Goal: Task Accomplishment & Management: Manage account settings

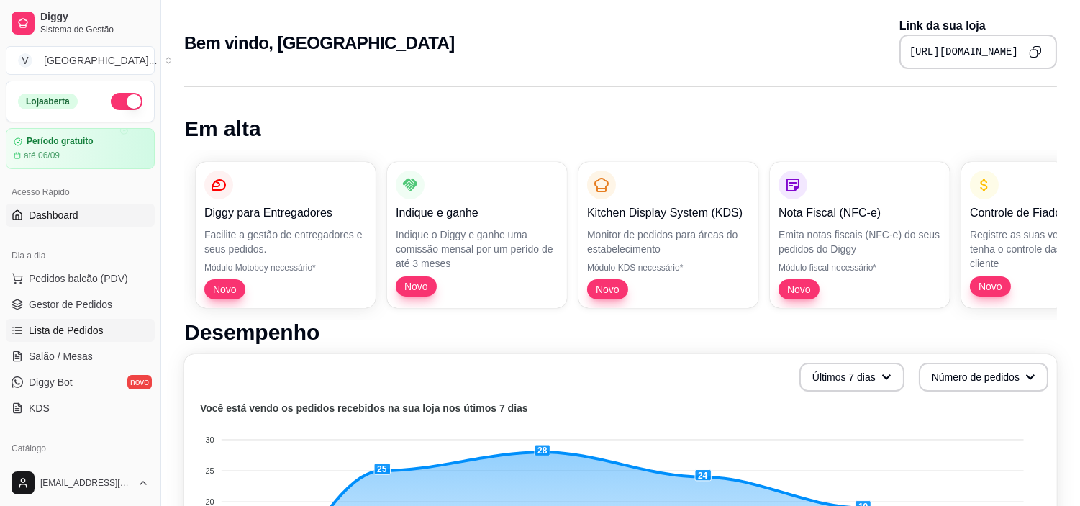
click at [32, 322] on link "Lista de Pedidos" at bounding box center [80, 330] width 149 height 23
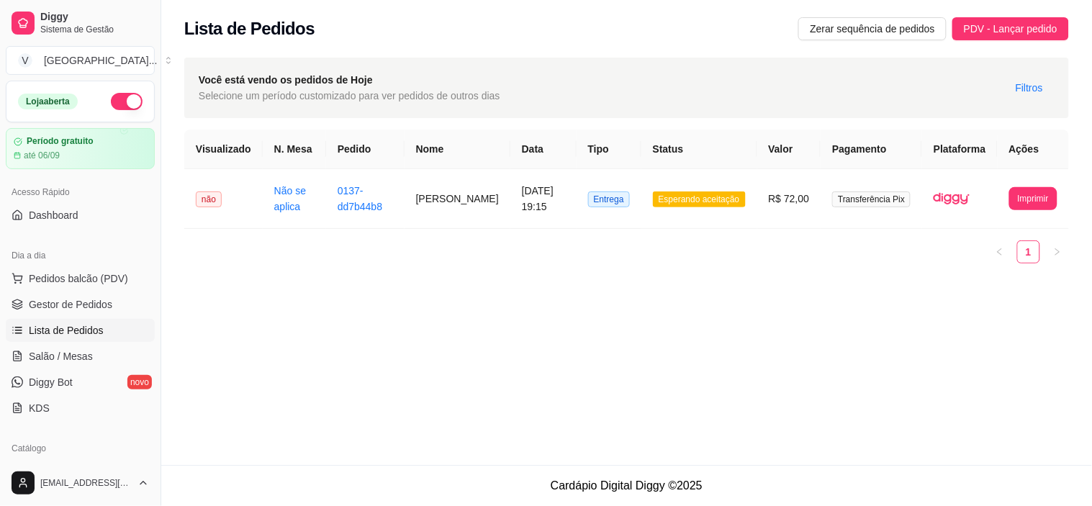
click at [37, 300] on span "Gestor de Pedidos" at bounding box center [71, 304] width 84 height 14
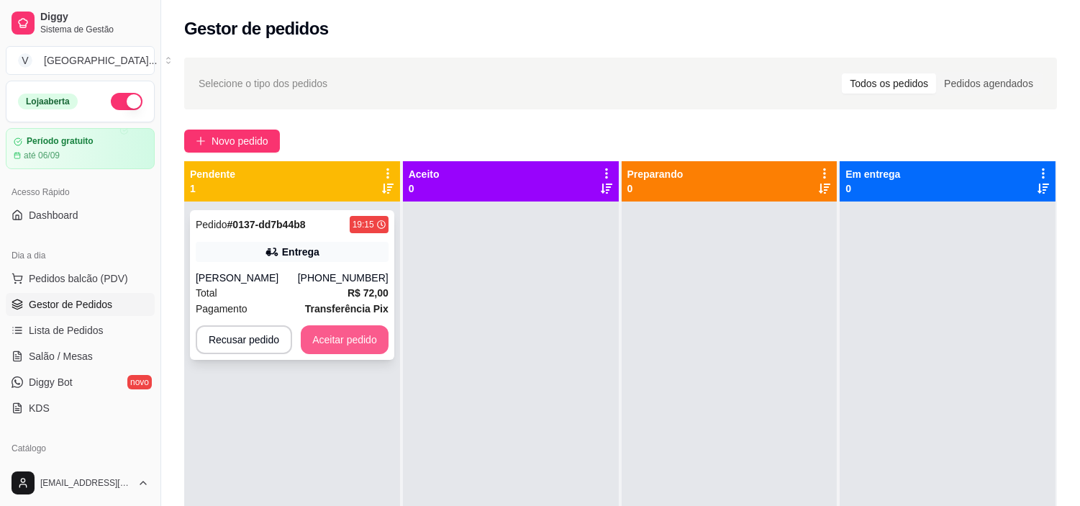
click at [356, 335] on button "Aceitar pedido" at bounding box center [345, 339] width 88 height 29
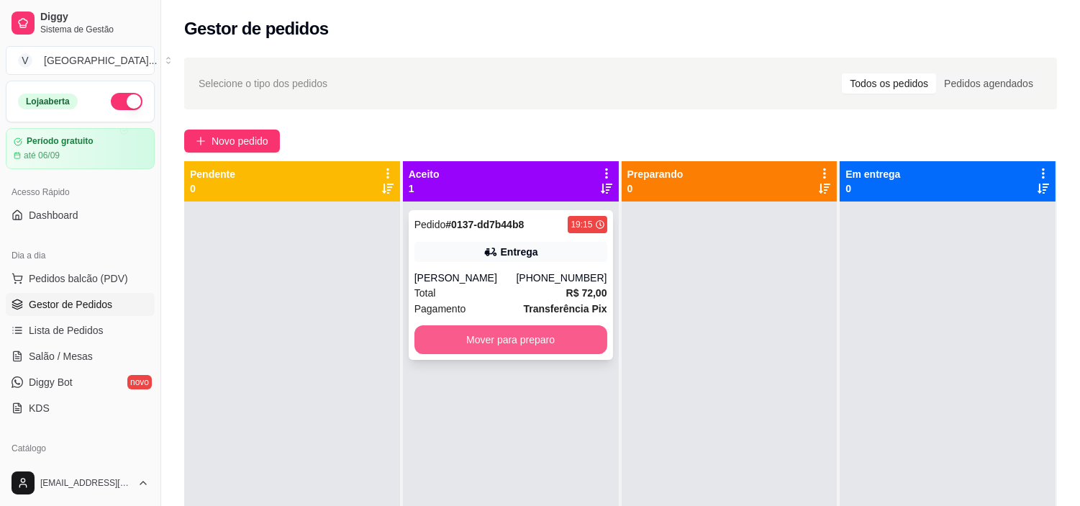
click at [492, 343] on button "Mover para preparo" at bounding box center [511, 339] width 193 height 29
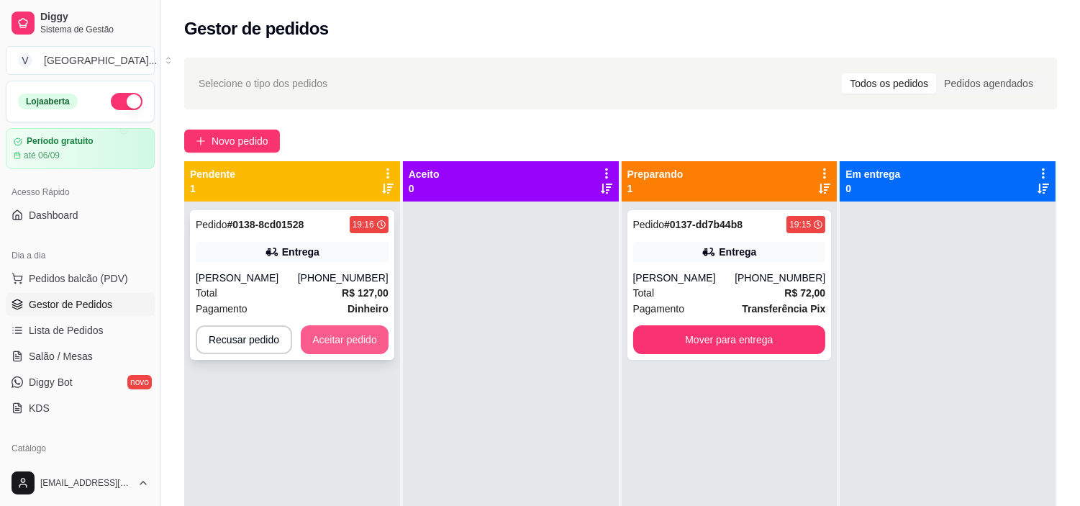
click at [374, 337] on button "Aceitar pedido" at bounding box center [345, 339] width 88 height 29
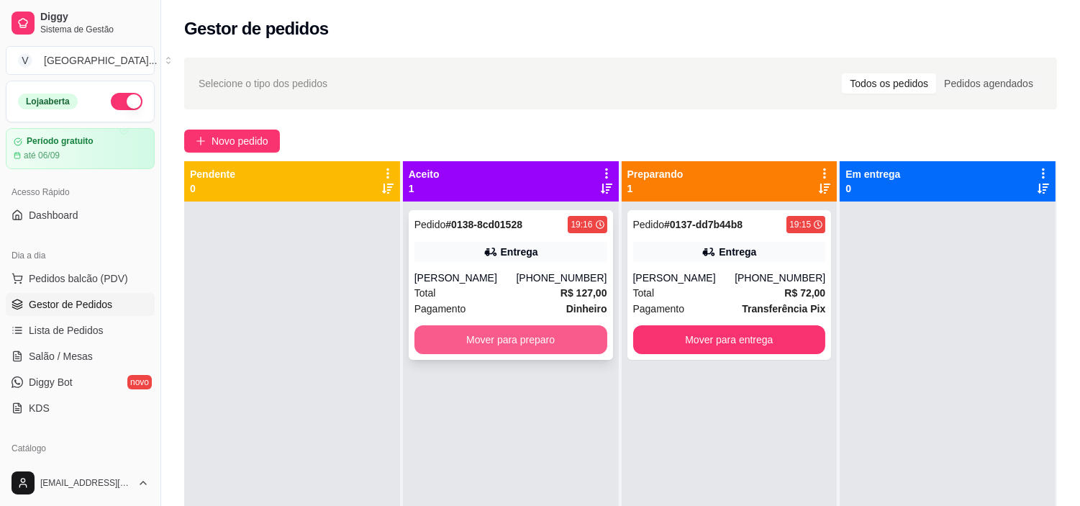
click at [550, 337] on button "Mover para preparo" at bounding box center [511, 339] width 193 height 29
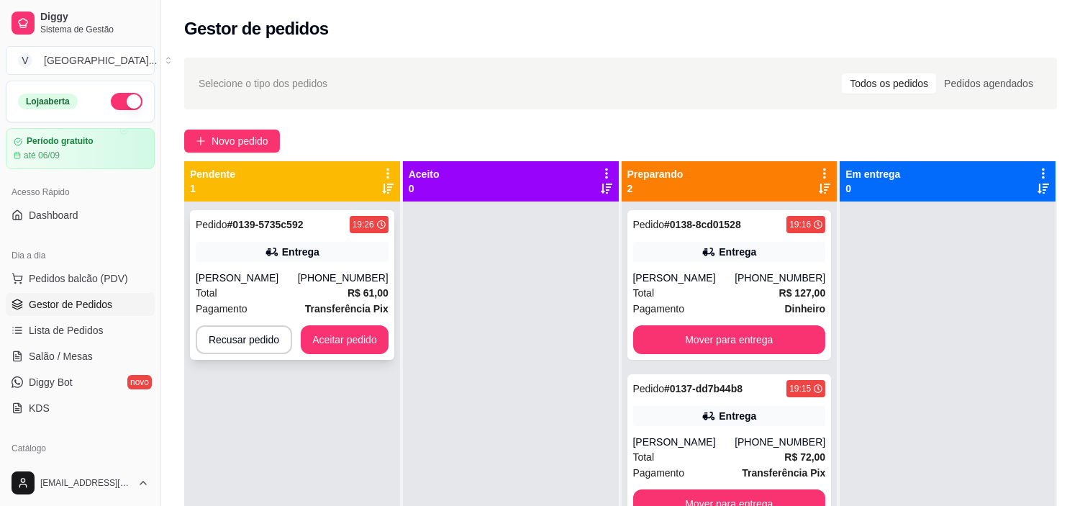
click at [361, 320] on div "Pedido # 0139-5735c592 19:26 Entrega Stefany da Silva Luz (62) 99696-3543 Total…" at bounding box center [292, 285] width 204 height 150
click at [365, 341] on button "Aceitar pedido" at bounding box center [345, 339] width 88 height 29
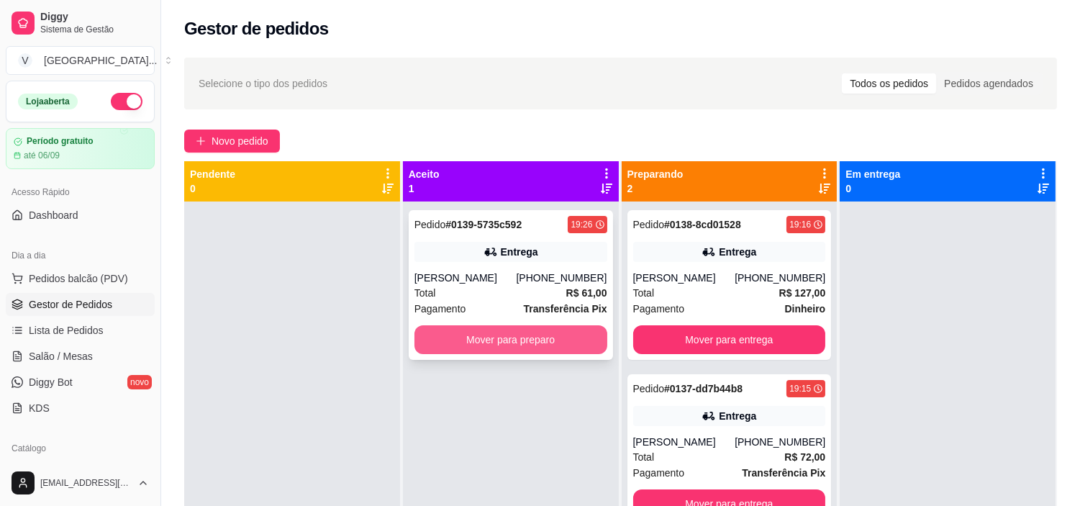
click at [574, 334] on button "Mover para preparo" at bounding box center [511, 339] width 193 height 29
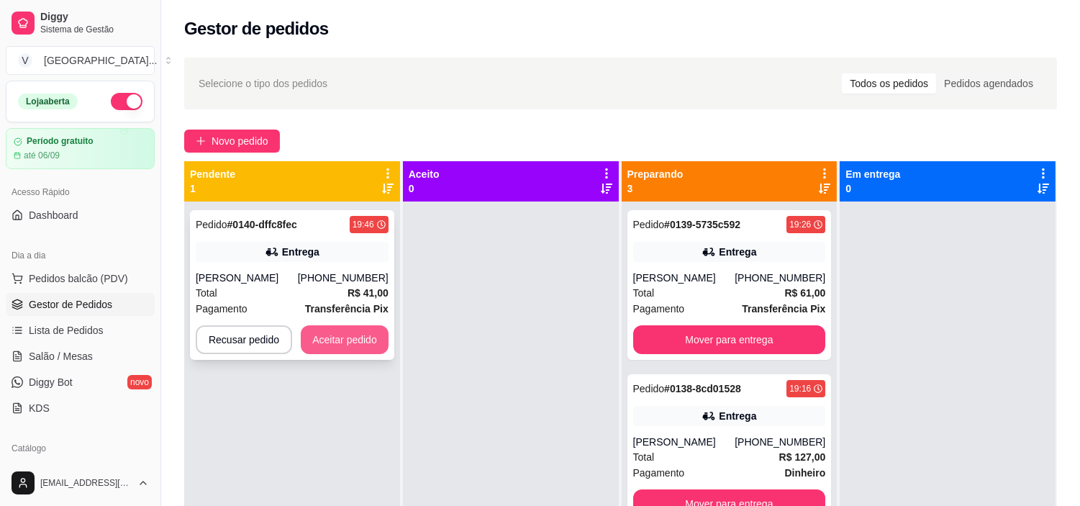
click at [348, 334] on button "Aceitar pedido" at bounding box center [345, 339] width 88 height 29
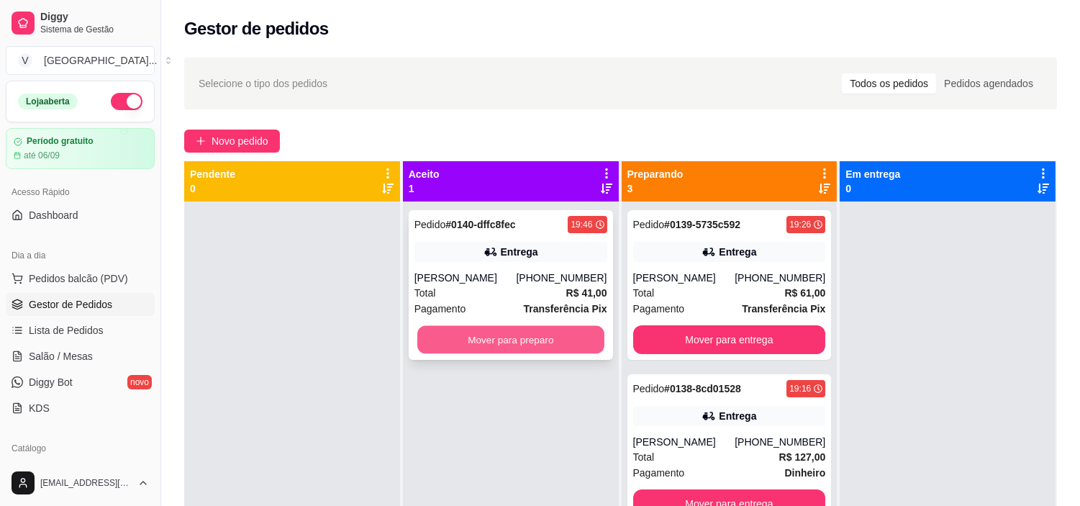
click at [560, 325] on div "Mover para preparo" at bounding box center [511, 339] width 193 height 29
click at [498, 331] on button "Mover para preparo" at bounding box center [511, 339] width 193 height 29
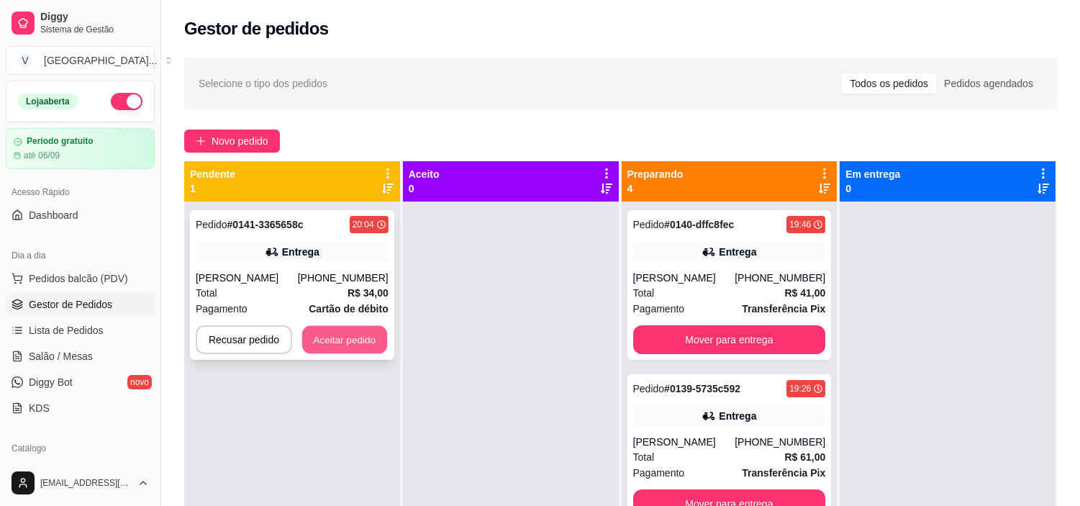
click at [325, 326] on button "Aceitar pedido" at bounding box center [344, 340] width 85 height 28
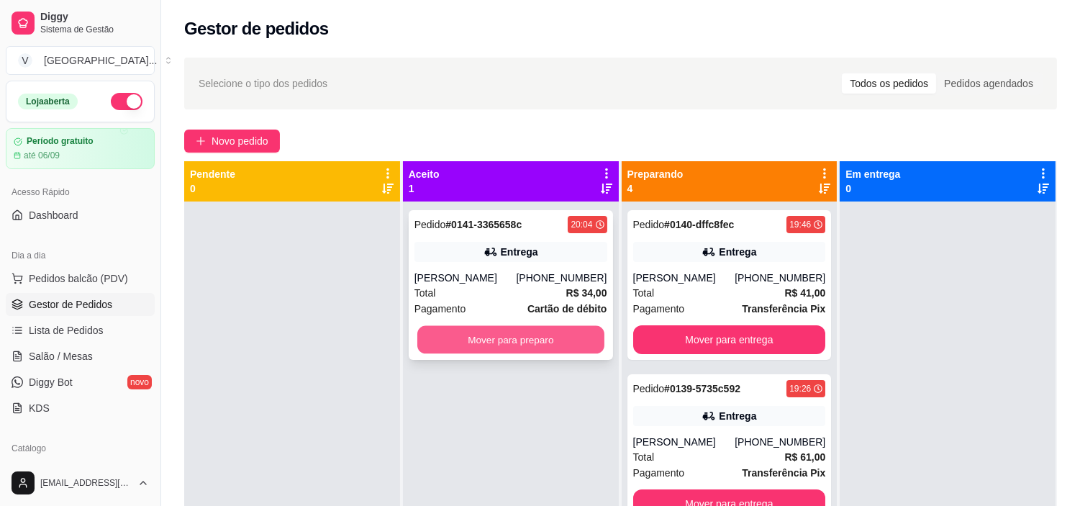
click at [567, 334] on button "Mover para preparo" at bounding box center [511, 340] width 187 height 28
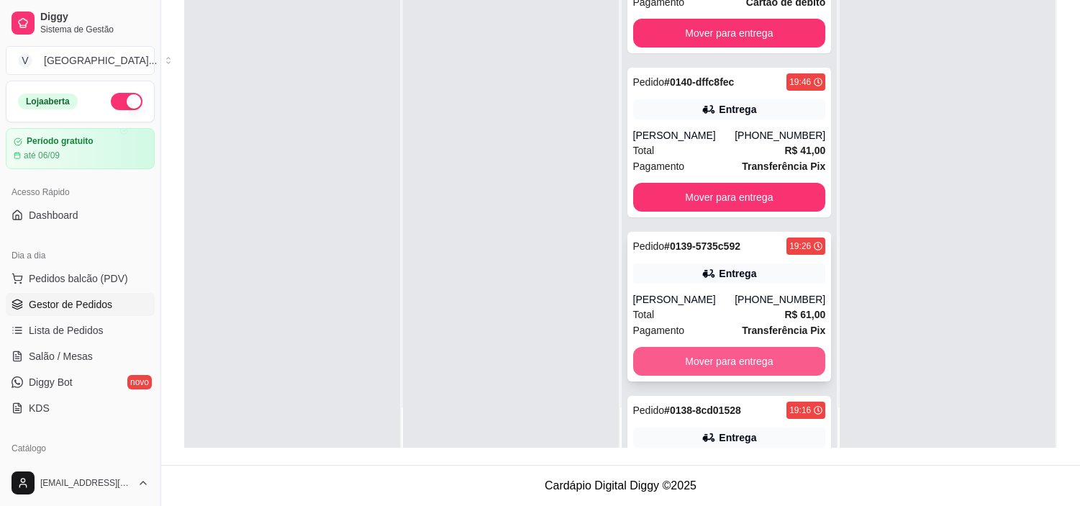
scroll to position [9, 0]
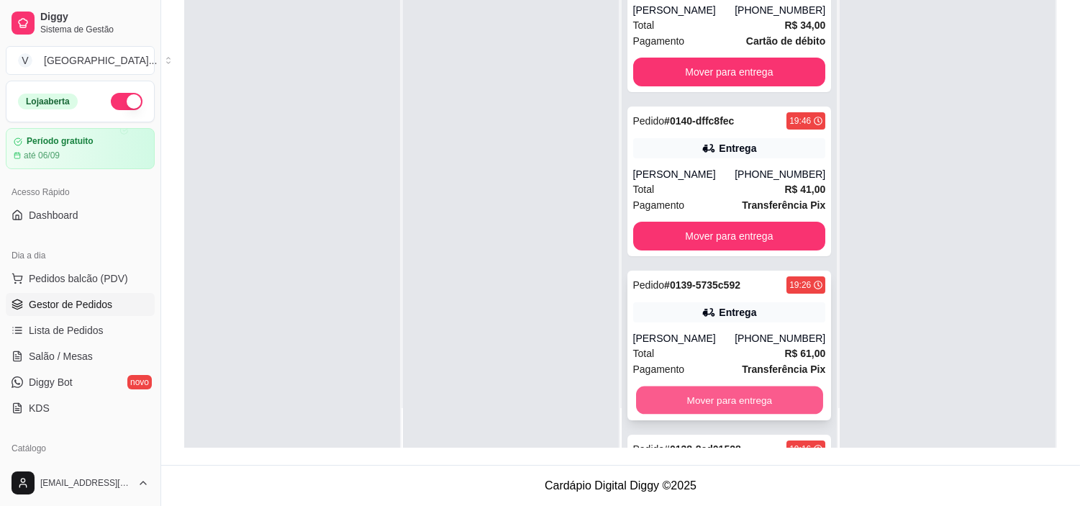
click at [744, 397] on button "Mover para entrega" at bounding box center [729, 401] width 187 height 28
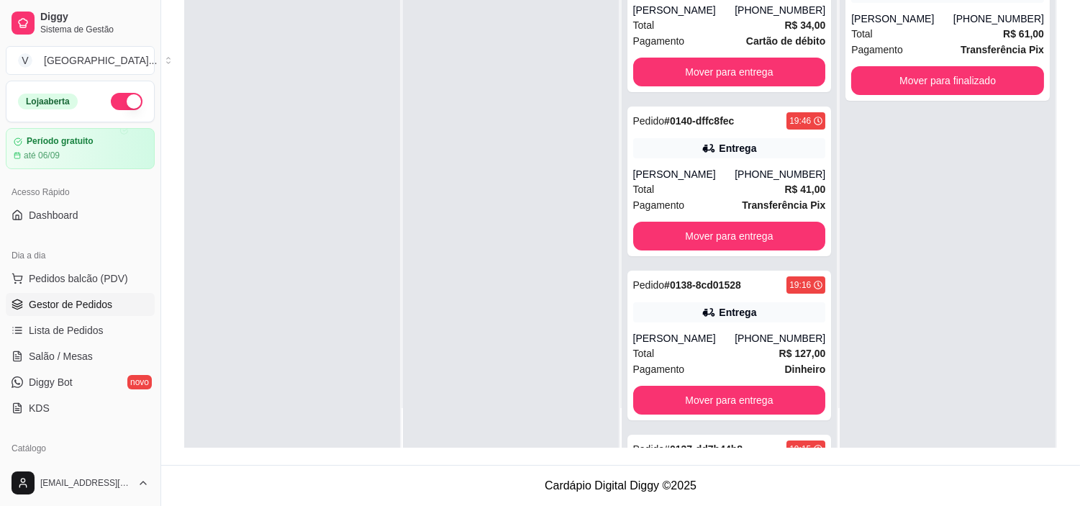
drag, startPoint x: 720, startPoint y: 294, endPoint x: 443, endPoint y: 274, distance: 277.2
click at [443, 274] on div at bounding box center [511, 195] width 216 height 506
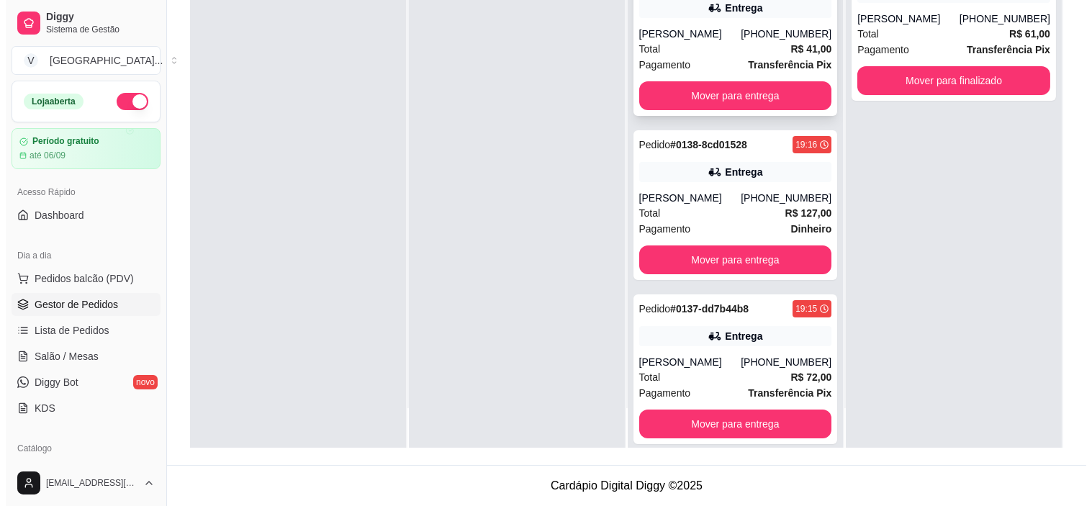
scroll to position [163, 0]
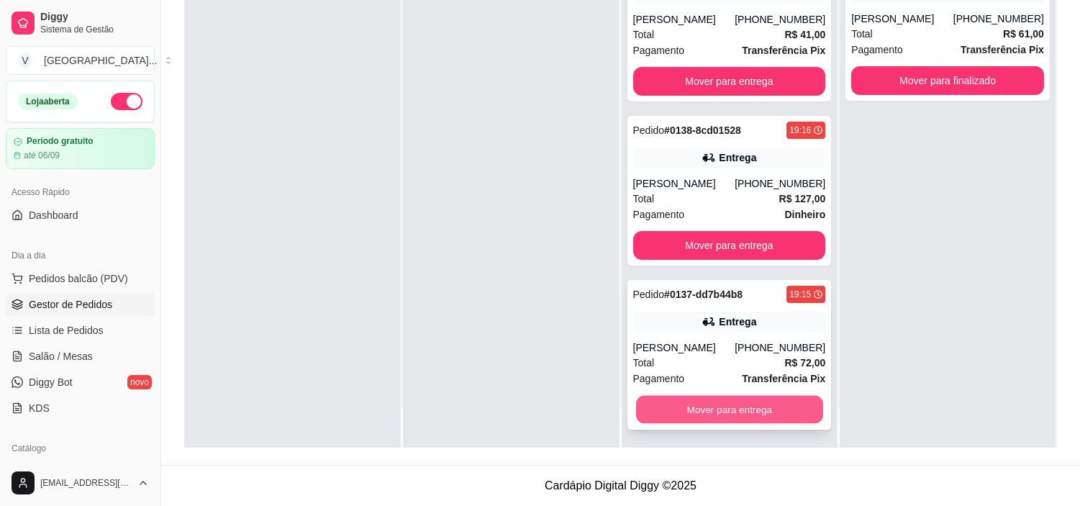
click at [746, 425] on div "Pedido # 0137-dd7b44b8 19:15 Entrega Jesimiel Lucas (62) 99959-2185 Total R$ 72…" at bounding box center [730, 355] width 204 height 150
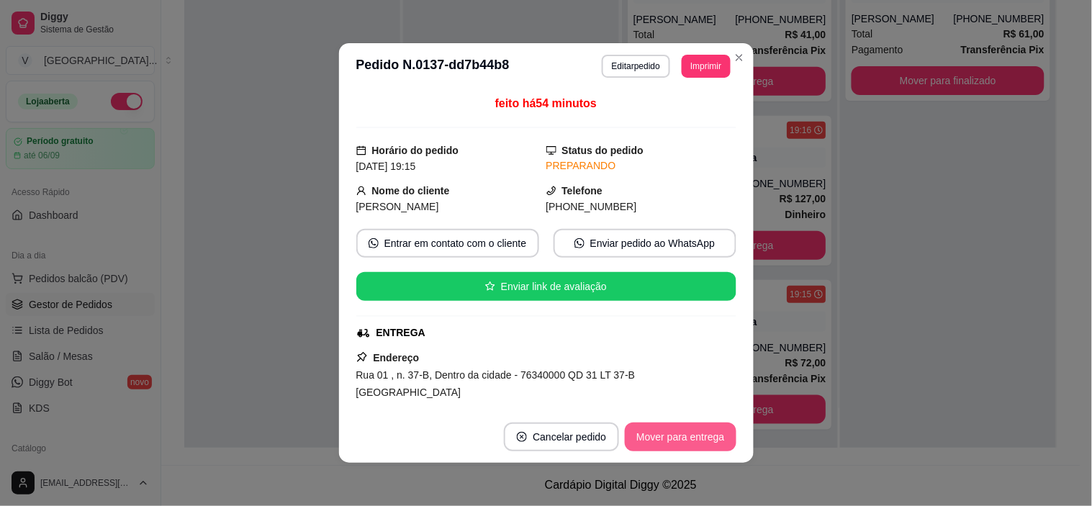
click at [667, 428] on button "Mover para entrega" at bounding box center [680, 437] width 111 height 29
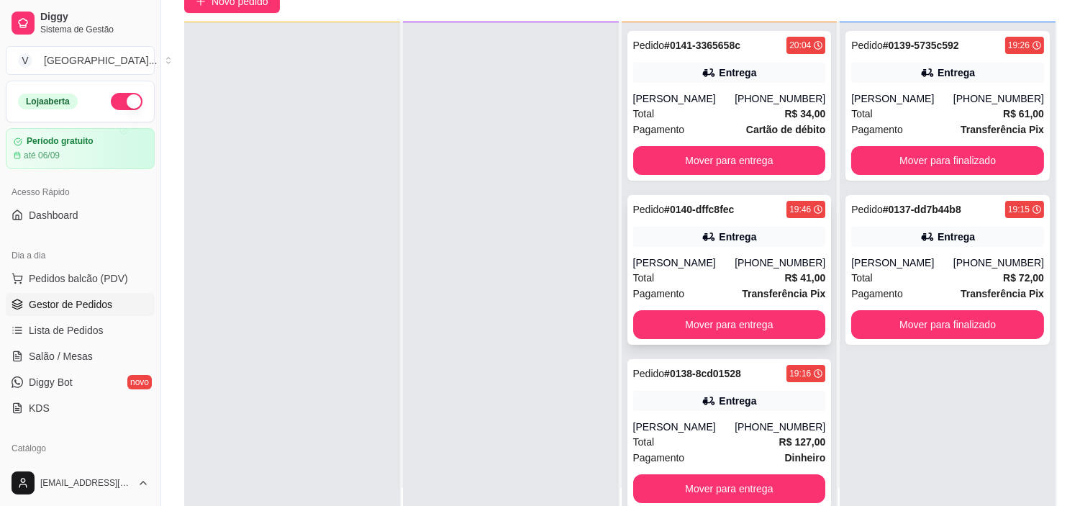
scroll to position [220, 0]
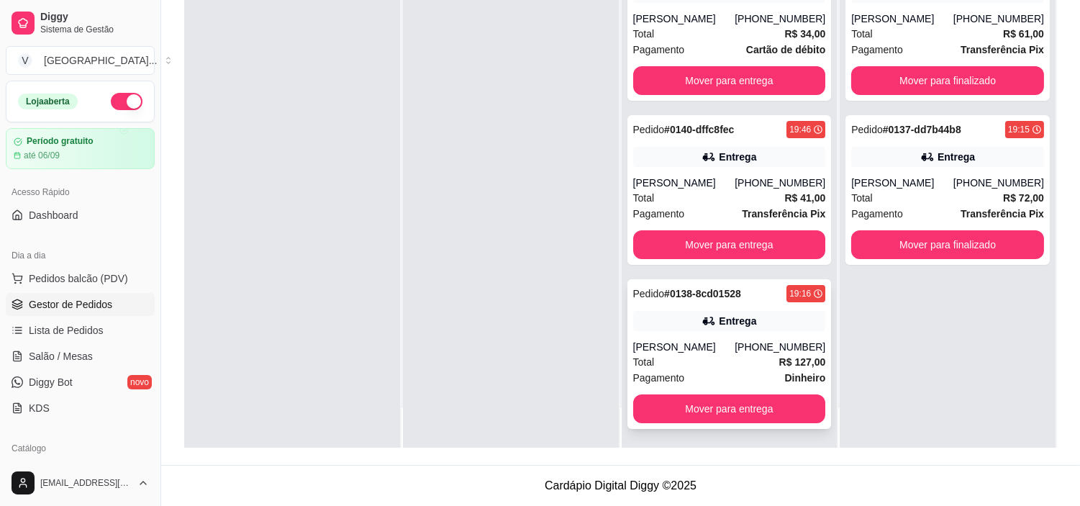
click at [738, 287] on html "Diggy Sistema de Gestão V Valenthsburgu ... Loja aberta Período gratuito até 06…" at bounding box center [540, 33] width 1080 height 506
click at [668, 387] on div "Pedido # 0138-8cd01528 19:16 Entrega Raniel Carlos (62) 99809-1062 Total R$ 127…" at bounding box center [730, 354] width 204 height 150
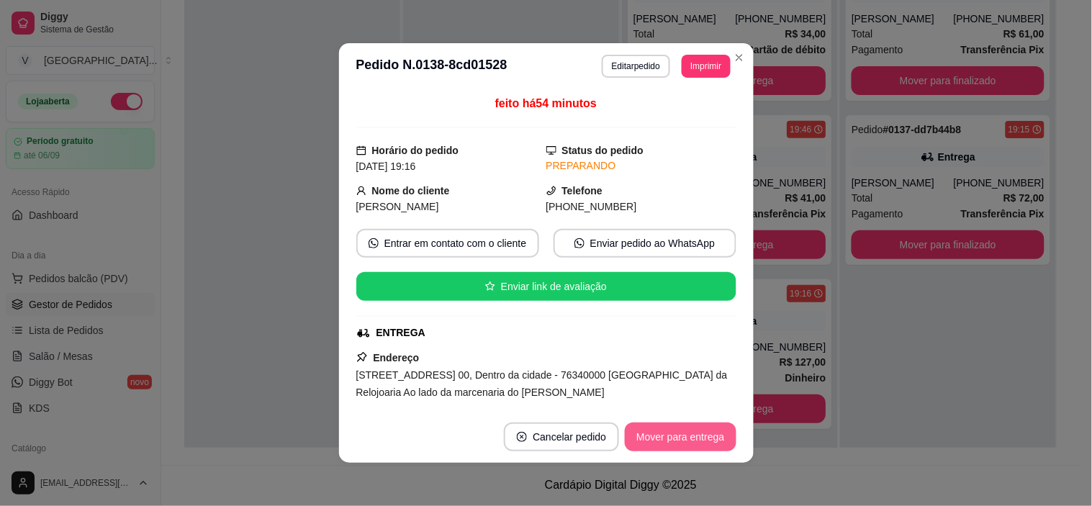
click at [698, 430] on button "Mover para entrega" at bounding box center [680, 437] width 111 height 29
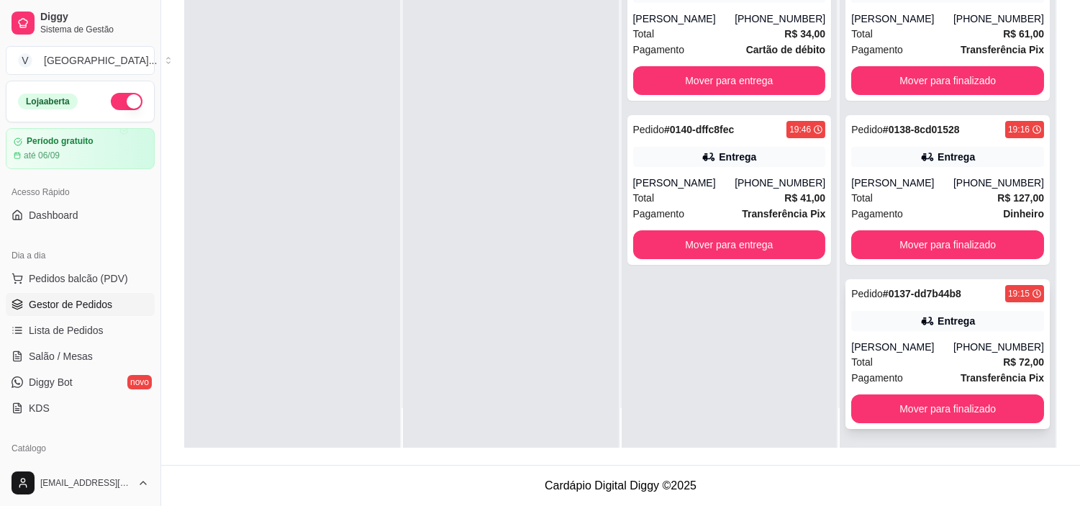
click at [939, 298] on strong "# 0137-dd7b44b8" at bounding box center [922, 294] width 78 height 12
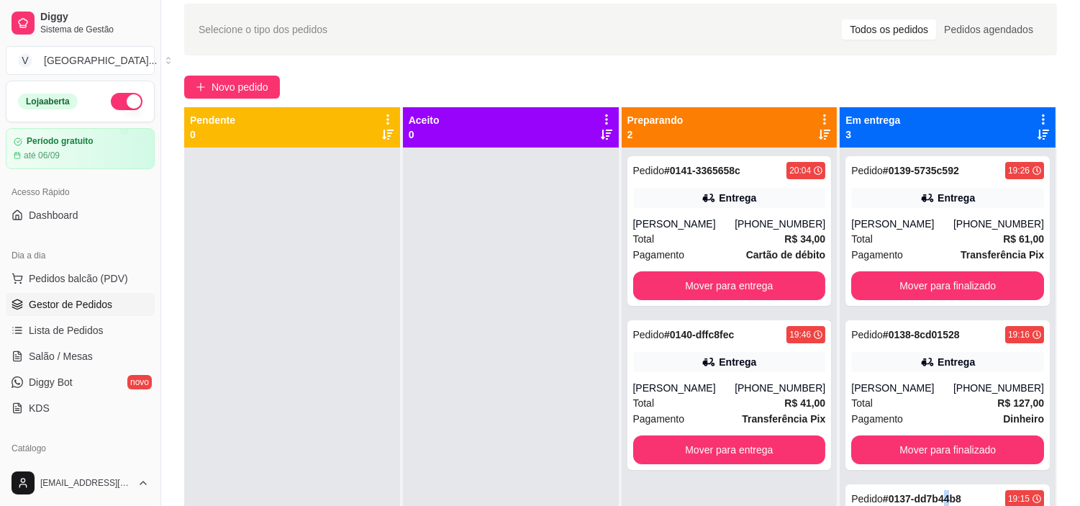
scroll to position [0, 0]
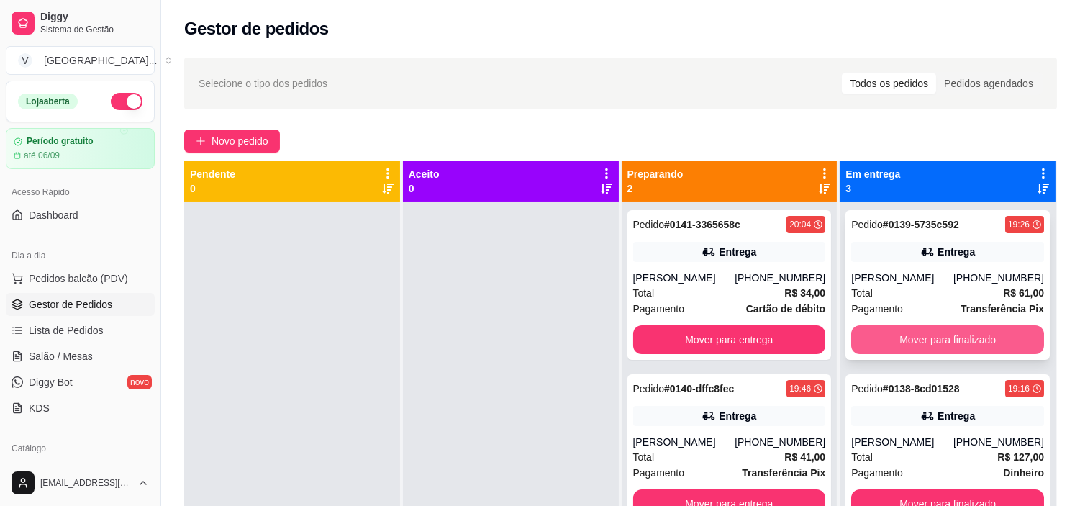
click at [958, 346] on button "Mover para finalizado" at bounding box center [948, 339] width 193 height 29
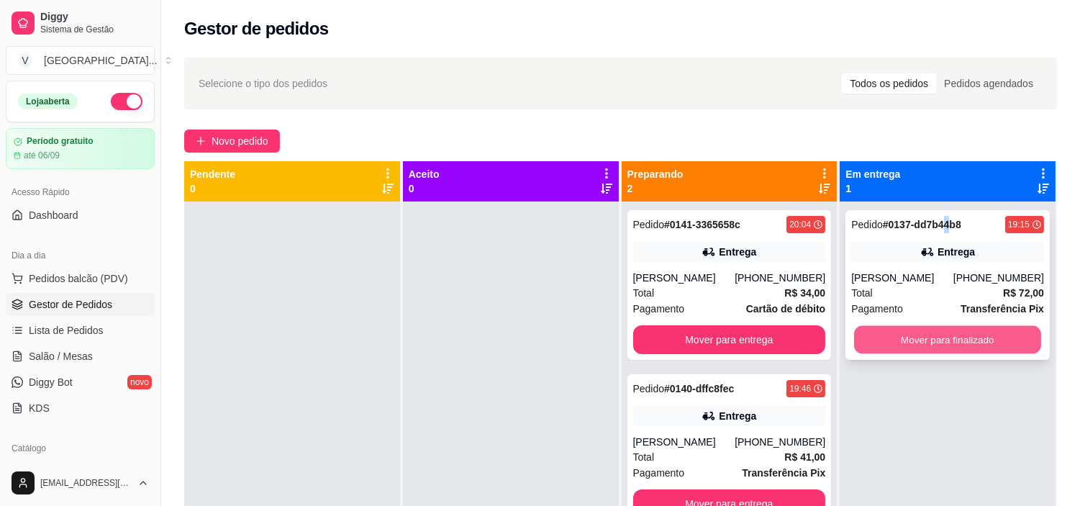
click at [958, 340] on button "Mover para finalizado" at bounding box center [947, 340] width 187 height 28
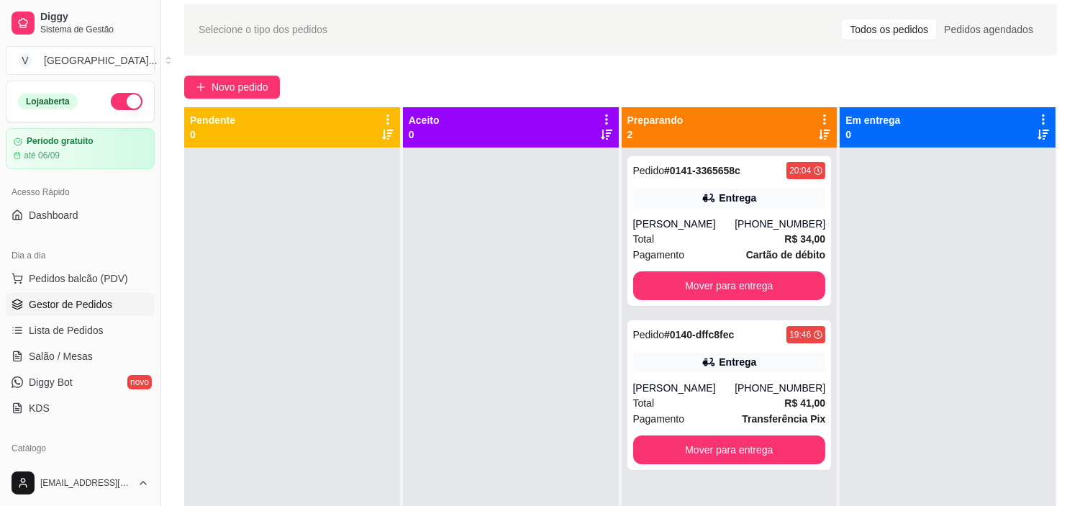
scroll to position [160, 0]
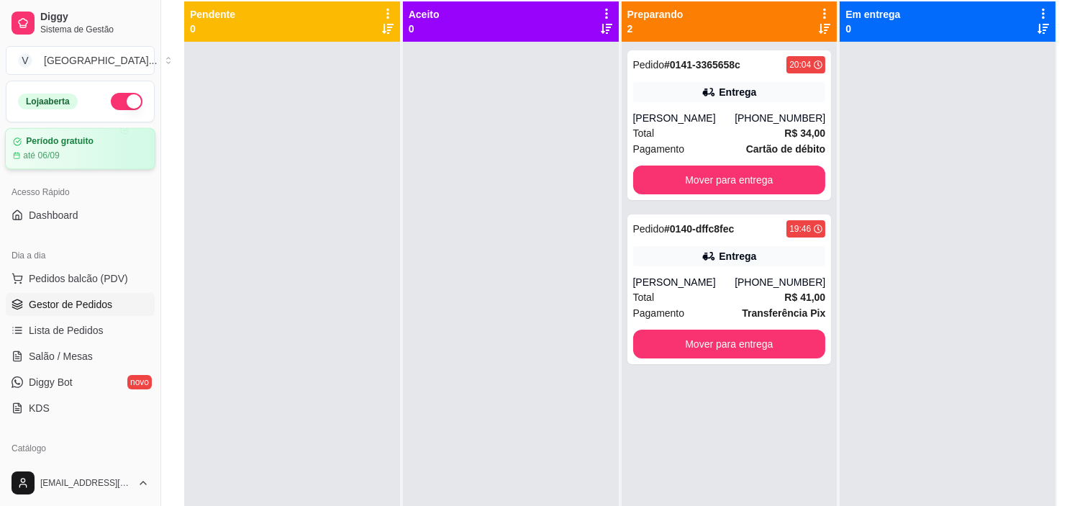
click at [89, 150] on div "até 06/09" at bounding box center [80, 156] width 135 height 12
click at [77, 155] on div "até 06/09" at bounding box center [80, 156] width 135 height 12
click at [73, 289] on button "Pedidos balcão (PDV)" at bounding box center [80, 278] width 149 height 23
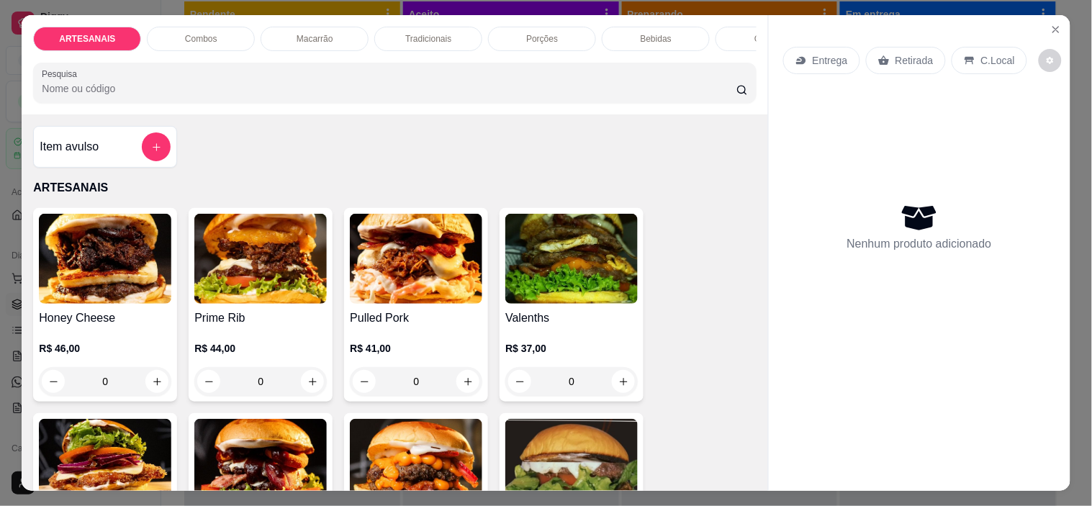
click at [1027, 35] on div "Entrega Retirada C.Local" at bounding box center [919, 60] width 273 height 50
click at [1052, 18] on button "Close" at bounding box center [1056, 29] width 23 height 23
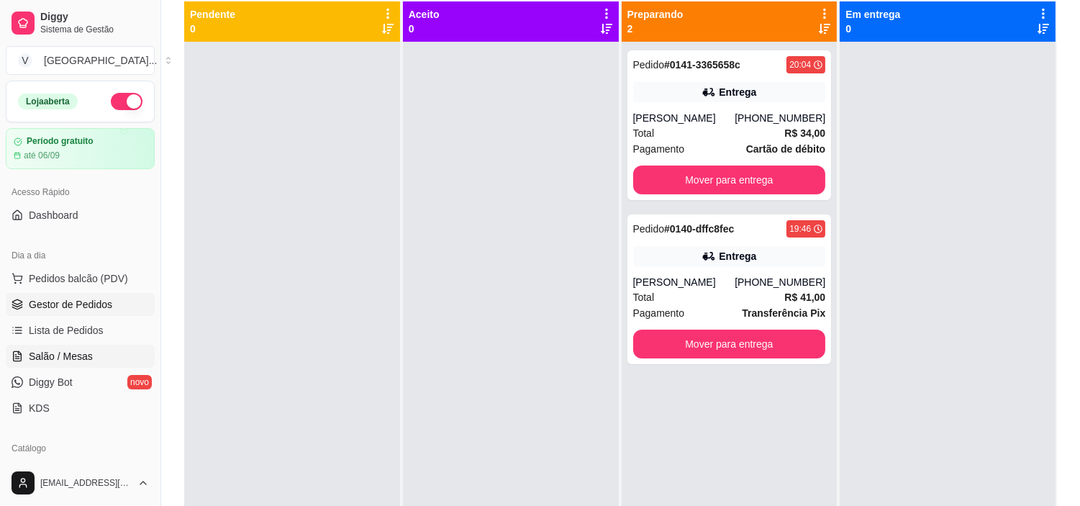
click at [65, 354] on span "Salão / Mesas" at bounding box center [61, 356] width 64 height 14
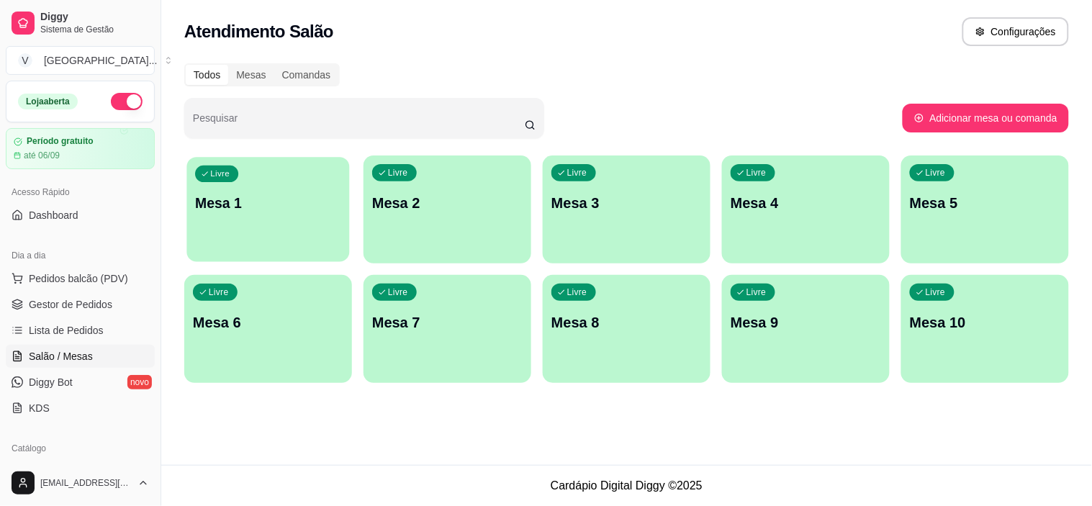
click at [317, 214] on div "Livre Mesa 1" at bounding box center [267, 201] width 163 height 88
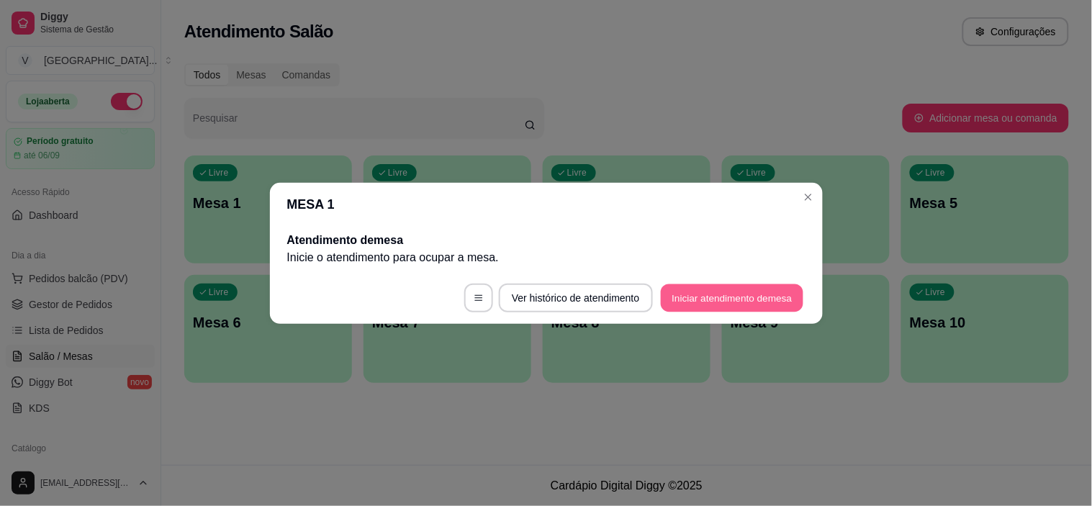
click at [754, 298] on button "Iniciar atendimento de mesa" at bounding box center [732, 298] width 143 height 28
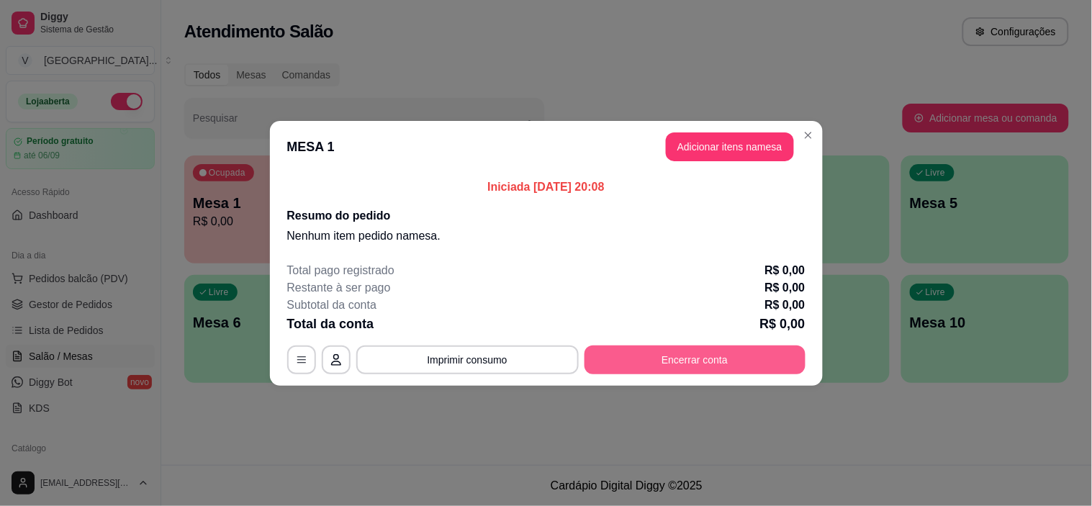
click at [673, 351] on button "Encerrar conta" at bounding box center [695, 360] width 221 height 29
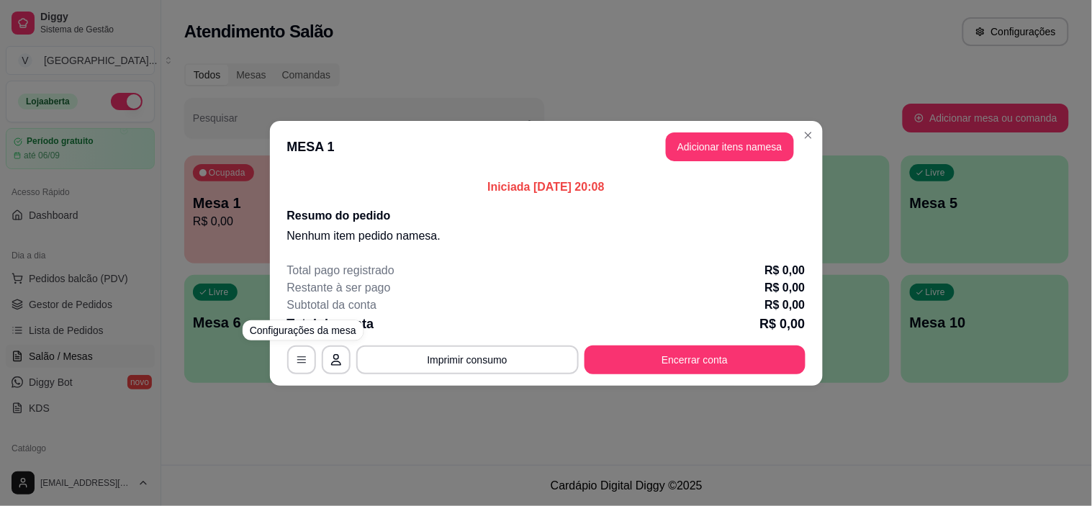
click at [317, 348] on div "MESA 1 Tempo de permanência: 0 minutos Cod. Segurança: 2552 Qtd. de Pedidos: 0 …" at bounding box center [546, 360] width 518 height 29
click at [303, 358] on icon "button" at bounding box center [302, 360] width 12 height 12
click at [297, 356] on icon "button" at bounding box center [302, 360] width 12 height 12
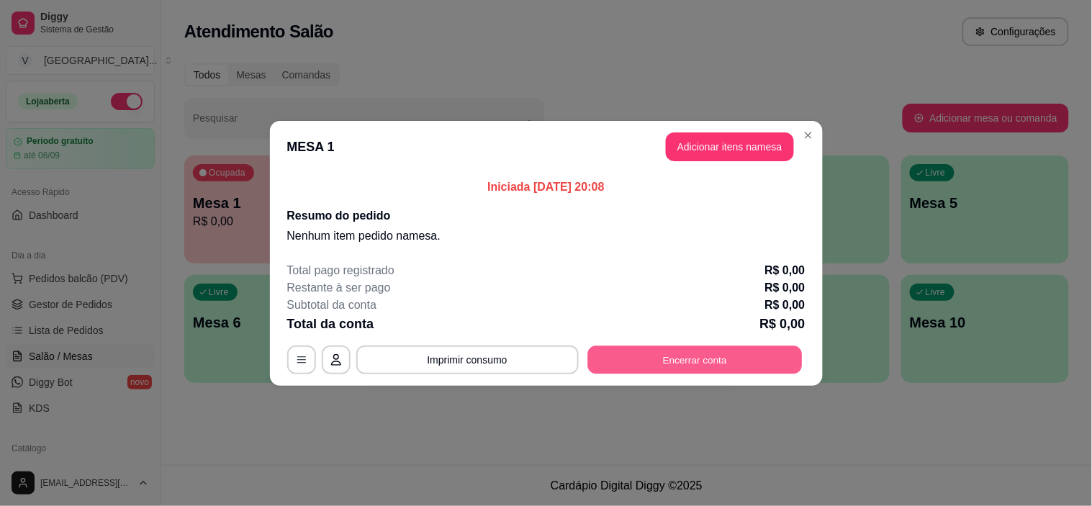
click at [678, 358] on button "Encerrar conta" at bounding box center [694, 360] width 215 height 28
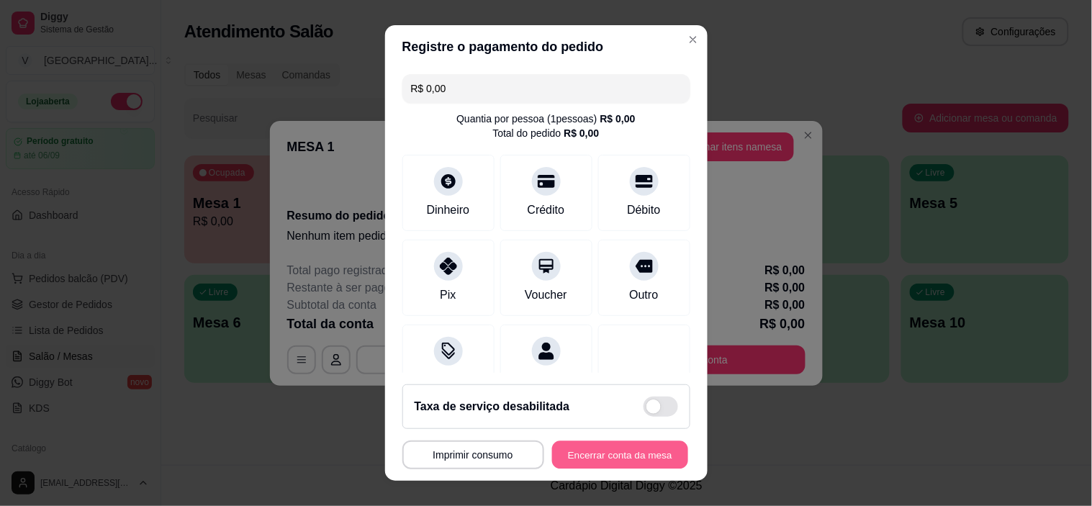
click at [572, 451] on button "Encerrar conta da mesa" at bounding box center [620, 455] width 136 height 28
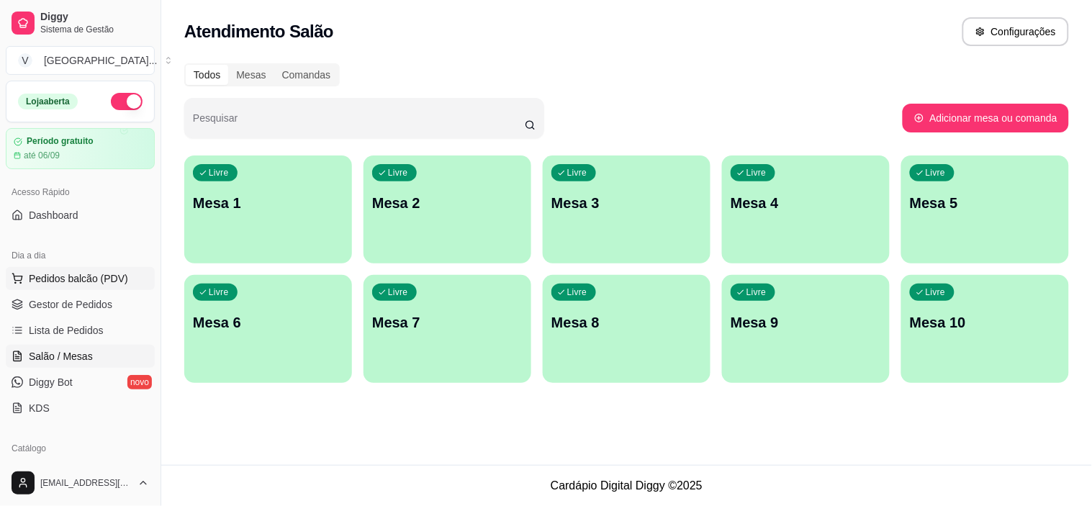
click at [107, 269] on button "Pedidos balcão (PDV)" at bounding box center [80, 278] width 149 height 23
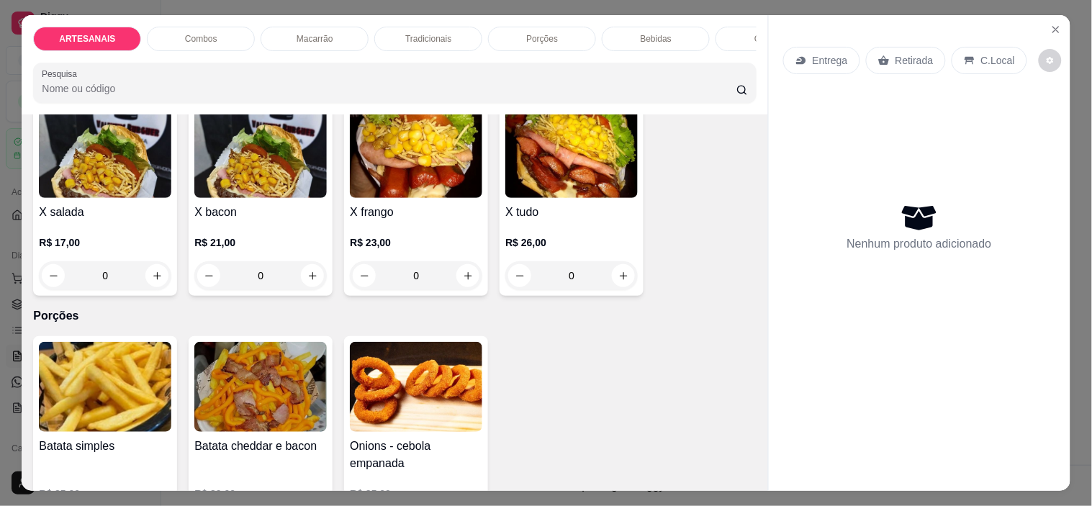
scroll to position [1199, 0]
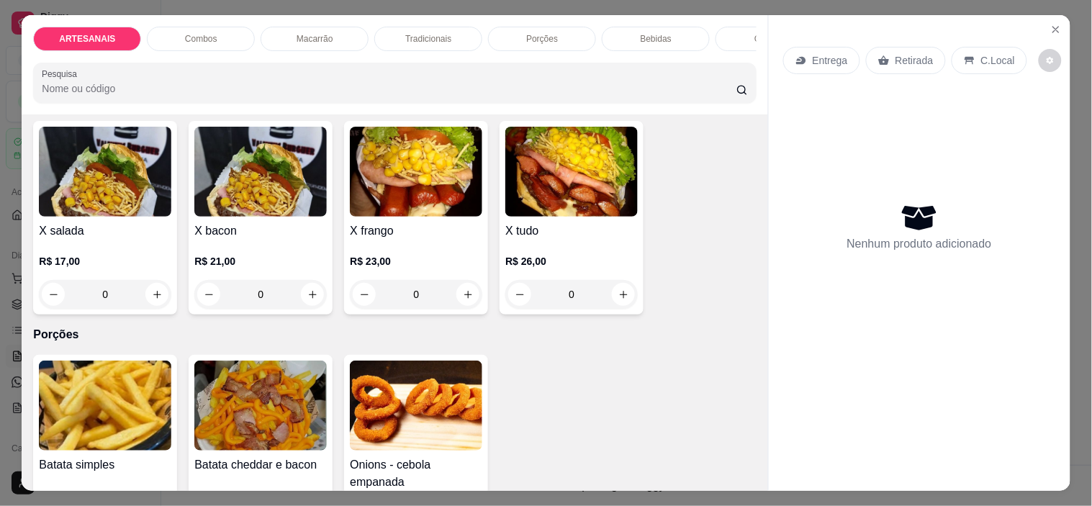
click at [622, 294] on div "0" at bounding box center [571, 294] width 132 height 29
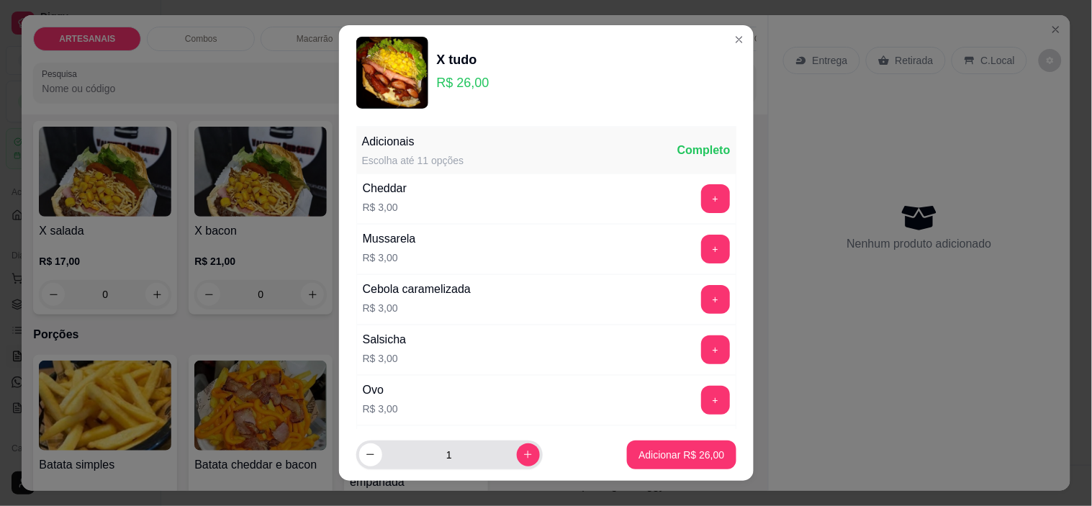
click at [513, 441] on div "1" at bounding box center [449, 455] width 181 height 29
click at [523, 451] on icon "increase-product-quantity" at bounding box center [528, 454] width 11 height 11
type input "2"
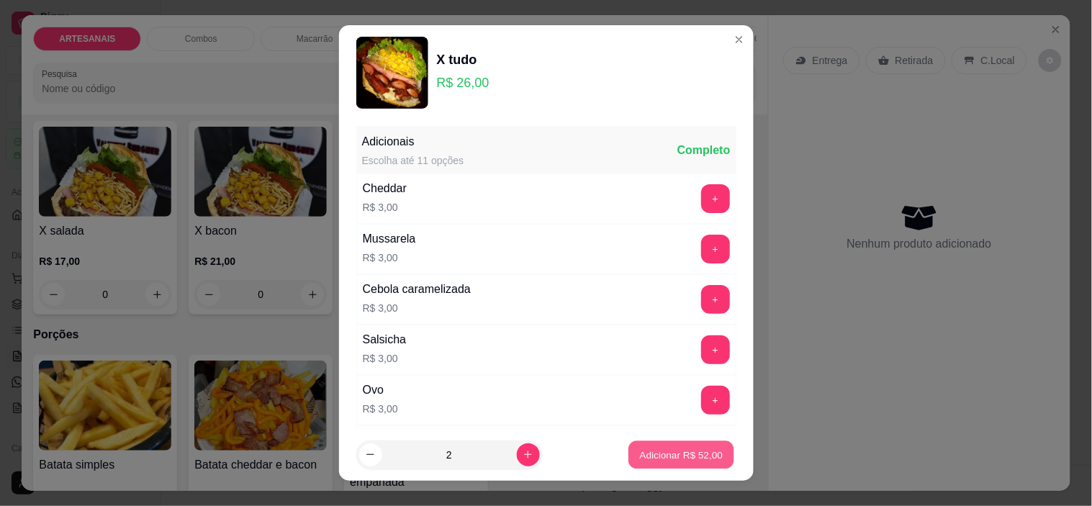
click at [667, 443] on button "Adicionar R$ 52,00" at bounding box center [682, 455] width 106 height 28
type input "2"
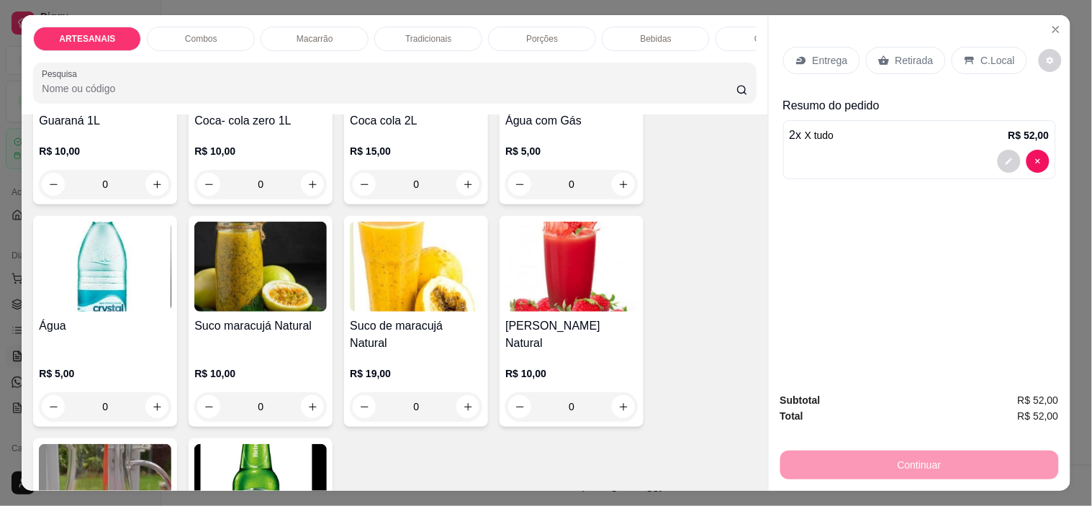
scroll to position [2079, 0]
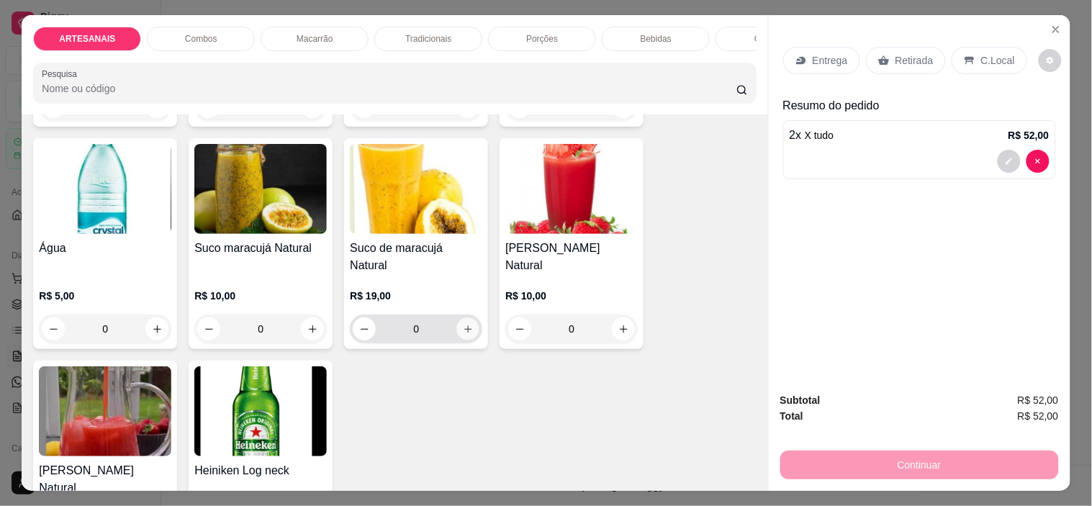
click at [465, 324] on icon "increase-product-quantity" at bounding box center [468, 329] width 11 height 11
type input "1"
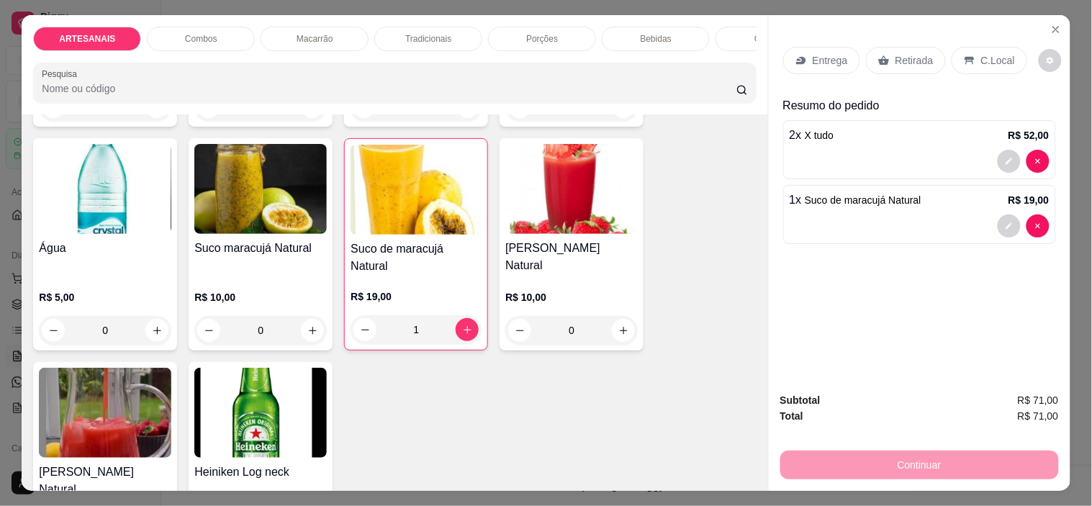
click at [895, 58] on p "Retirada" at bounding box center [914, 60] width 38 height 14
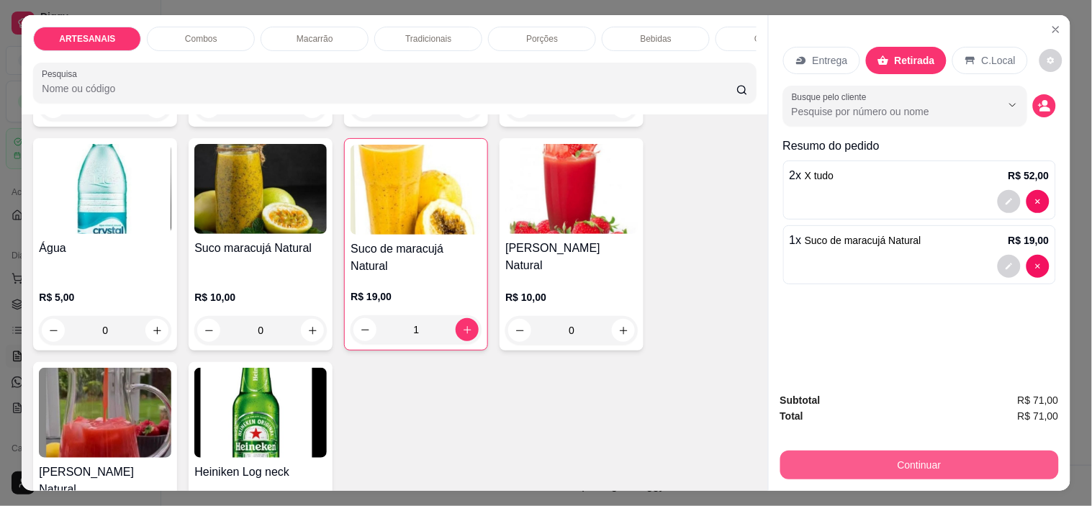
click at [930, 462] on button "Continuar" at bounding box center [919, 465] width 279 height 29
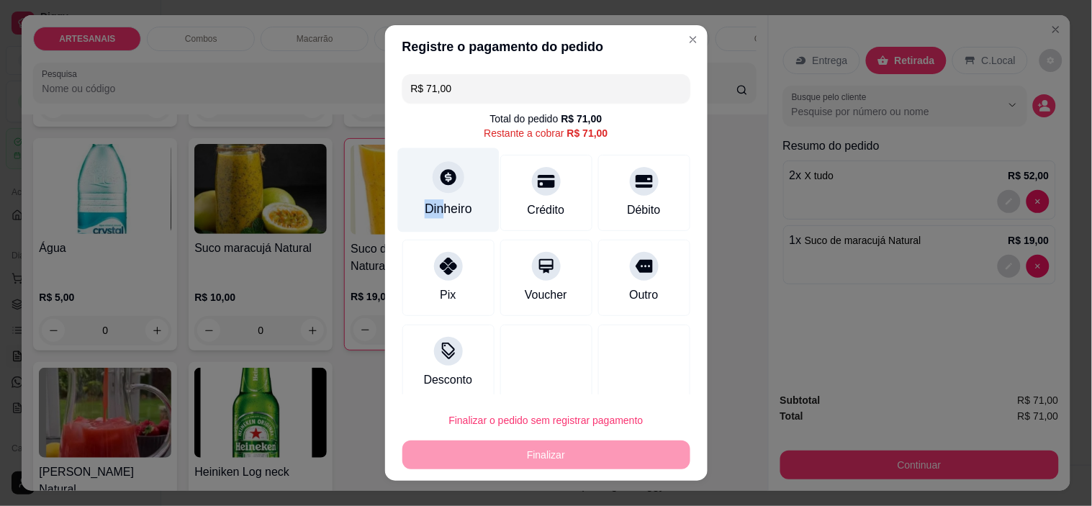
click at [436, 199] on div "Dinheiro" at bounding box center [447, 190] width 101 height 84
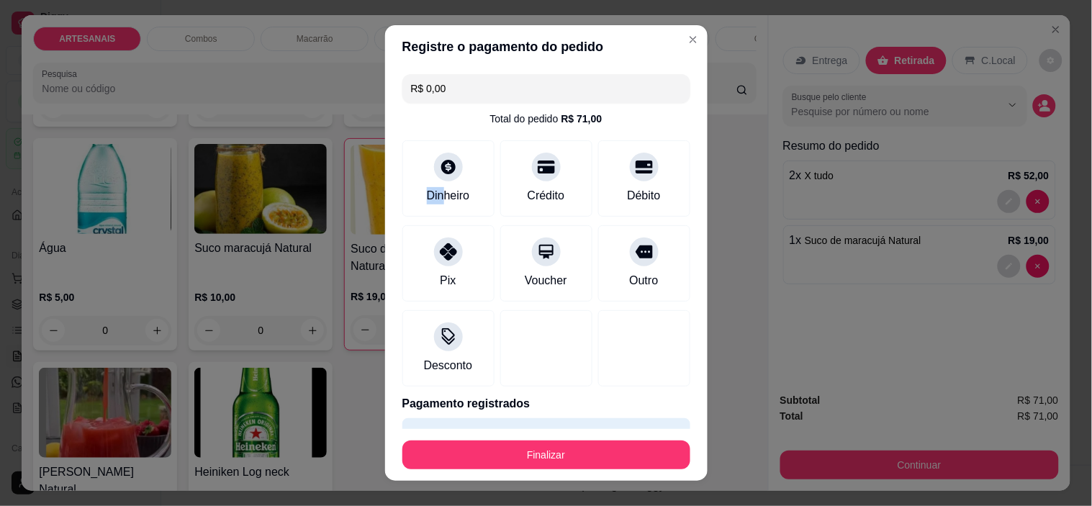
type input "R$ 0,00"
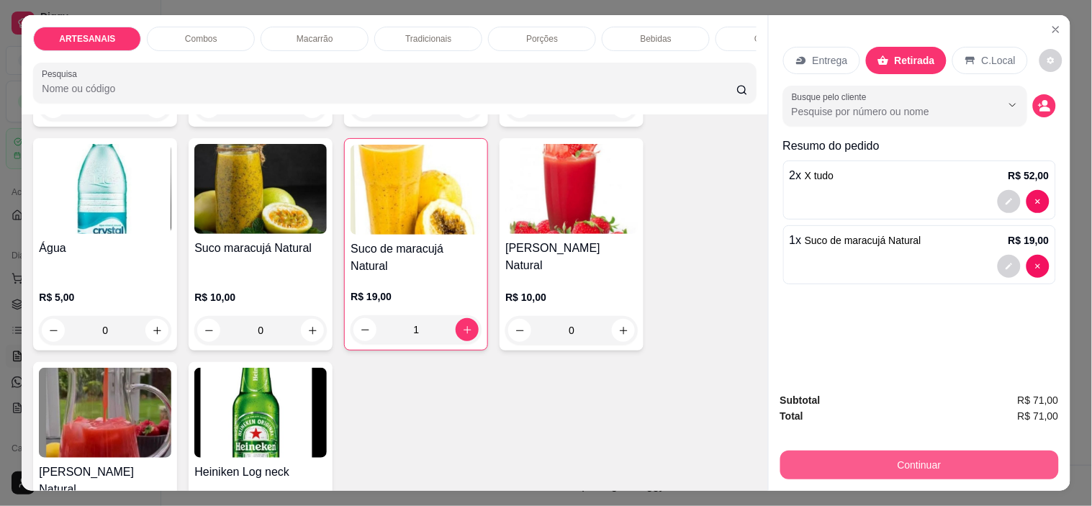
click at [912, 451] on button "Continuar" at bounding box center [919, 465] width 279 height 29
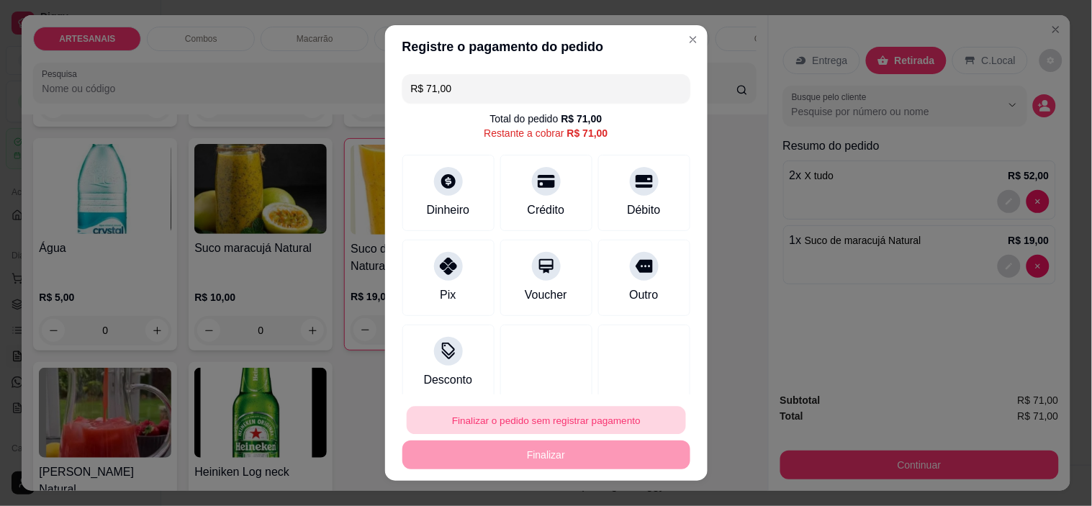
click at [644, 418] on button "Finalizar o pedido sem registrar pagamento" at bounding box center [546, 420] width 279 height 28
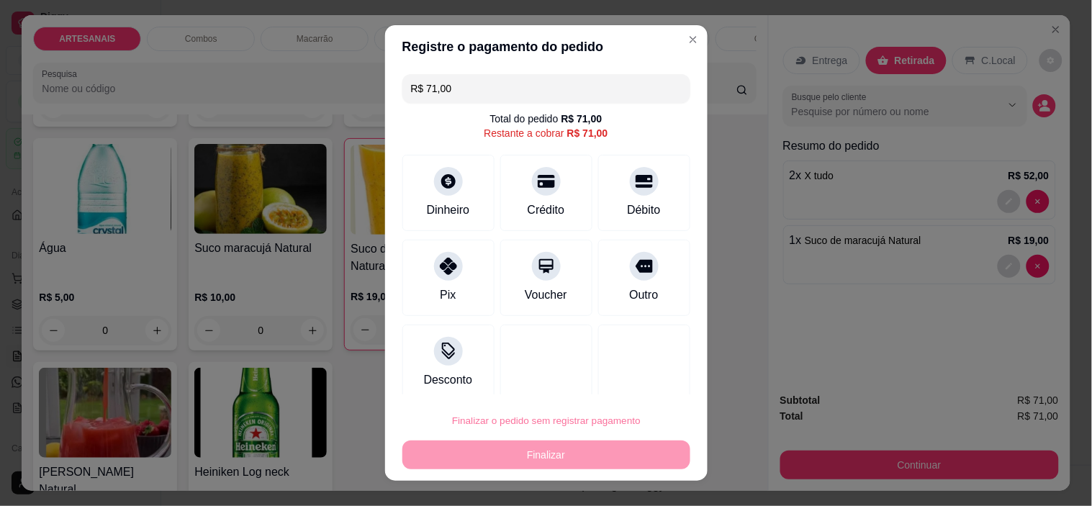
click at [643, 380] on button "Confirmar" at bounding box center [626, 380] width 53 height 22
type input "0"
type input "R$ 0,00"
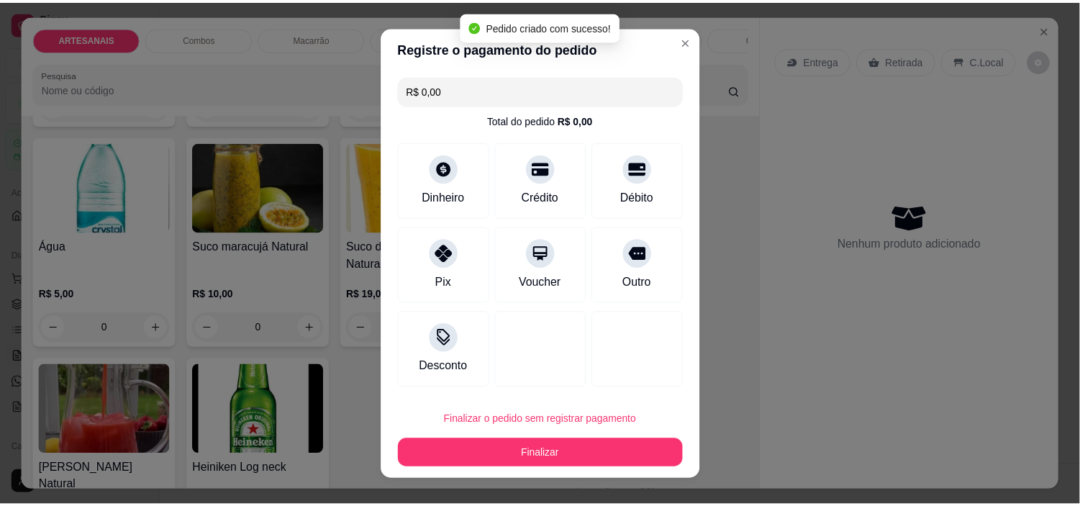
scroll to position [2077, 0]
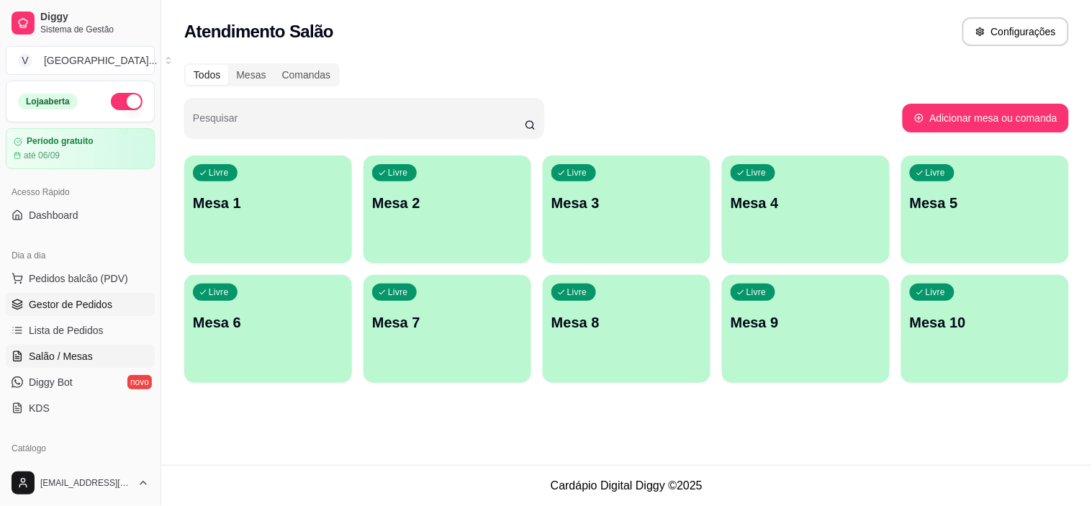
click at [84, 295] on link "Gestor de Pedidos" at bounding box center [80, 304] width 149 height 23
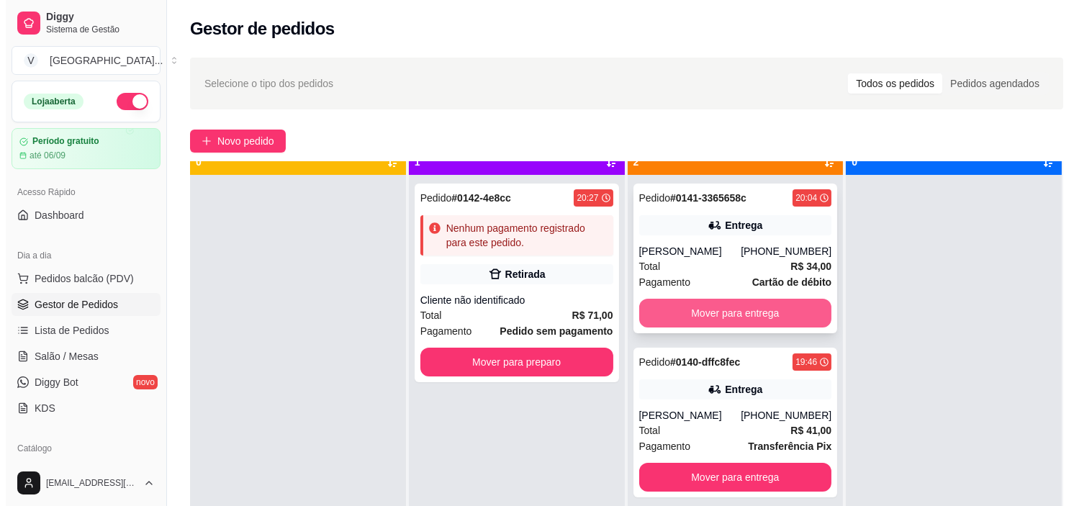
scroll to position [40, 0]
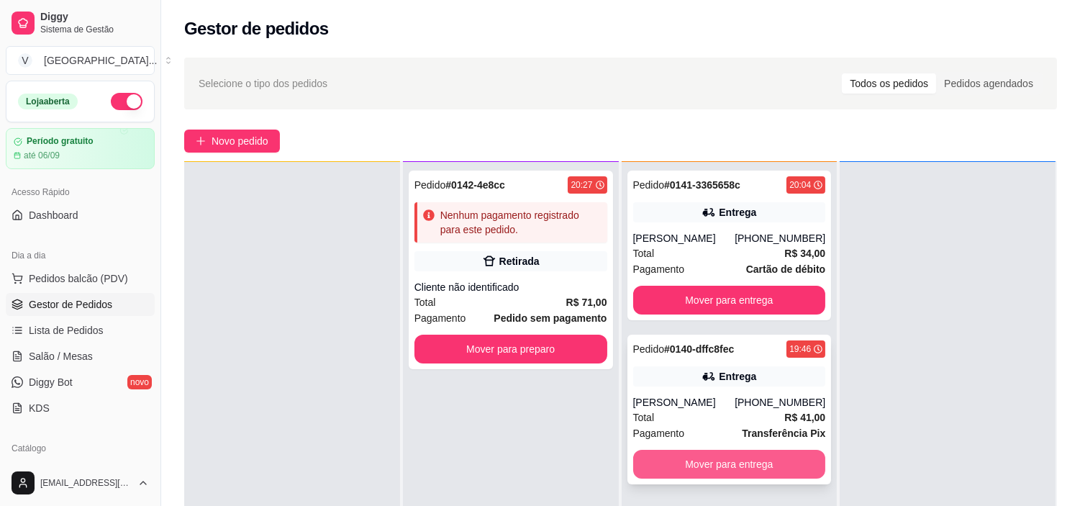
click at [705, 458] on button "Mover para entrega" at bounding box center [729, 464] width 193 height 29
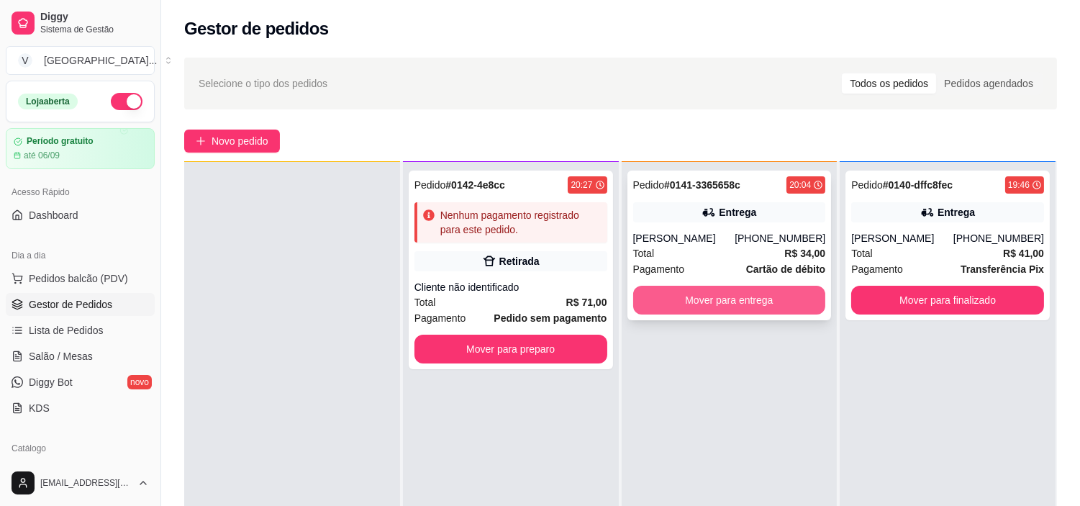
click at [751, 291] on button "Mover para entrega" at bounding box center [729, 300] width 193 height 29
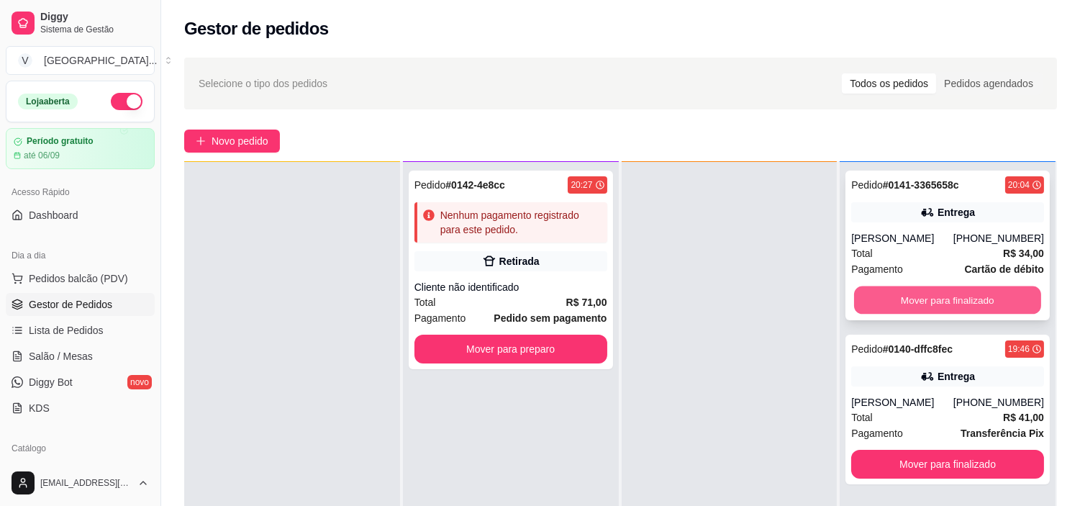
click at [922, 301] on button "Mover para finalizado" at bounding box center [947, 301] width 187 height 28
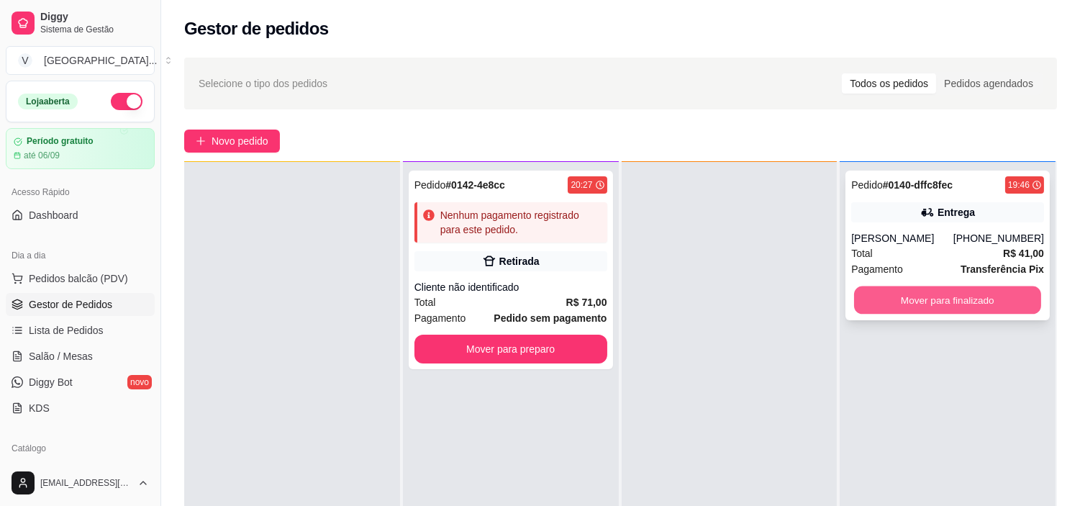
click at [919, 306] on button "Mover para finalizado" at bounding box center [947, 301] width 187 height 28
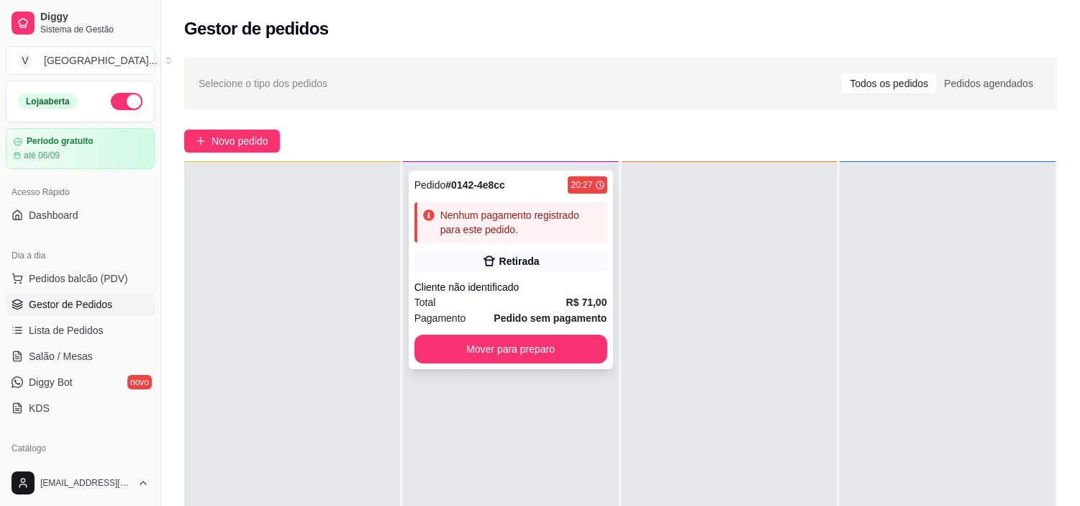
click at [587, 252] on div "Retirada" at bounding box center [511, 261] width 193 height 20
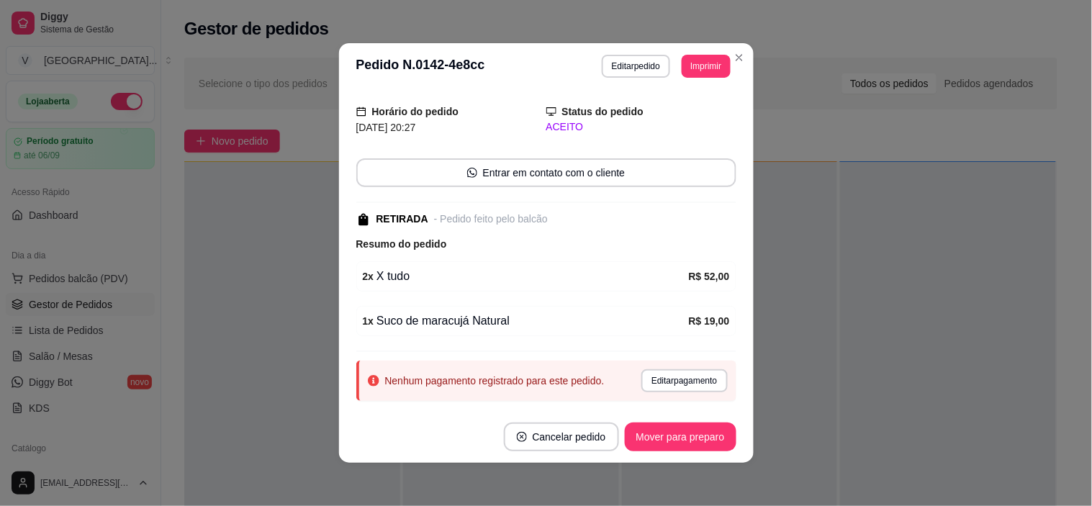
scroll to position [76, 0]
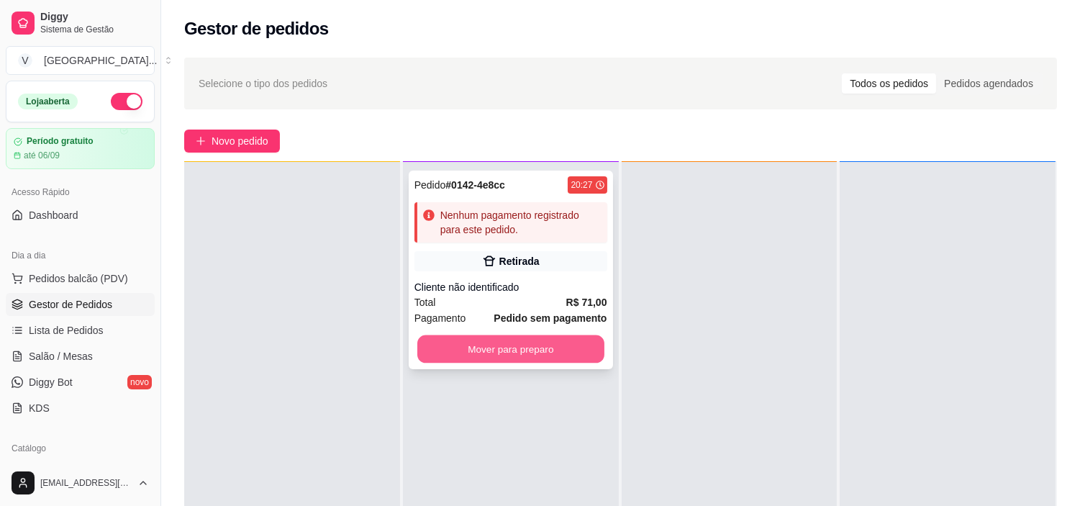
click at [456, 335] on button "Mover para preparo" at bounding box center [511, 349] width 187 height 28
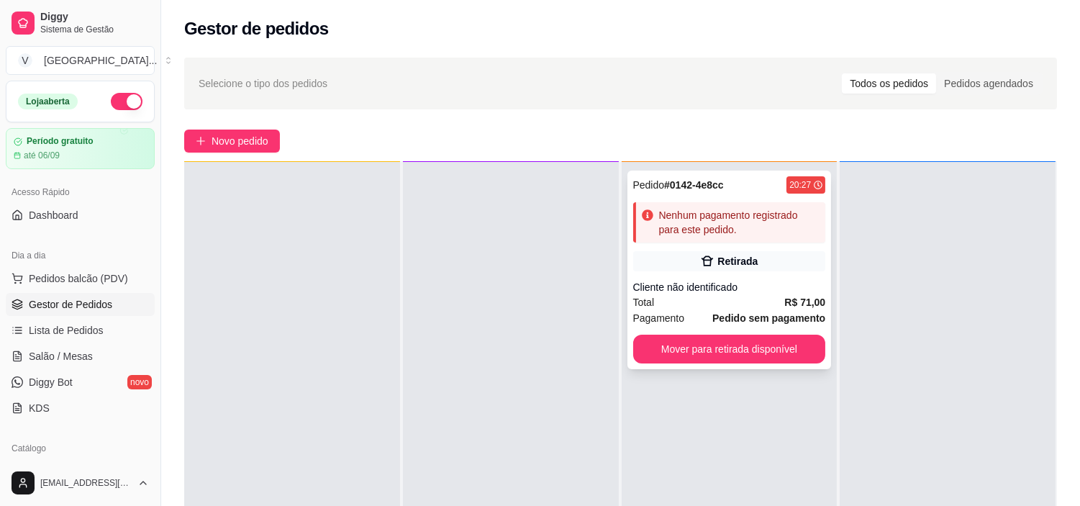
click at [740, 233] on div "Nenhum pagamento registrado para este pedido." at bounding box center [739, 222] width 161 height 29
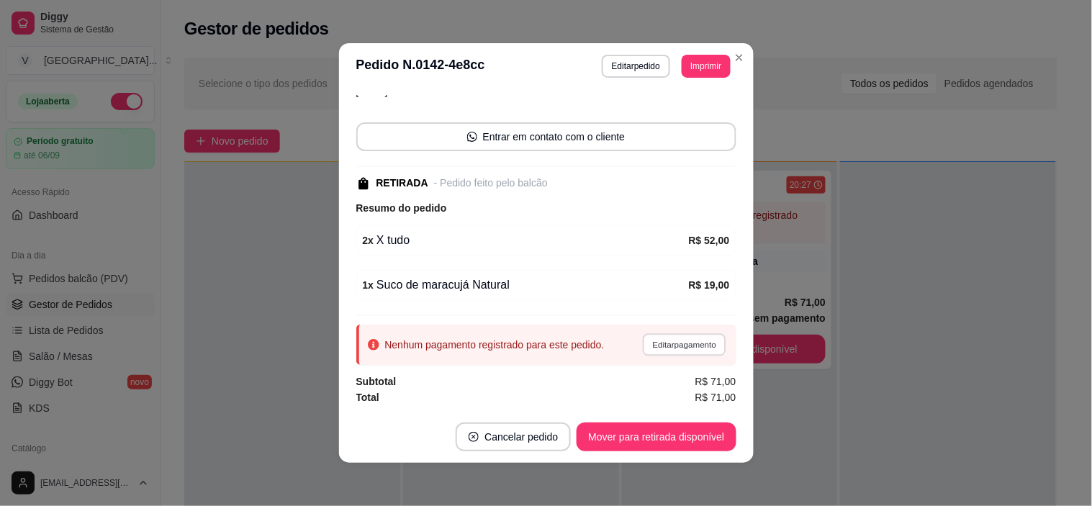
click at [673, 339] on button "Editar pagamento" at bounding box center [685, 344] width 84 height 22
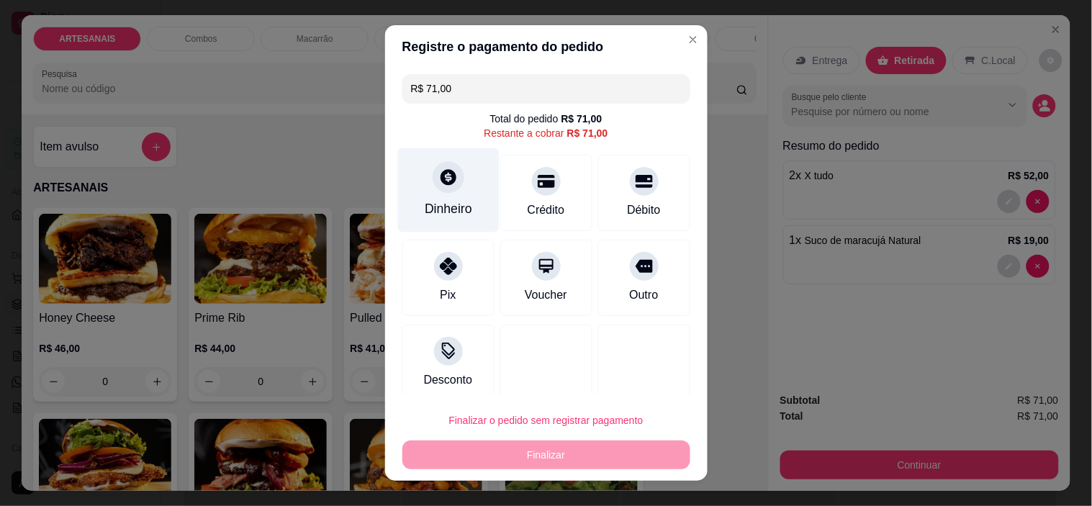
click at [443, 182] on icon at bounding box center [447, 177] width 19 height 19
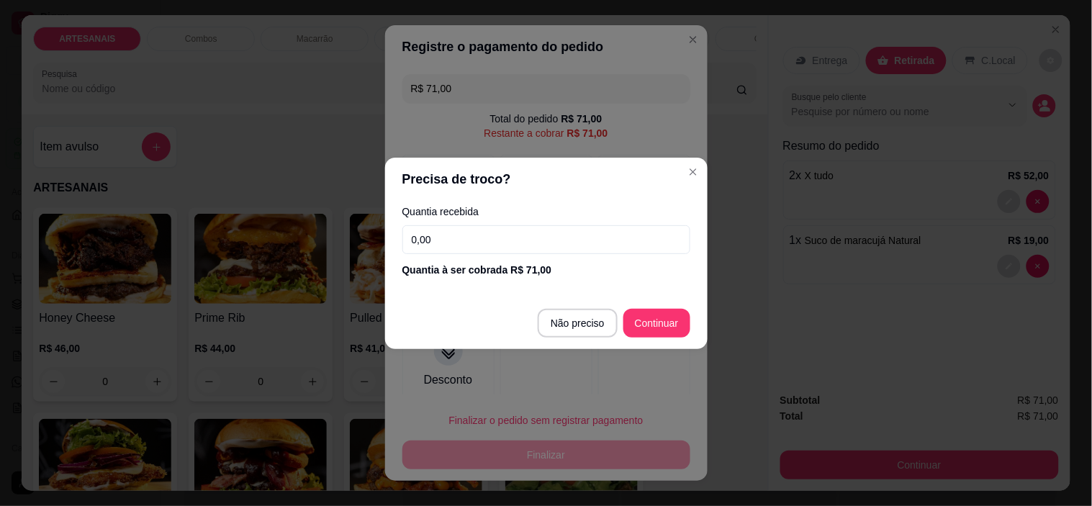
click at [584, 255] on div "Quantia recebida 0,00 Quantia à ser cobrada R$ 71,00" at bounding box center [546, 242] width 322 height 82
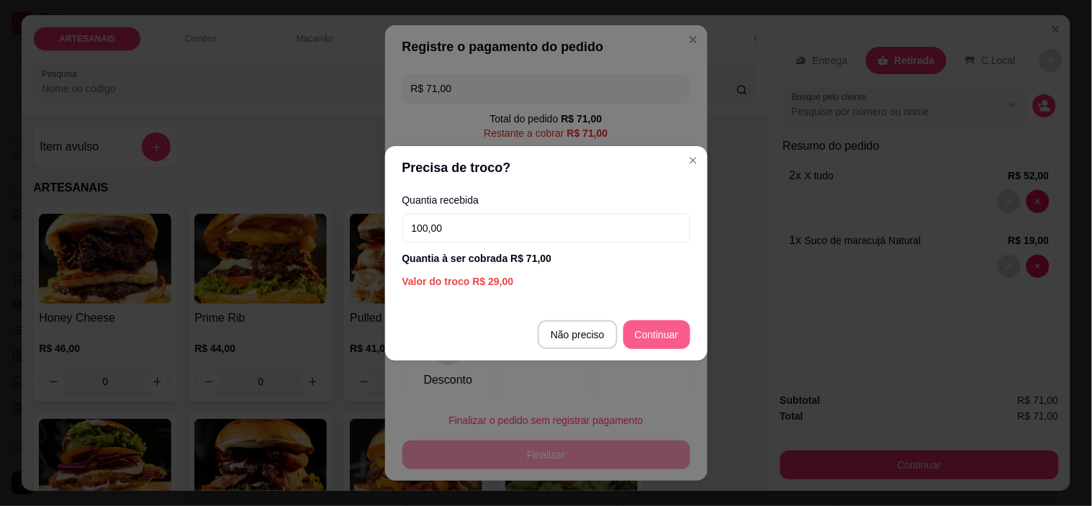
type input "100,00"
type input "R$ 0,00"
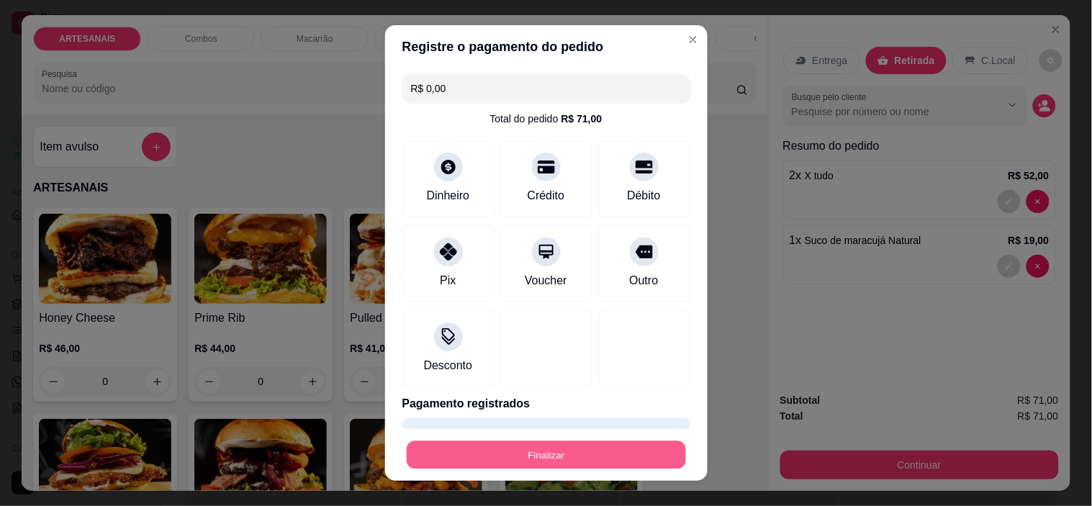
click at [609, 445] on button "Finalizar" at bounding box center [546, 455] width 279 height 28
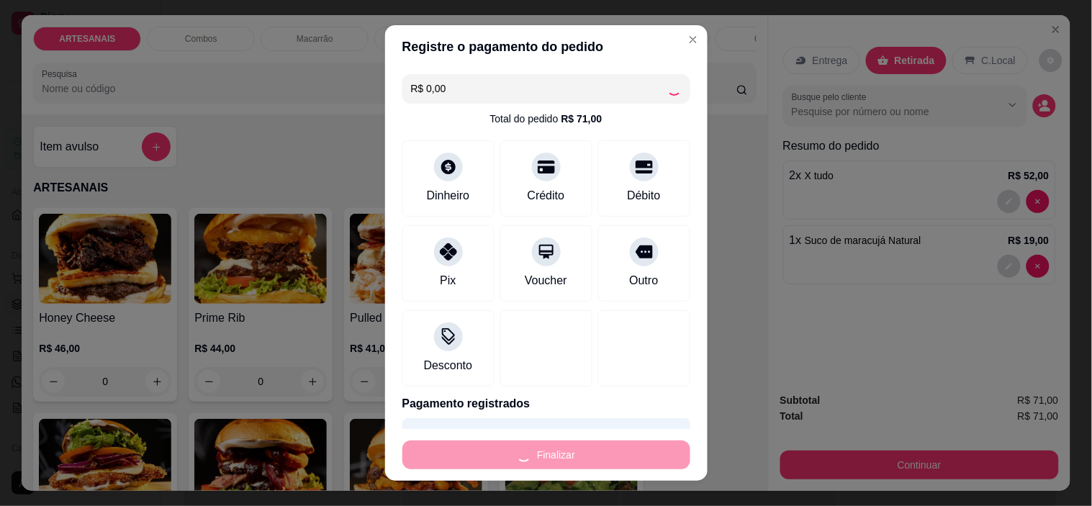
type input "0"
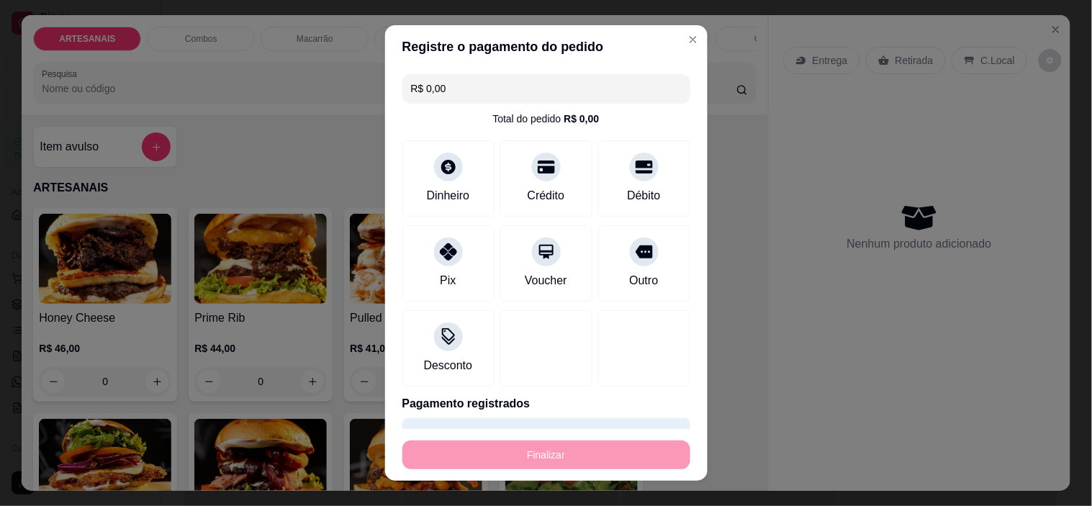
type input "-R$ 71,00"
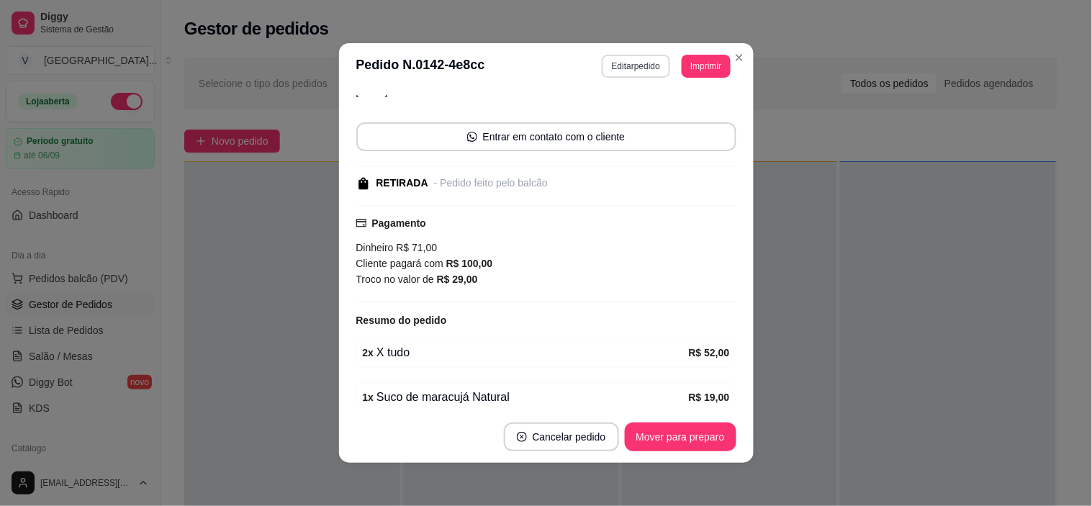
click at [608, 65] on button "Editar pedido" at bounding box center [636, 66] width 68 height 23
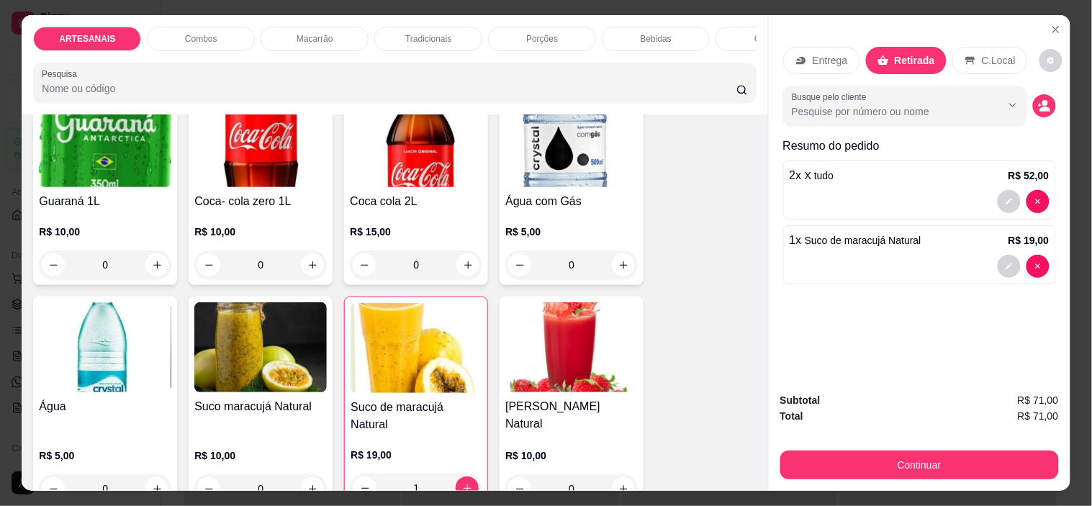
scroll to position [1999, 0]
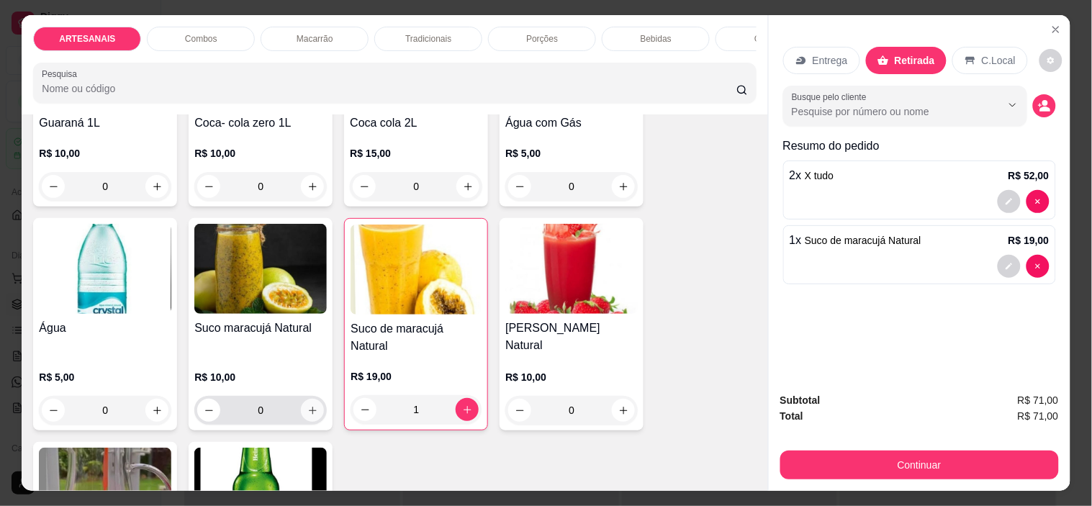
click at [317, 399] on button "increase-product-quantity" at bounding box center [312, 410] width 23 height 23
type input "1"
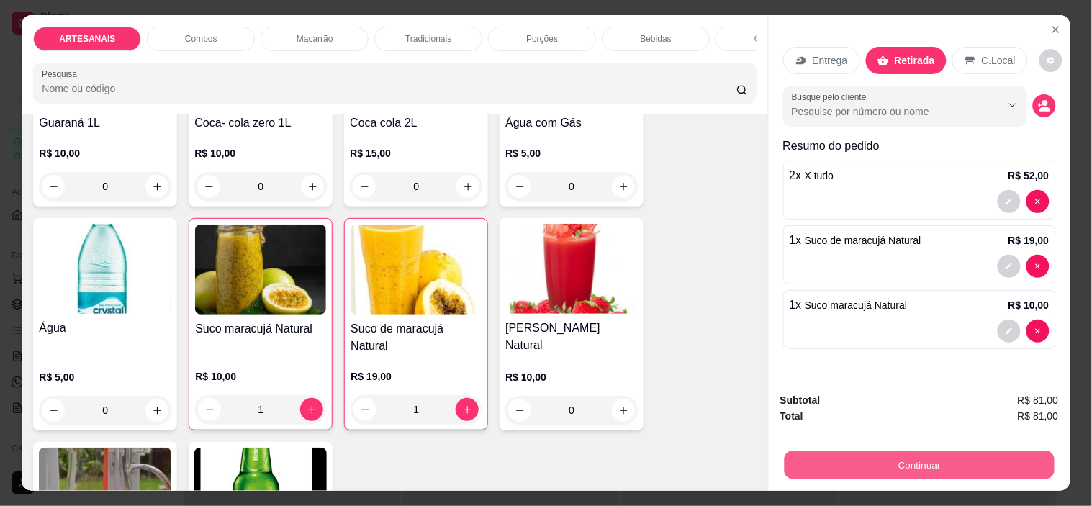
click at [905, 451] on button "Continuar" at bounding box center [919, 465] width 270 height 28
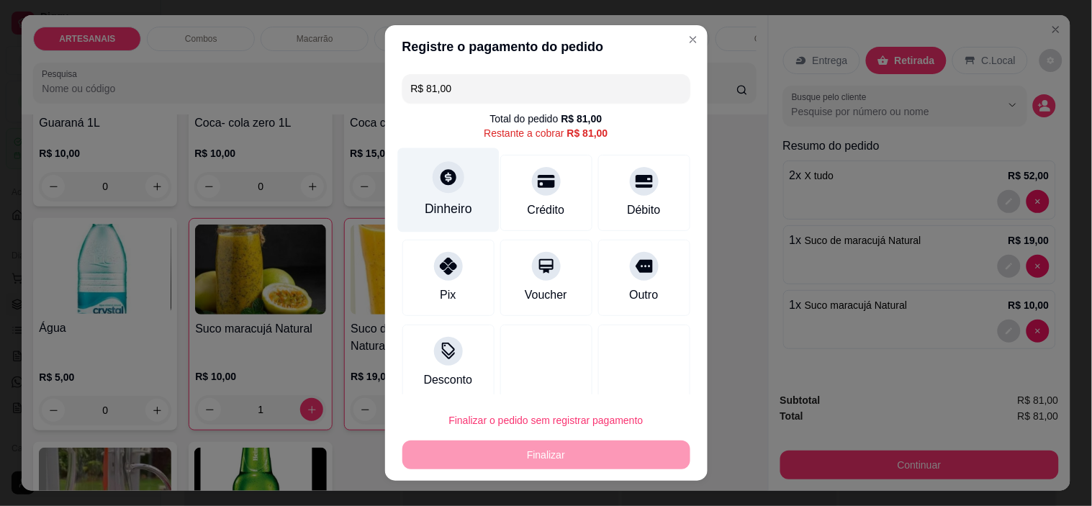
click at [425, 212] on div "Dinheiro" at bounding box center [449, 208] width 48 height 19
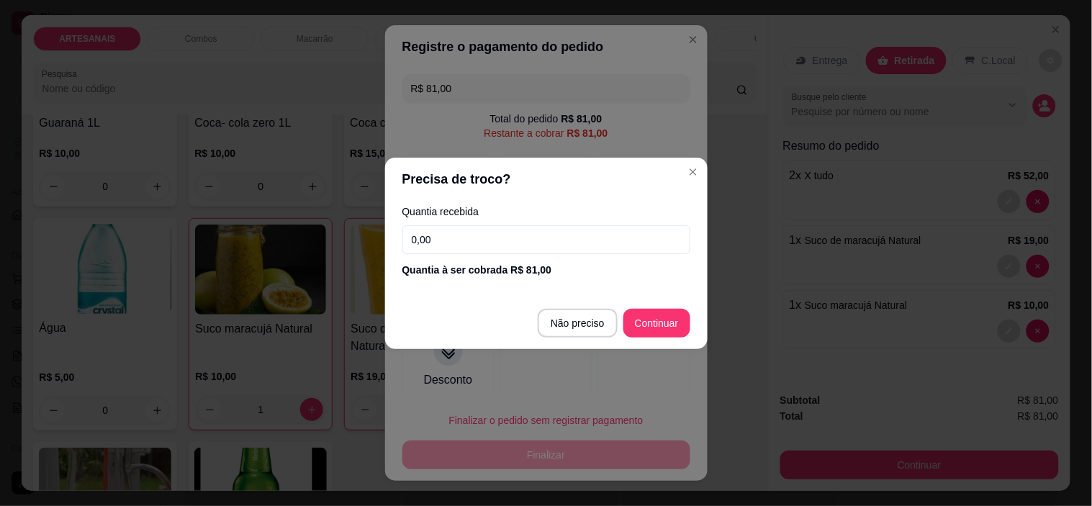
drag, startPoint x: 529, startPoint y: 242, endPoint x: 526, endPoint y: 255, distance: 13.3
click at [526, 255] on div "Quantia recebida 0,00 Quantia à ser cobrada R$ 81,00" at bounding box center [546, 242] width 322 height 82
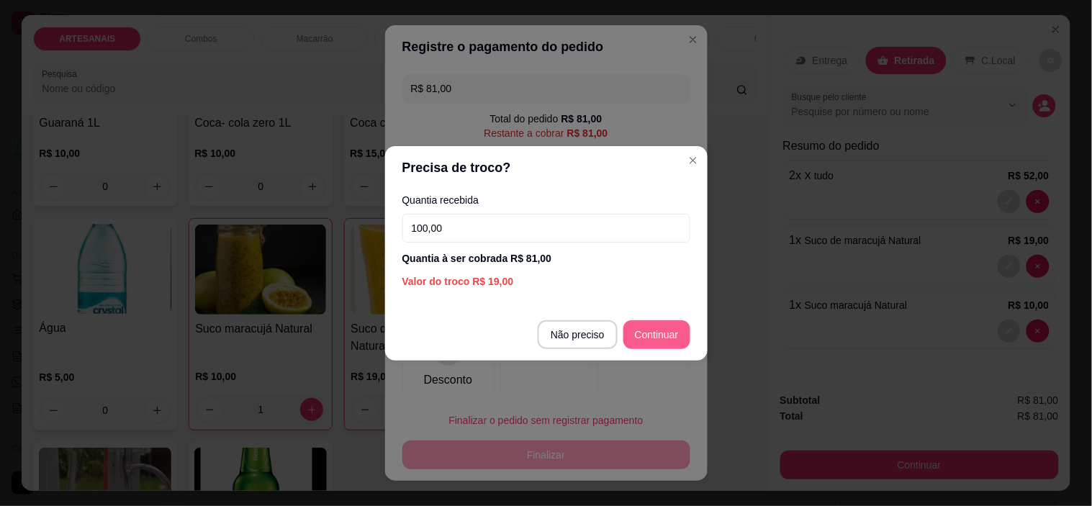
type input "100,00"
type input "R$ 0,00"
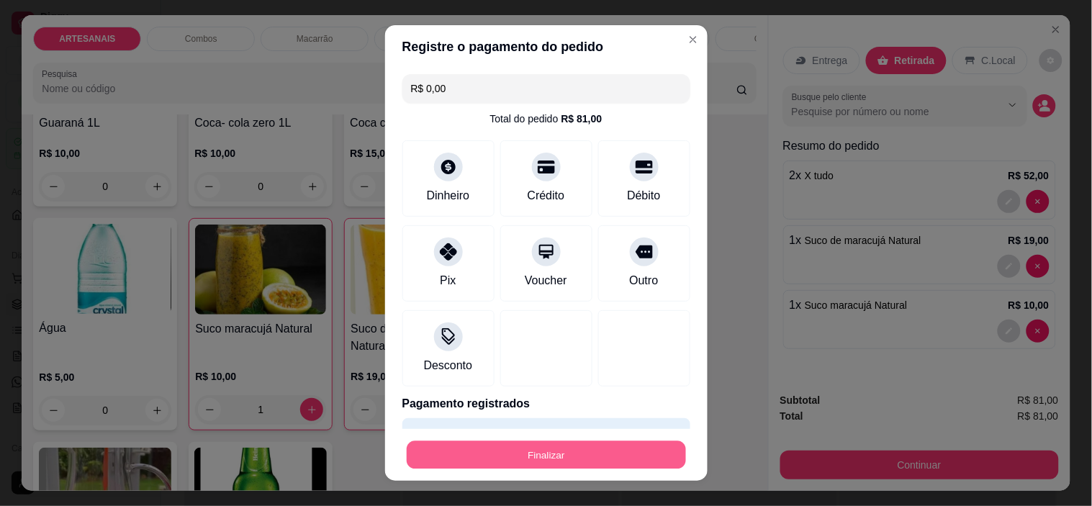
click at [536, 449] on button "Finalizar" at bounding box center [546, 455] width 279 height 28
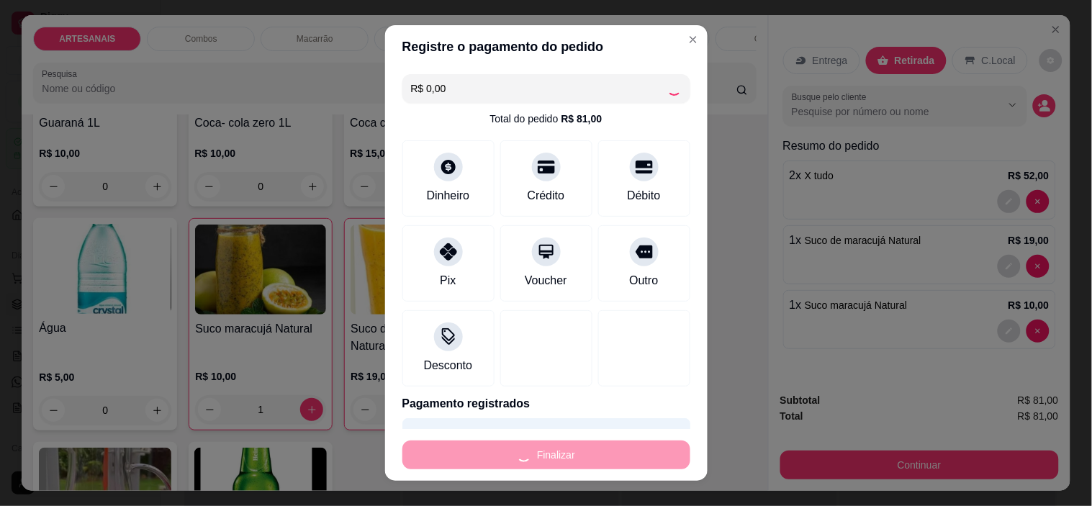
type input "0"
type input "-R$ 81,00"
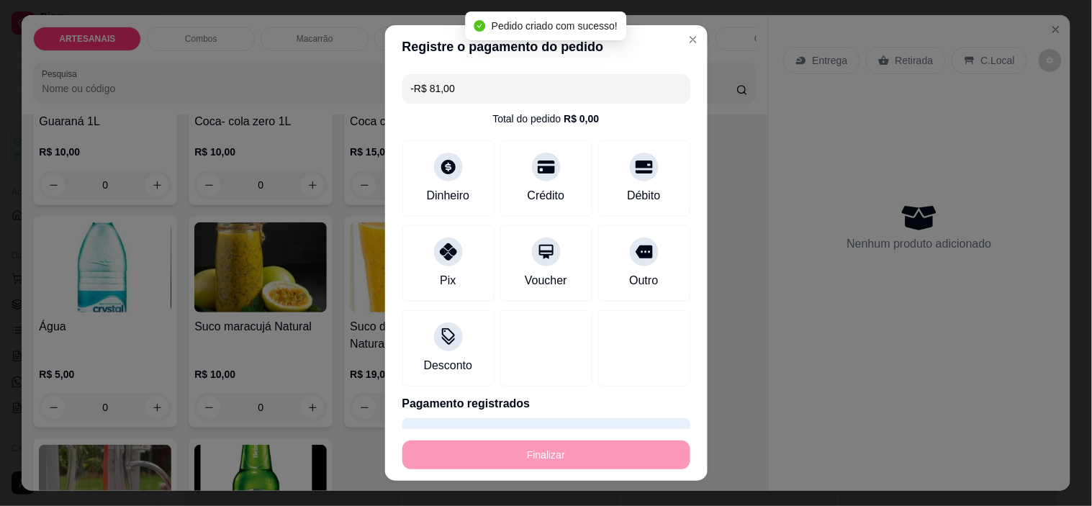
scroll to position [1998, 0]
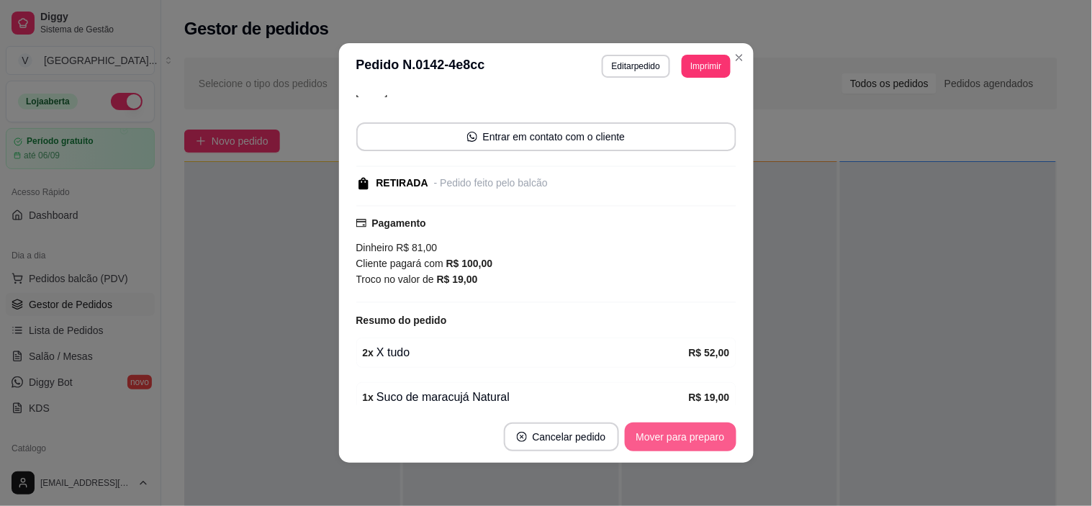
click at [701, 425] on button "Mover para preparo" at bounding box center [681, 437] width 112 height 29
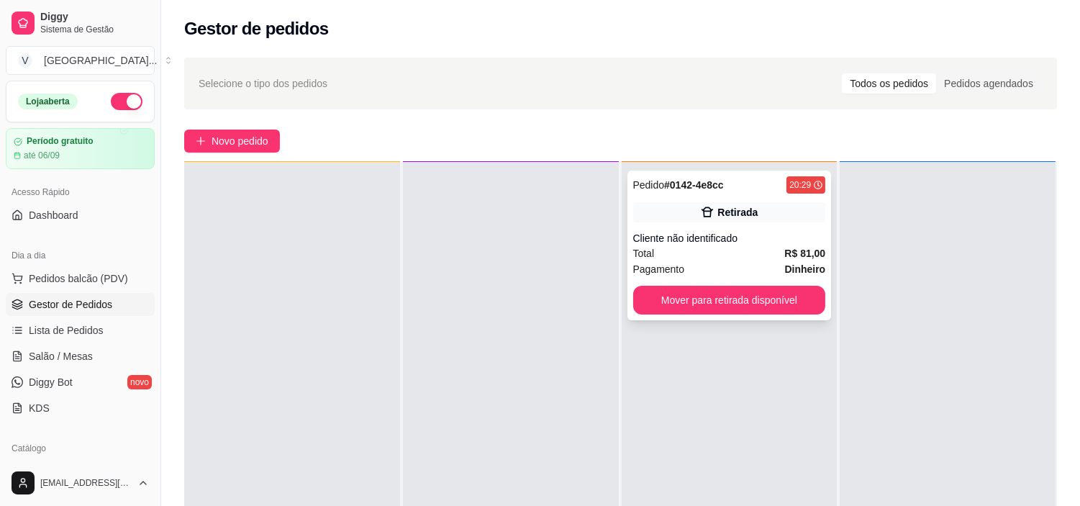
click at [749, 236] on div "Cliente não identificado" at bounding box center [729, 238] width 193 height 14
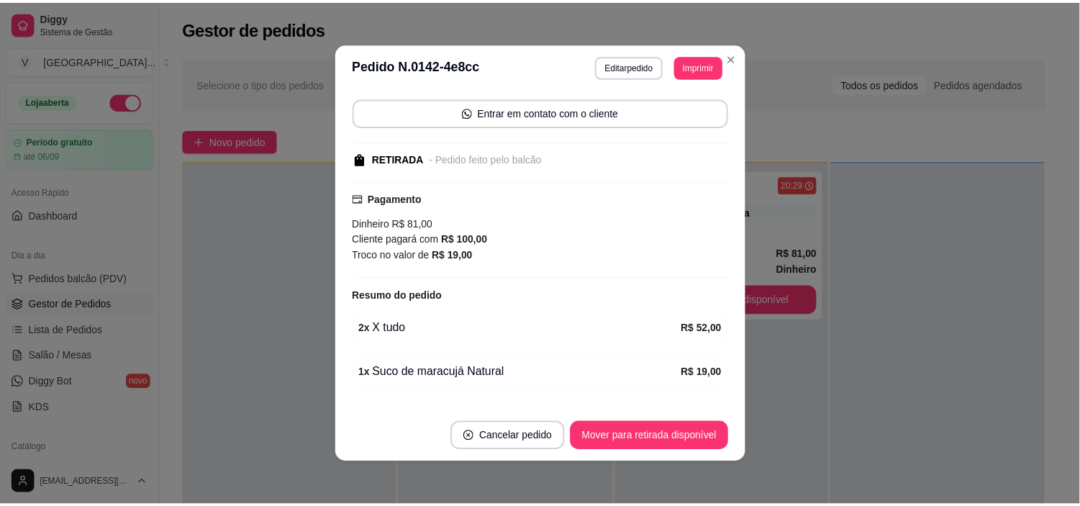
scroll to position [217, 0]
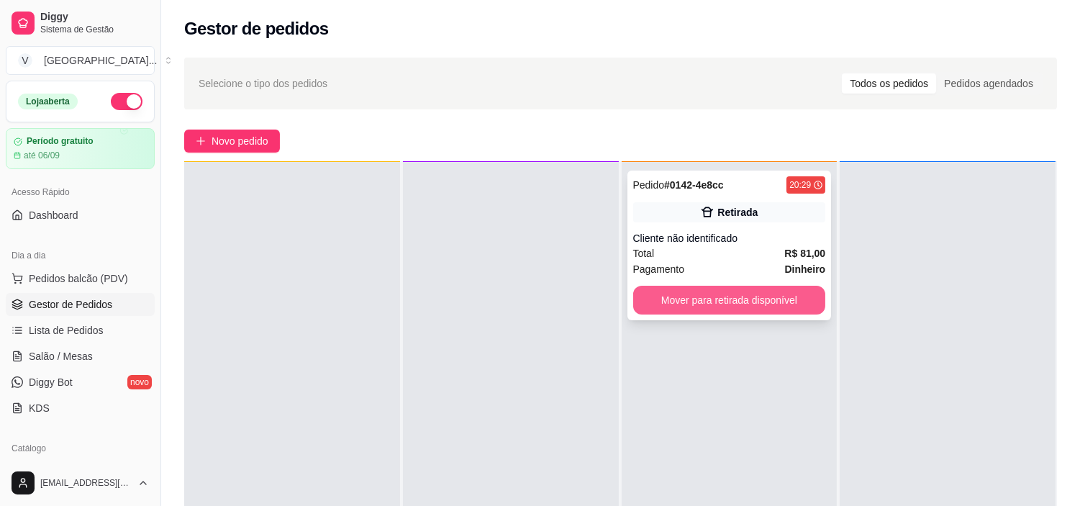
click at [749, 303] on button "Mover para retirada disponível" at bounding box center [729, 300] width 193 height 29
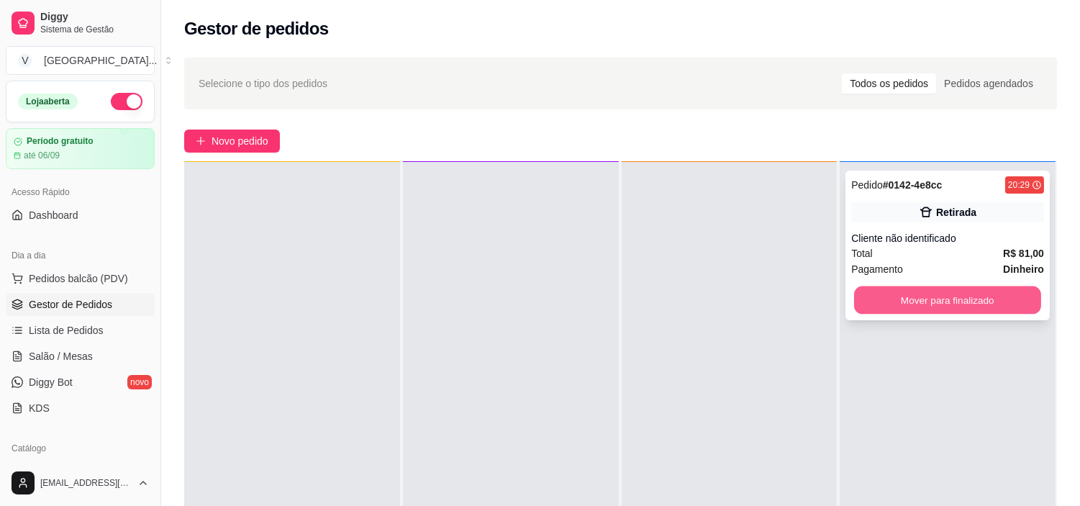
click at [894, 291] on button "Mover para finalizado" at bounding box center [947, 301] width 187 height 28
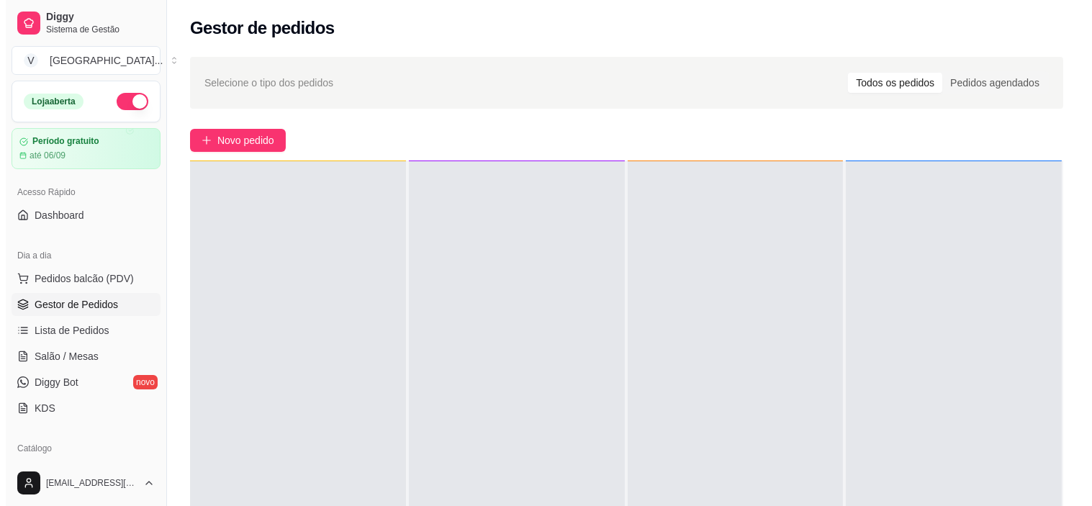
scroll to position [0, 0]
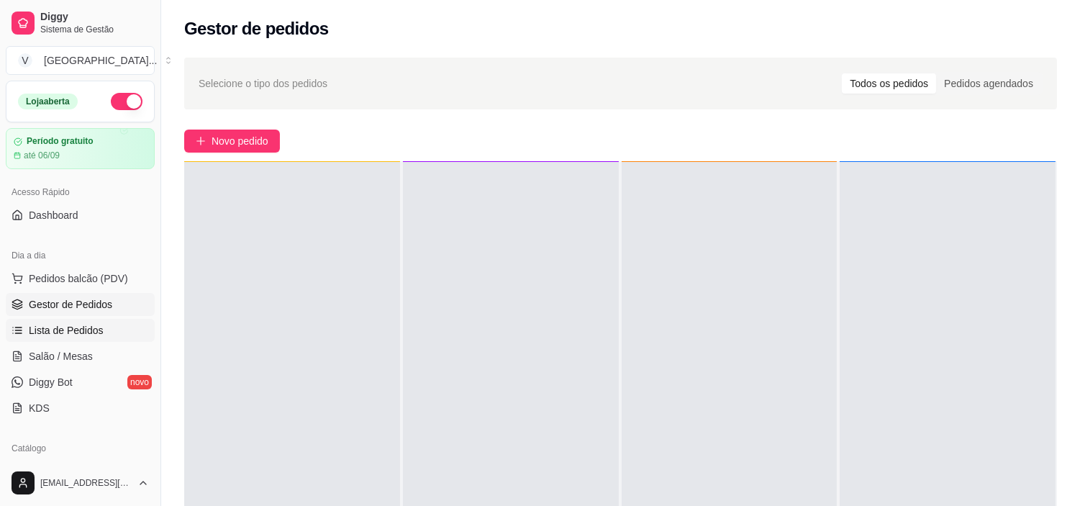
click at [135, 327] on link "Lista de Pedidos" at bounding box center [80, 330] width 149 height 23
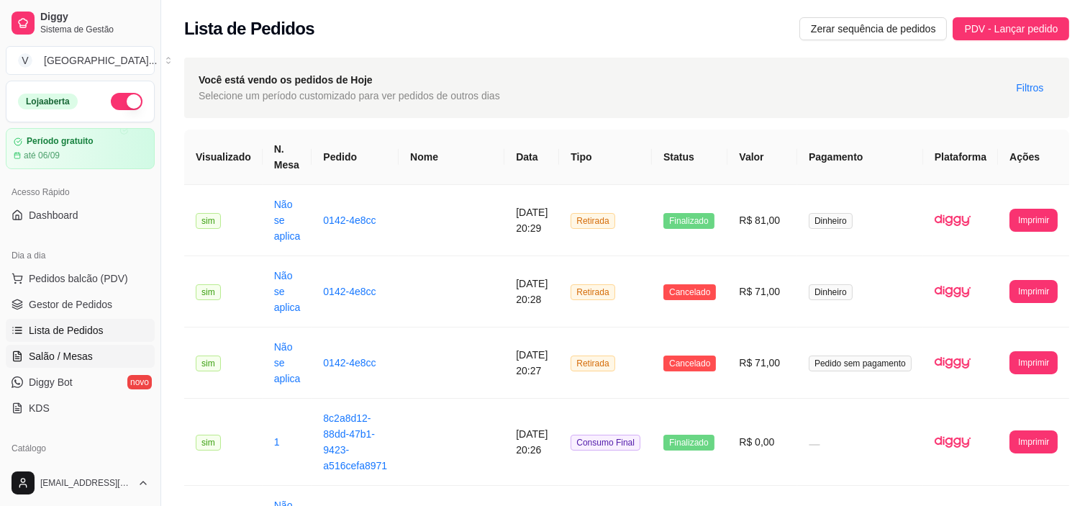
click at [99, 356] on link "Salão / Mesas" at bounding box center [80, 356] width 149 height 23
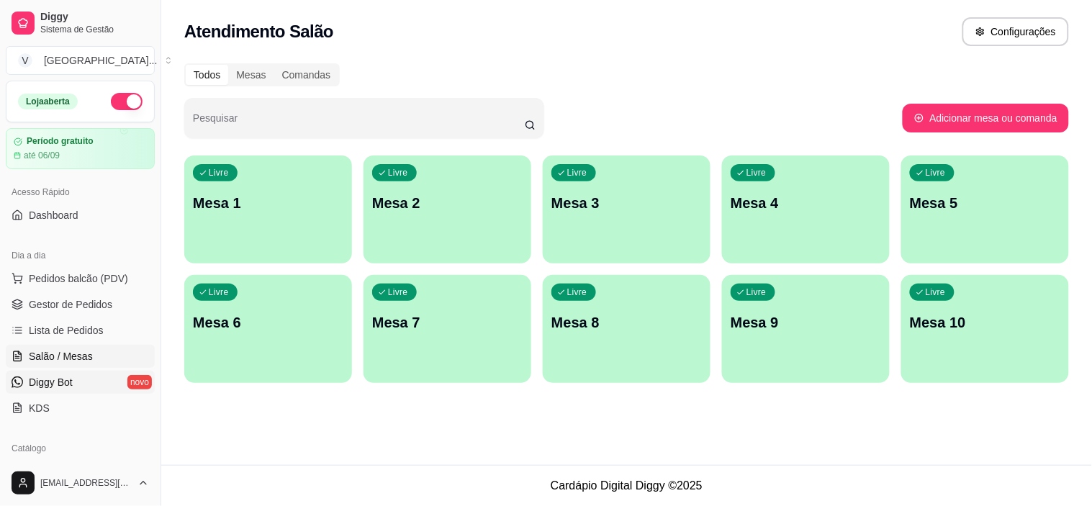
click at [88, 377] on link "Diggy Bot novo" at bounding box center [80, 382] width 149 height 23
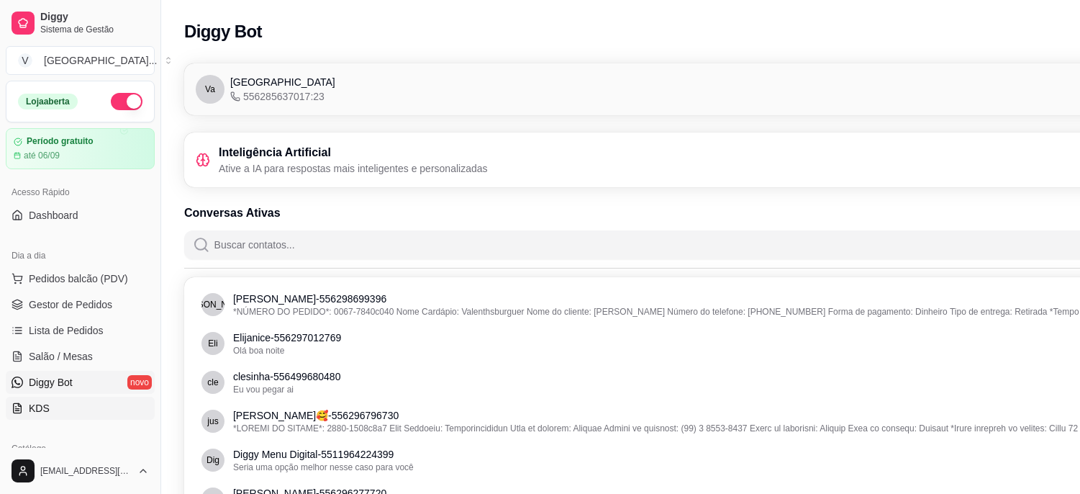
click at [89, 405] on link "KDS" at bounding box center [80, 408] width 149 height 23
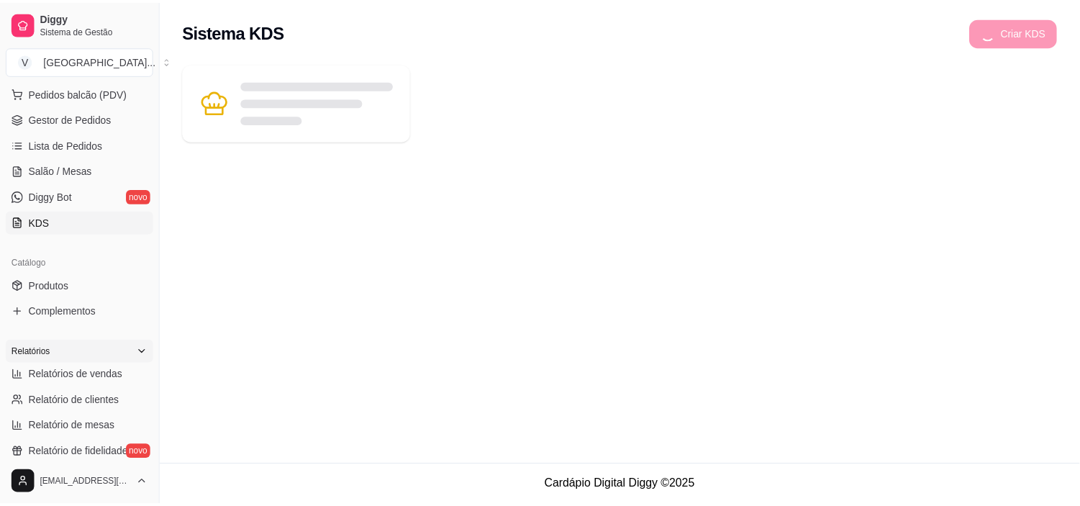
scroll to position [240, 0]
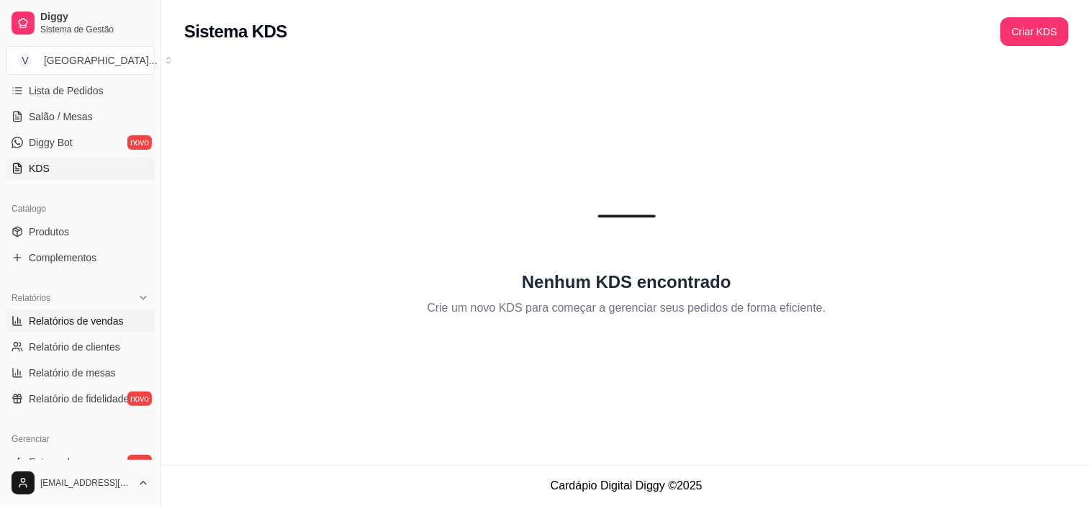
click at [105, 328] on link "Relatórios de vendas" at bounding box center [80, 321] width 149 height 23
select select "ALL"
select select "0"
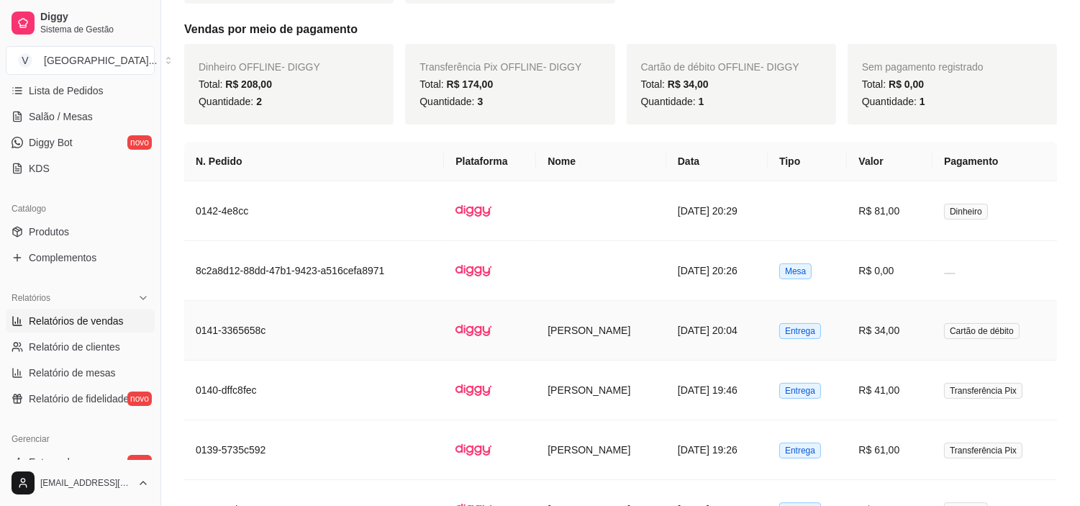
scroll to position [639, 0]
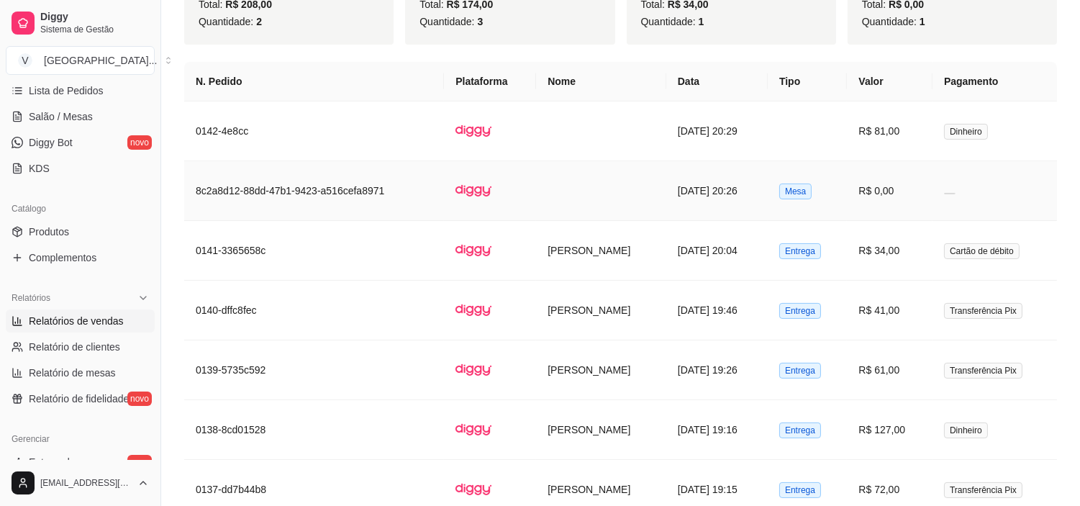
click at [472, 198] on img at bounding box center [474, 191] width 36 height 36
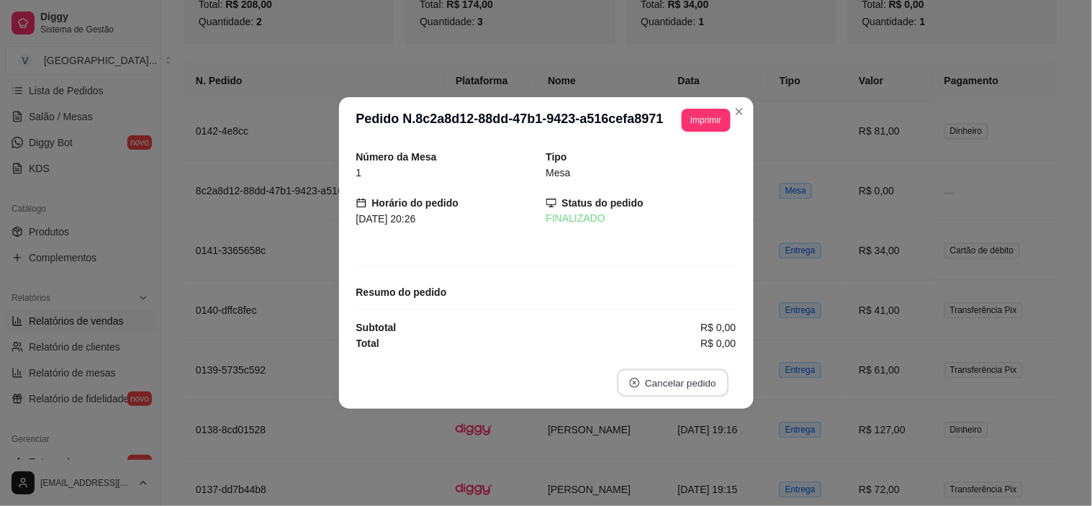
click at [710, 377] on button "Cancelar pedido" at bounding box center [673, 383] width 112 height 28
click at [741, 116] on icon "Close" at bounding box center [740, 112] width 12 height 12
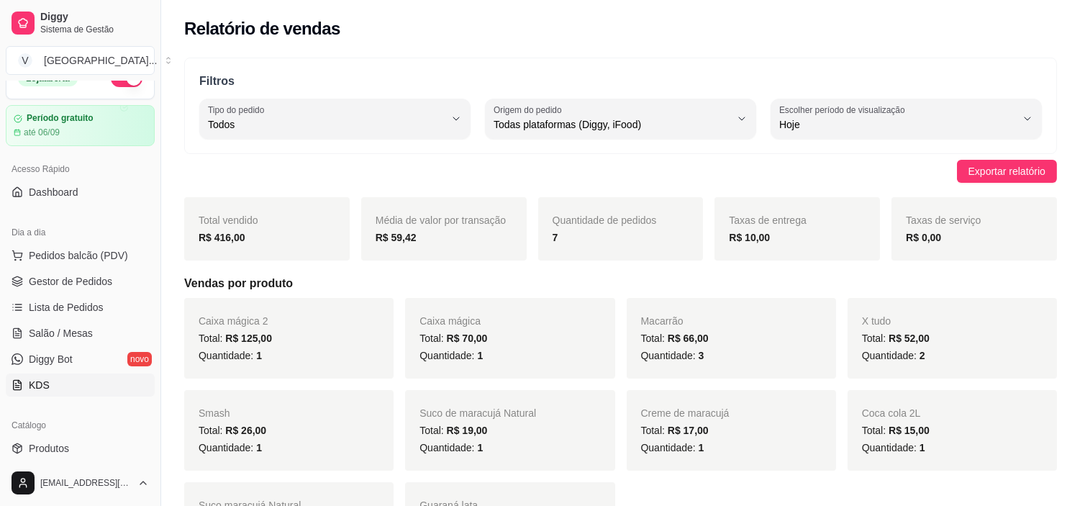
scroll to position [0, 0]
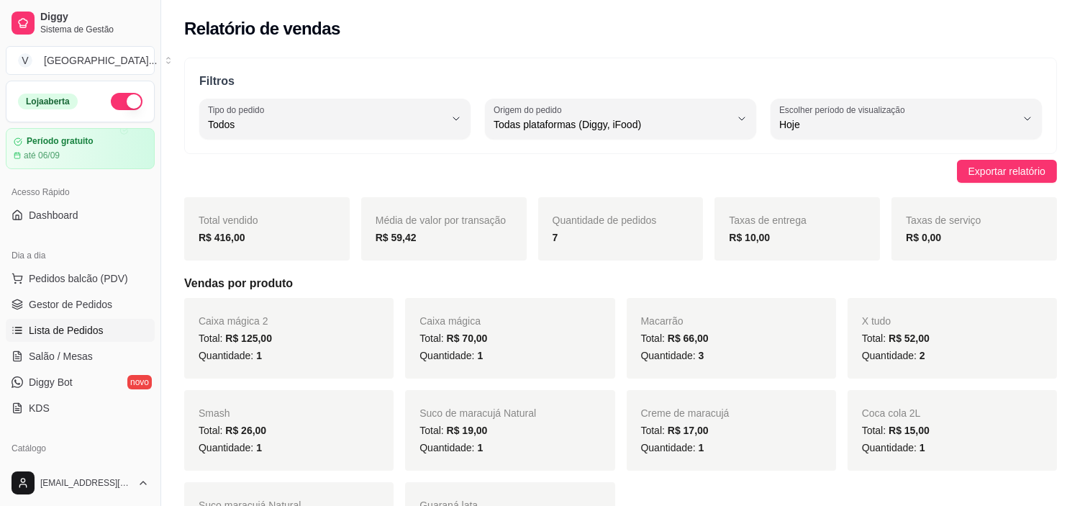
click at [96, 328] on span "Lista de Pedidos" at bounding box center [66, 330] width 75 height 14
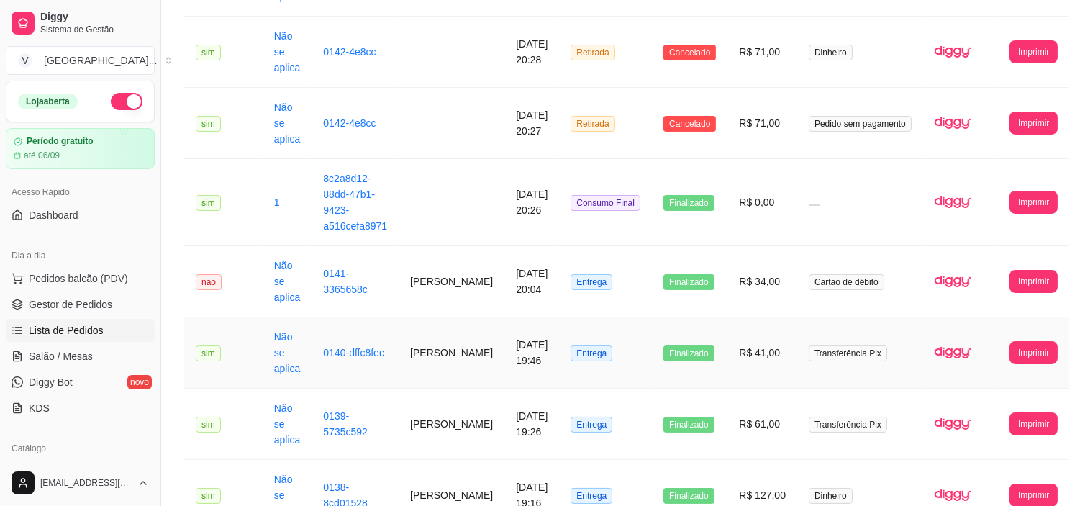
scroll to position [320, 0]
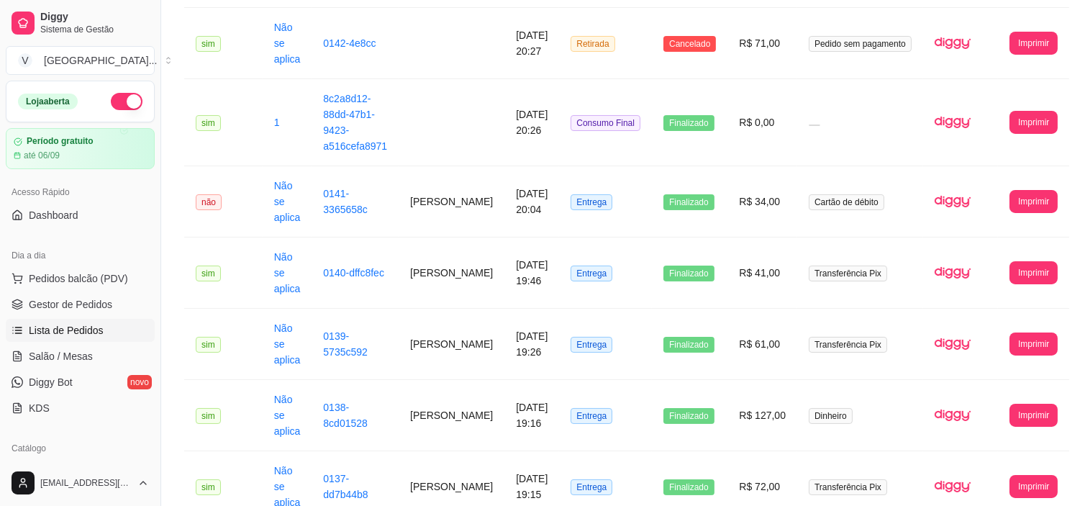
click at [92, 325] on span "Lista de Pedidos" at bounding box center [66, 330] width 75 height 14
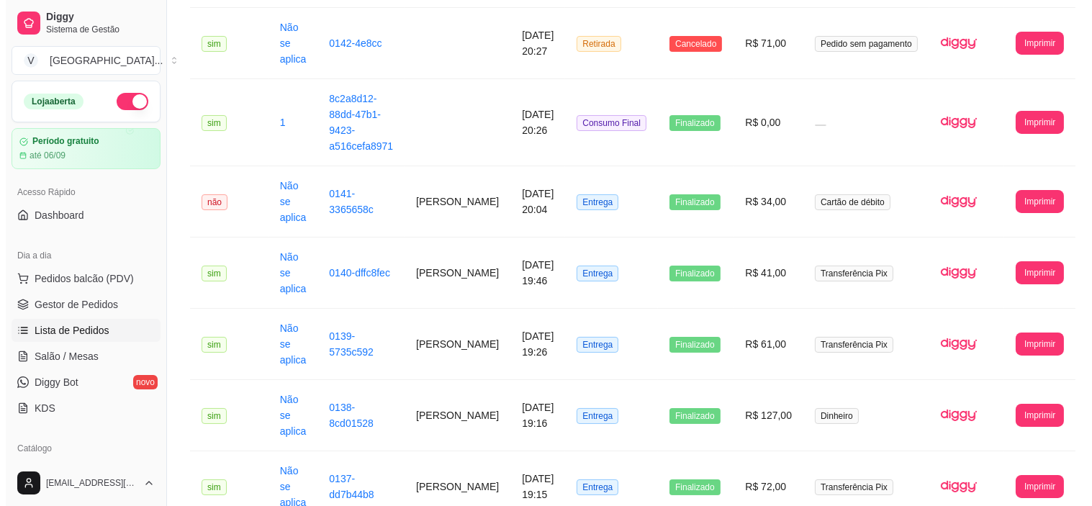
scroll to position [0, 0]
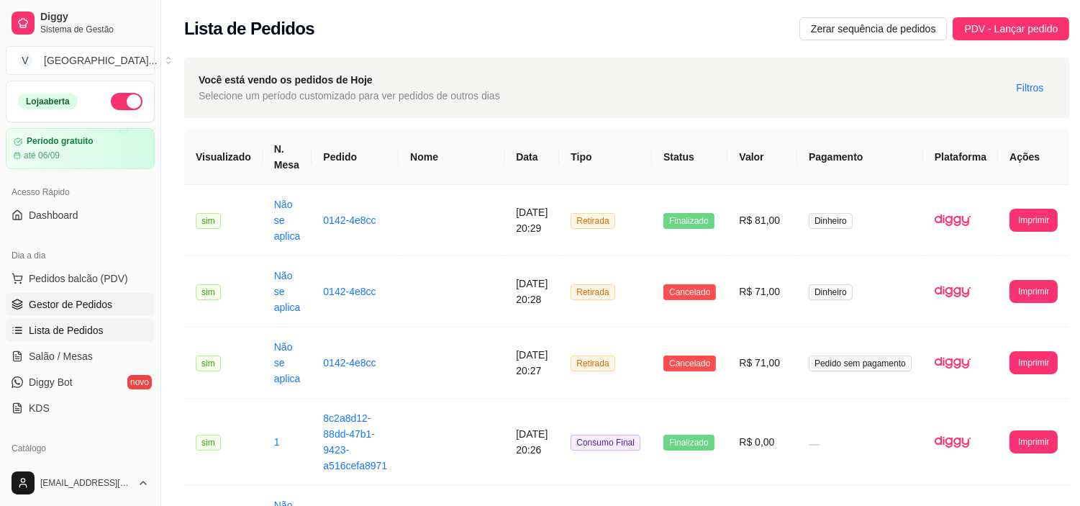
click at [132, 302] on link "Gestor de Pedidos" at bounding box center [80, 304] width 149 height 23
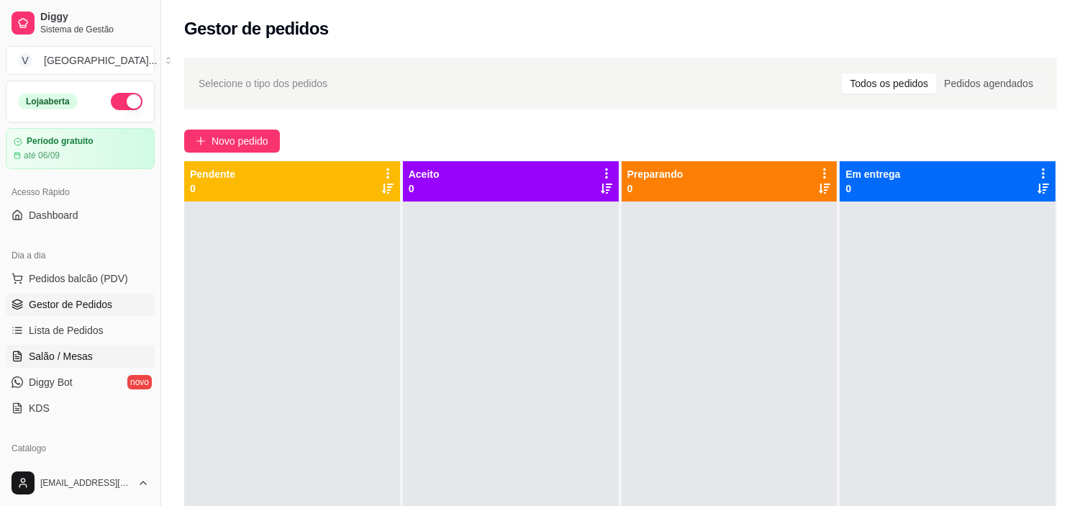
click at [94, 350] on link "Salão / Mesas" at bounding box center [80, 356] width 149 height 23
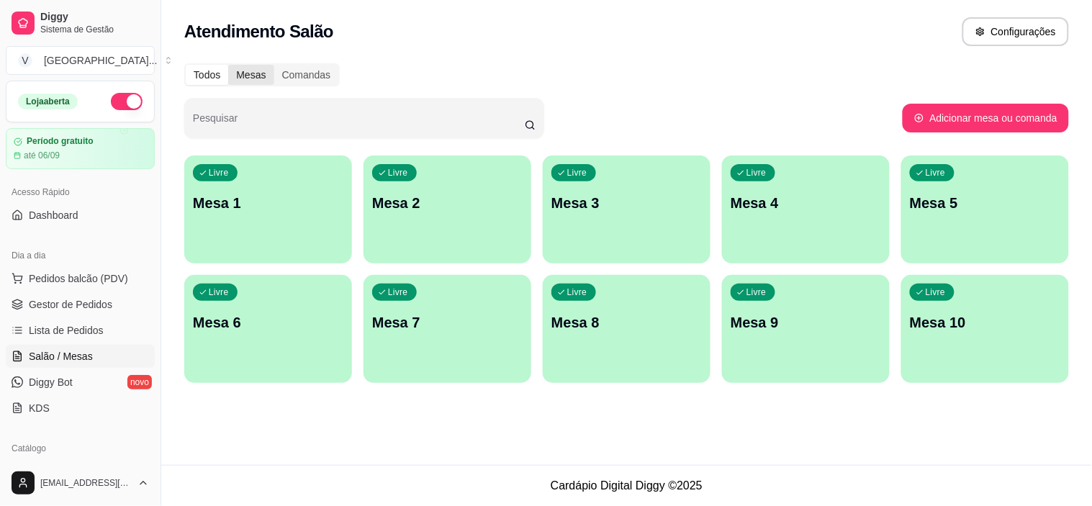
click at [253, 81] on div "Mesas" at bounding box center [250, 75] width 45 height 20
click at [228, 65] on input "Mesas" at bounding box center [228, 65] width 0 height 0
click at [301, 76] on div "Comandas" at bounding box center [306, 75] width 65 height 20
click at [274, 65] on input "Comandas" at bounding box center [274, 65] width 0 height 0
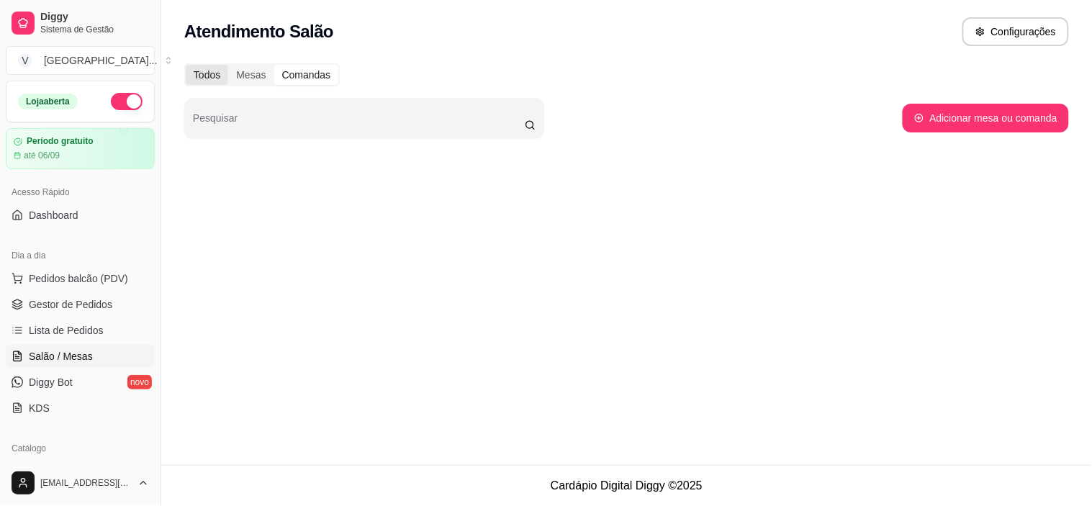
click at [199, 78] on div "Todos" at bounding box center [207, 75] width 42 height 20
click at [186, 65] on input "Todos" at bounding box center [186, 65] width 0 height 0
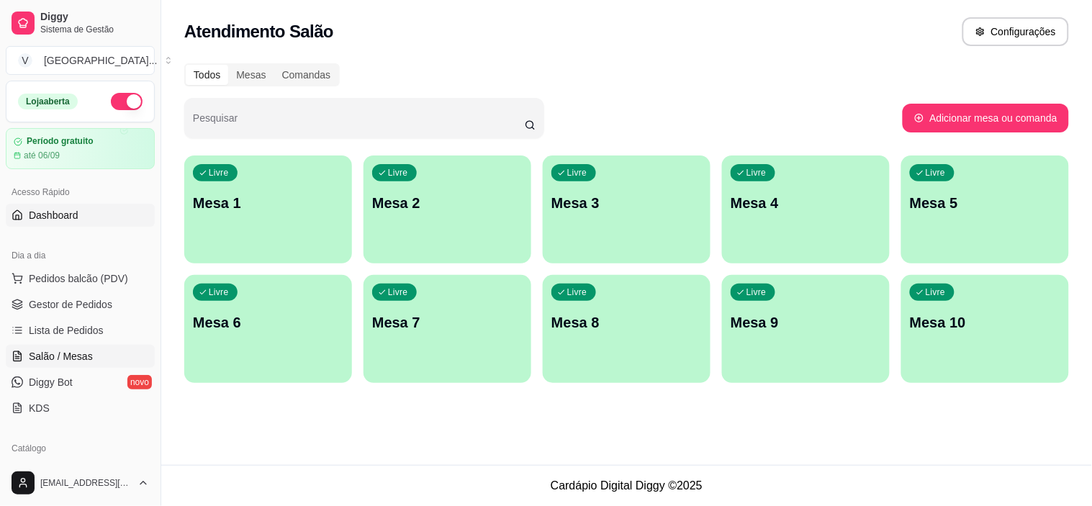
click at [48, 209] on span "Dashboard" at bounding box center [54, 215] width 50 height 14
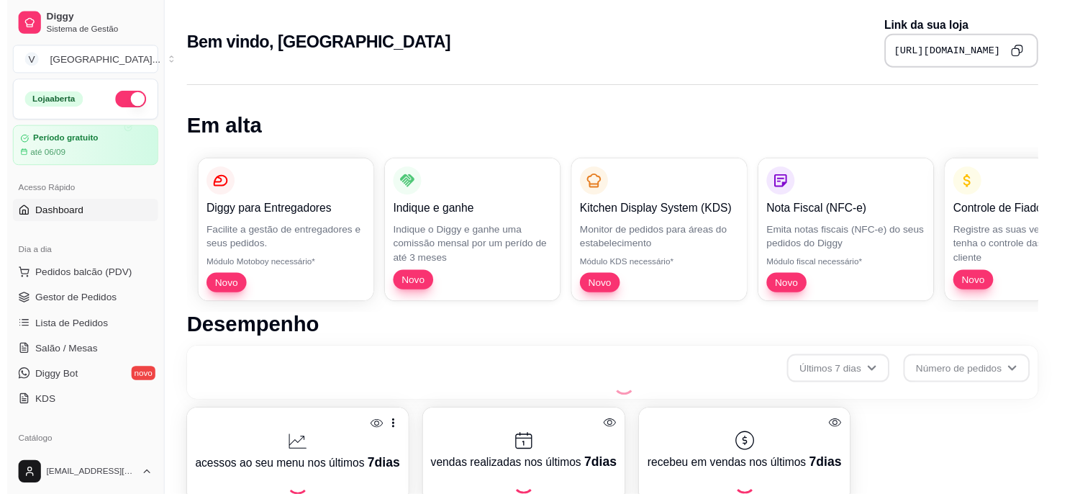
scroll to position [519, 0]
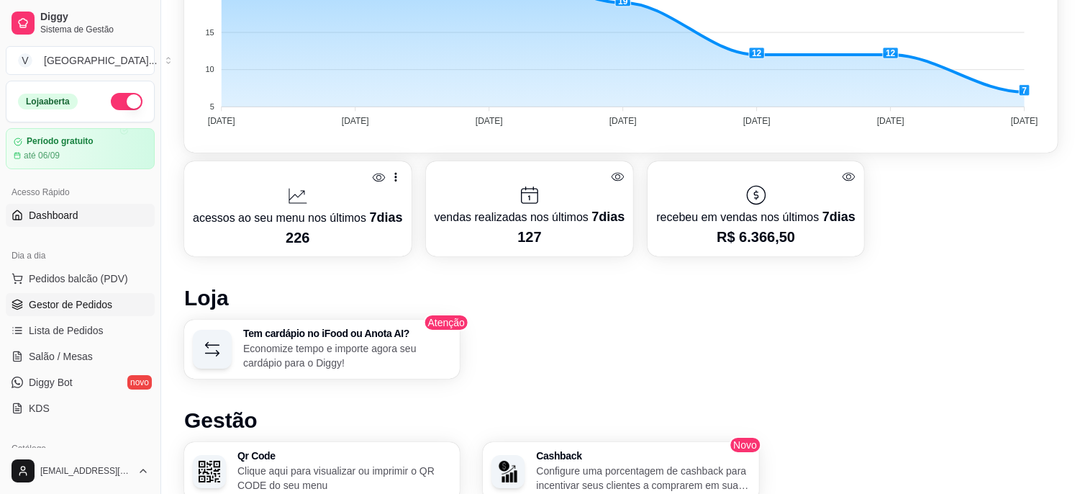
click at [68, 307] on span "Gestor de Pedidos" at bounding box center [71, 304] width 84 height 14
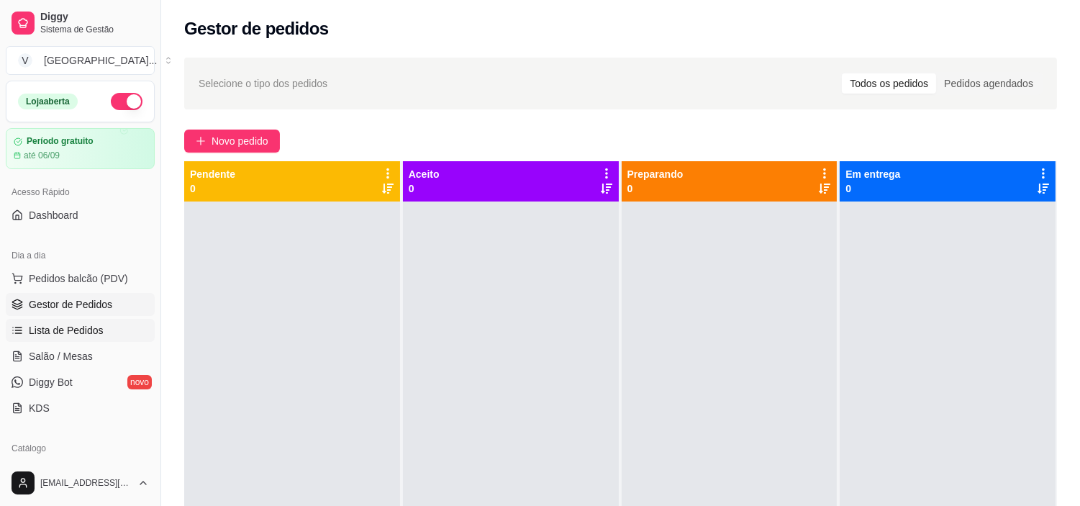
click at [114, 320] on link "Lista de Pedidos" at bounding box center [80, 330] width 149 height 23
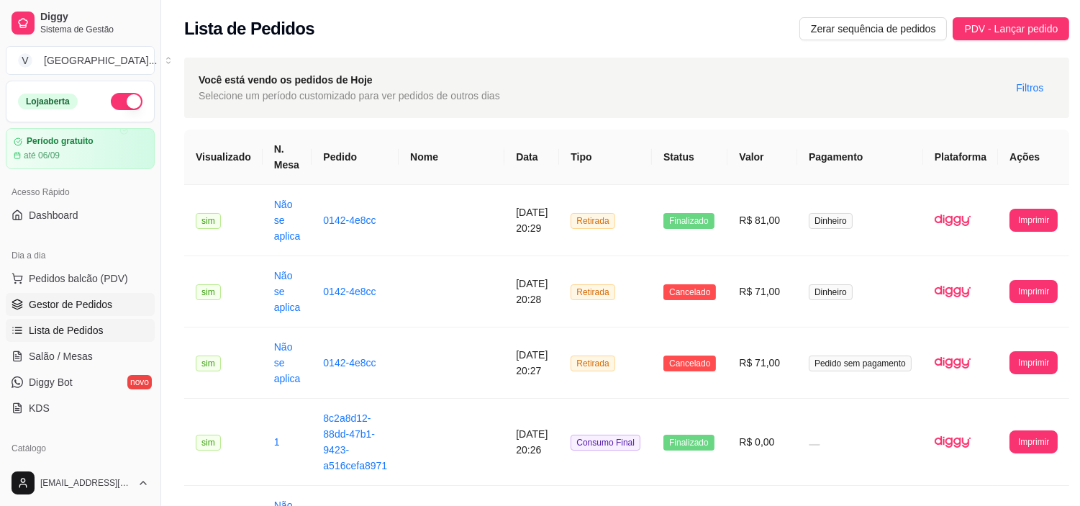
click at [128, 310] on link "Gestor de Pedidos" at bounding box center [80, 304] width 149 height 23
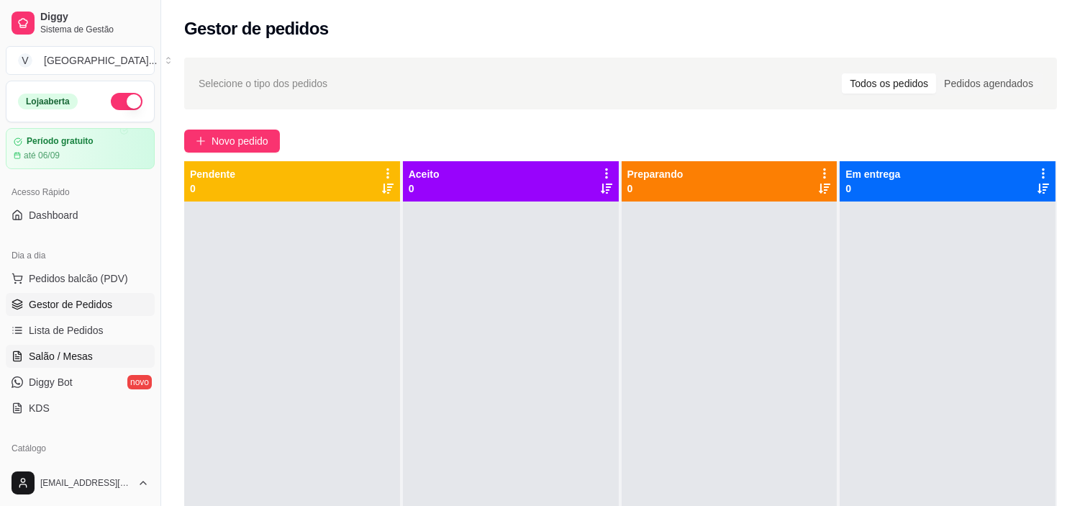
click at [99, 353] on link "Salão / Mesas" at bounding box center [80, 356] width 149 height 23
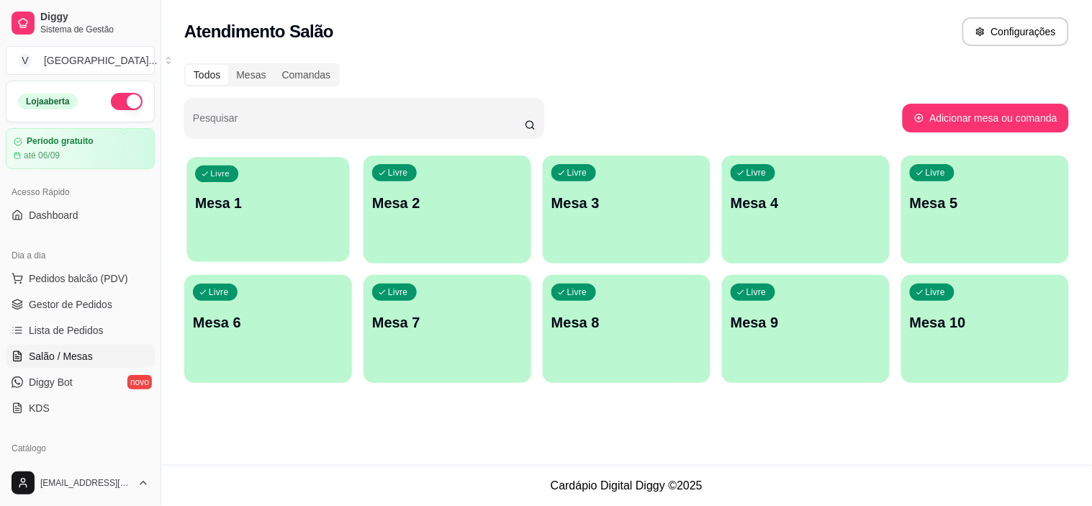
click at [325, 209] on p "Mesa 1" at bounding box center [268, 203] width 146 height 19
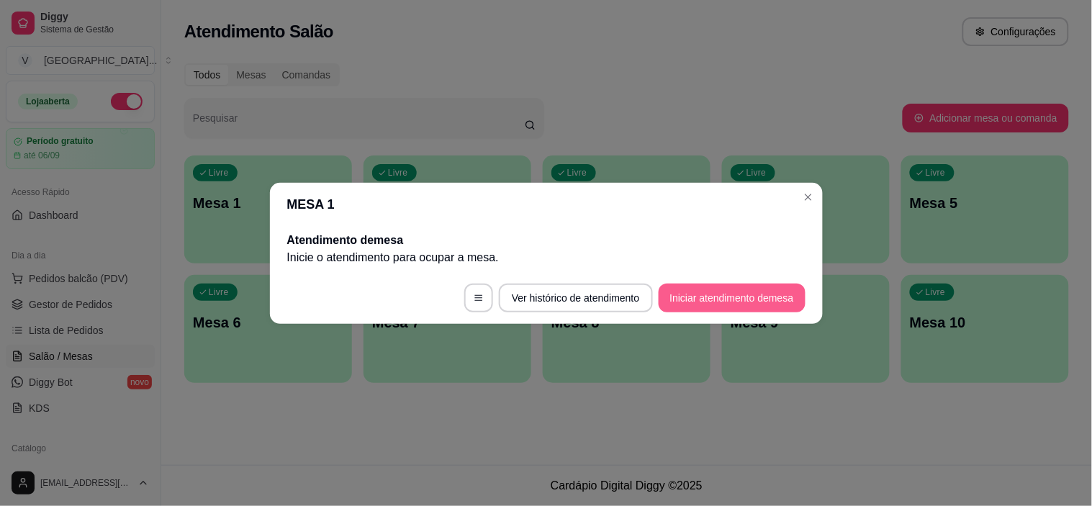
click at [682, 290] on button "Iniciar atendimento de mesa" at bounding box center [732, 298] width 147 height 29
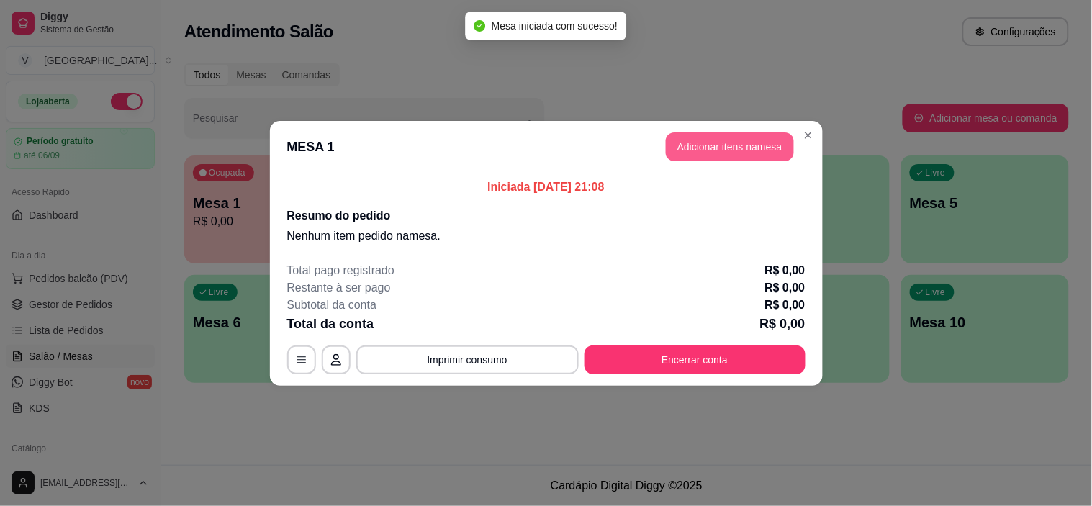
click at [752, 141] on button "Adicionar itens na mesa" at bounding box center [730, 146] width 128 height 29
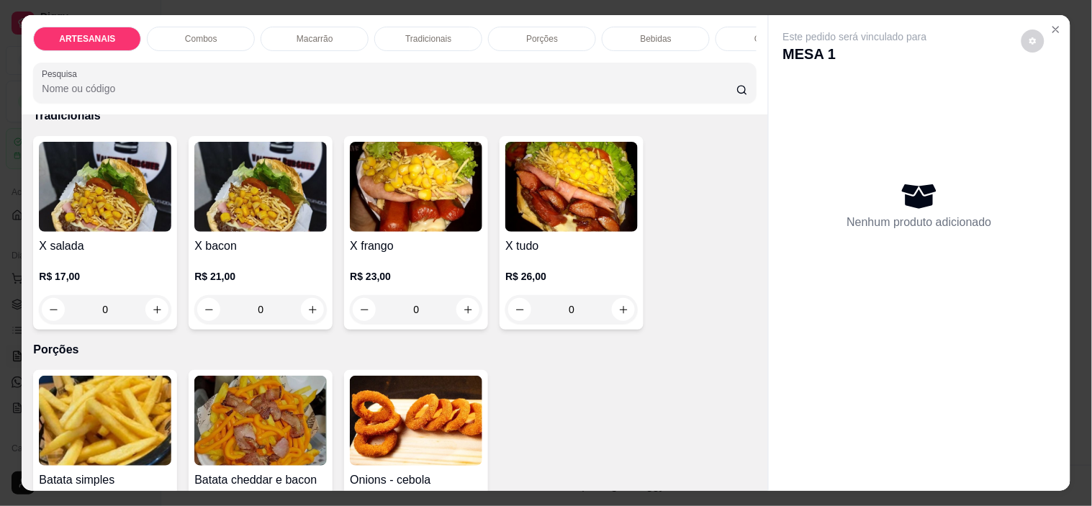
scroll to position [1199, 0]
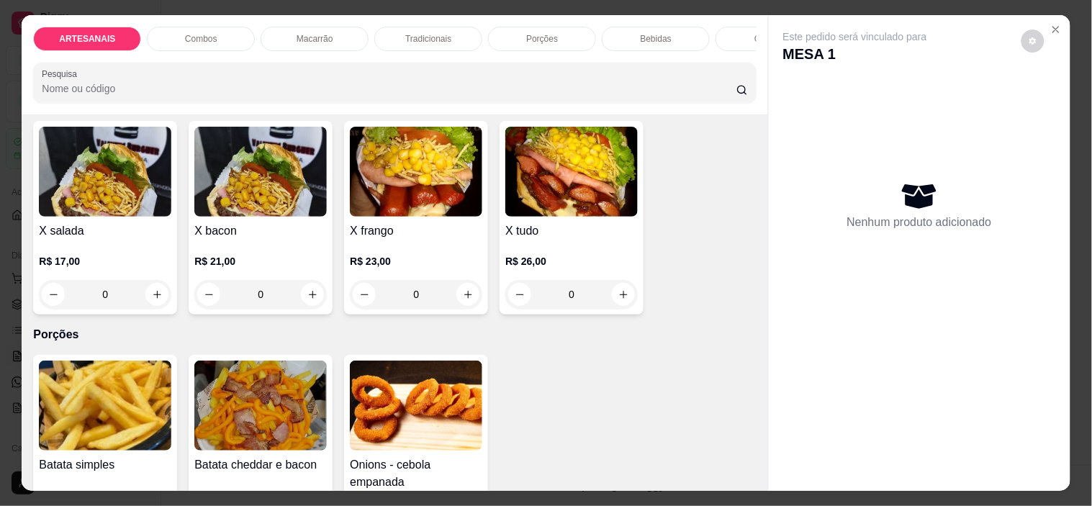
click at [608, 298] on div "0" at bounding box center [571, 294] width 132 height 29
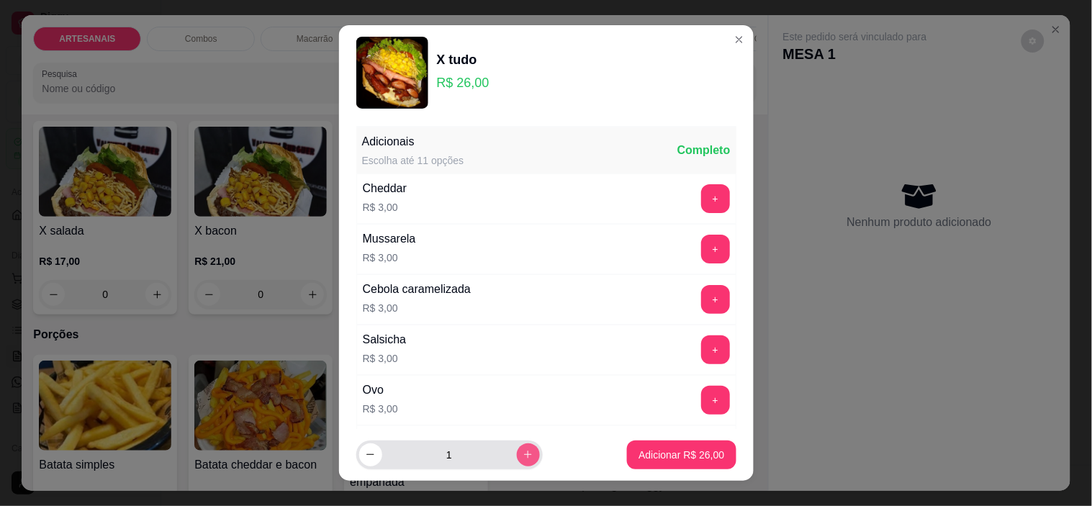
click at [523, 454] on icon "increase-product-quantity" at bounding box center [528, 454] width 11 height 11
type input "2"
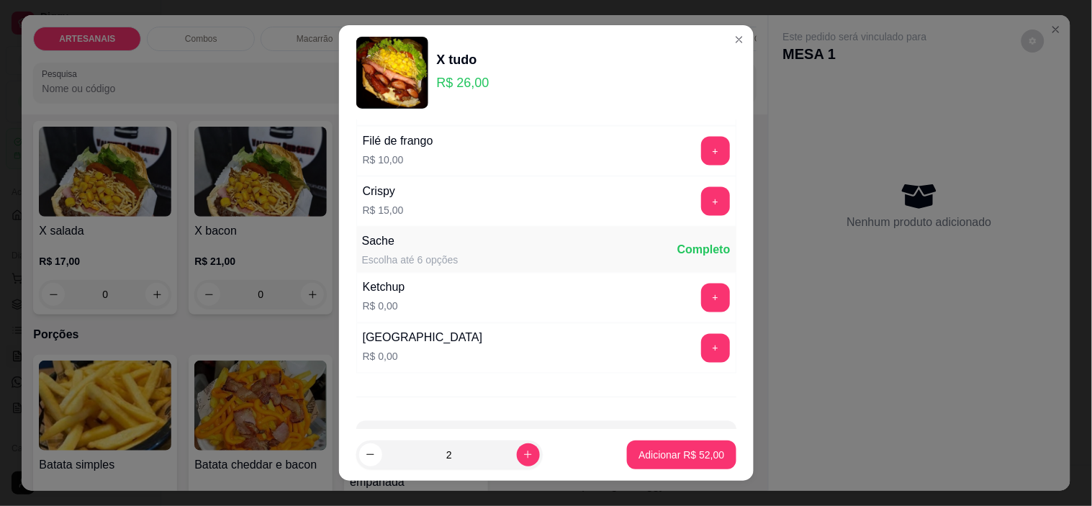
scroll to position [605, 0]
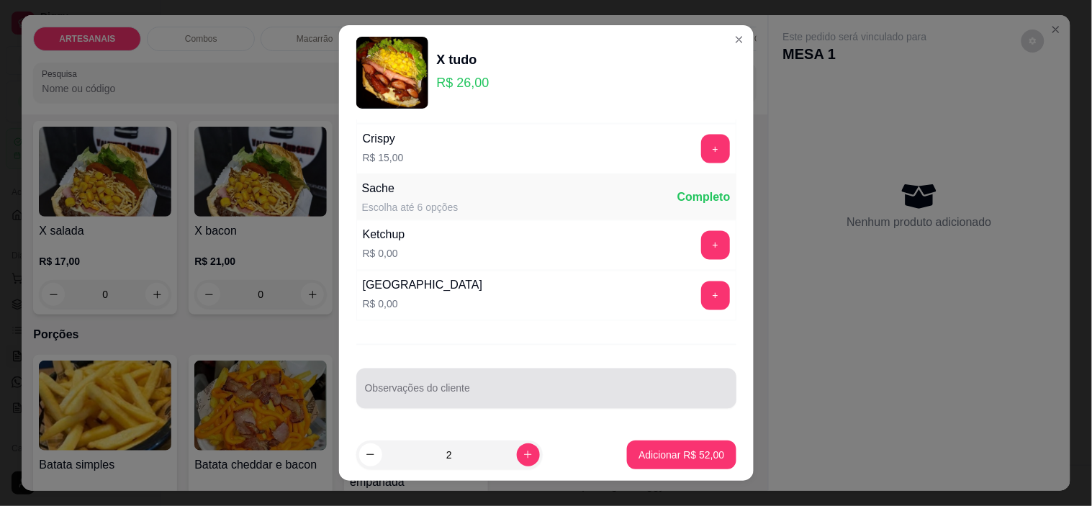
drag, startPoint x: 536, startPoint y: 376, endPoint x: 512, endPoint y: 343, distance: 40.8
click at [535, 376] on div "Observações do cliente" at bounding box center [546, 389] width 380 height 40
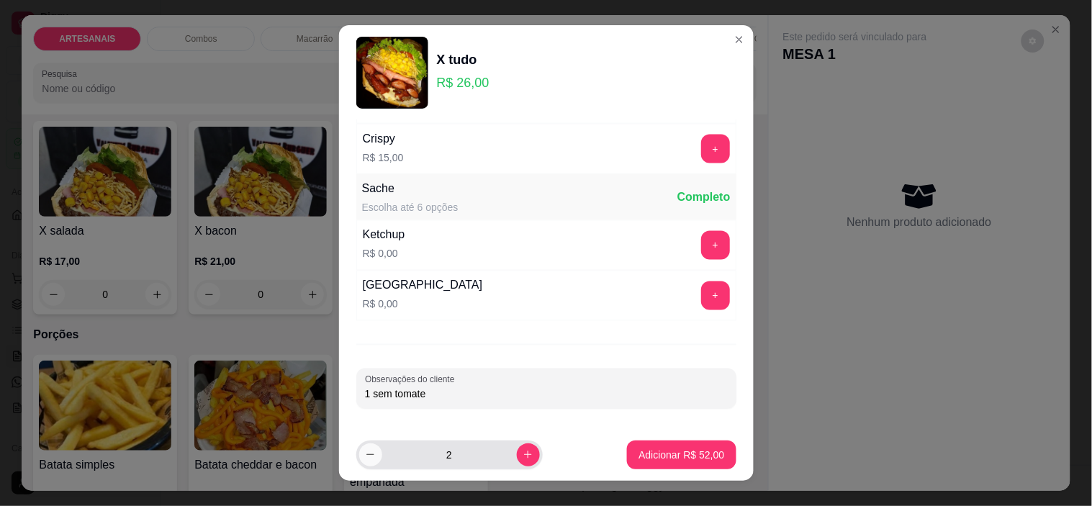
type input "1 sem tomate"
click at [365, 452] on icon "decrease-product-quantity" at bounding box center [370, 455] width 11 height 11
type input "1"
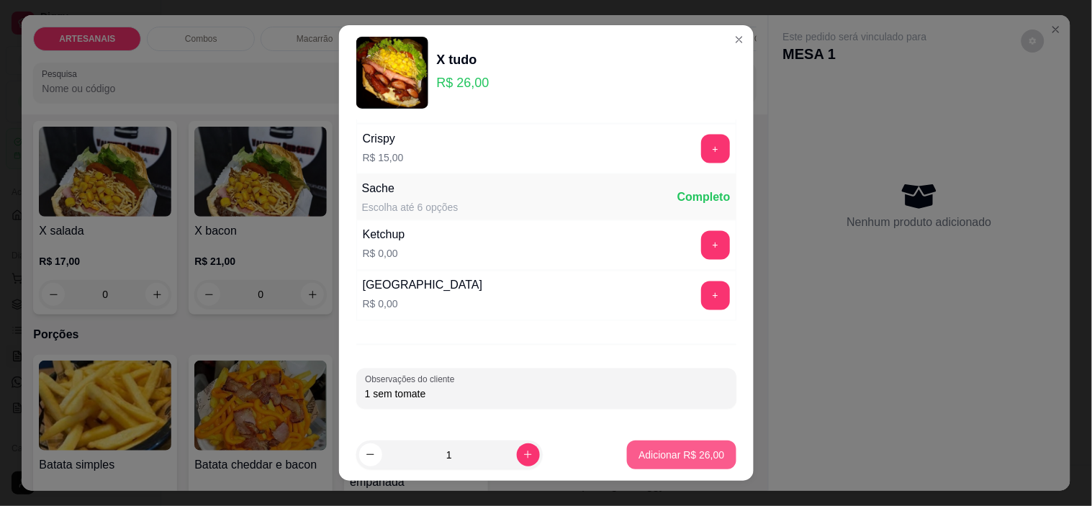
click at [695, 456] on p "Adicionar R$ 26,00" at bounding box center [682, 455] width 86 height 14
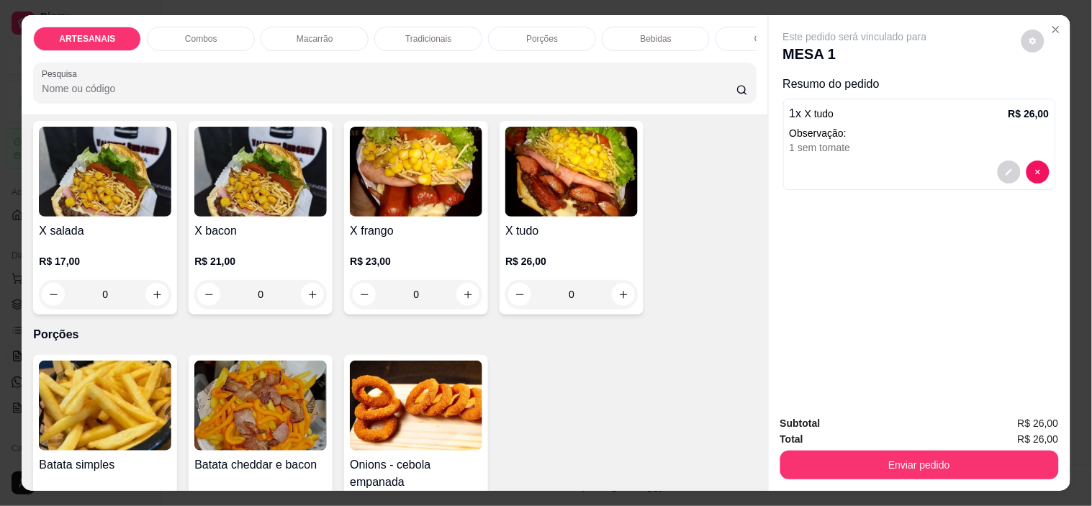
click at [608, 299] on div "0" at bounding box center [571, 294] width 132 height 29
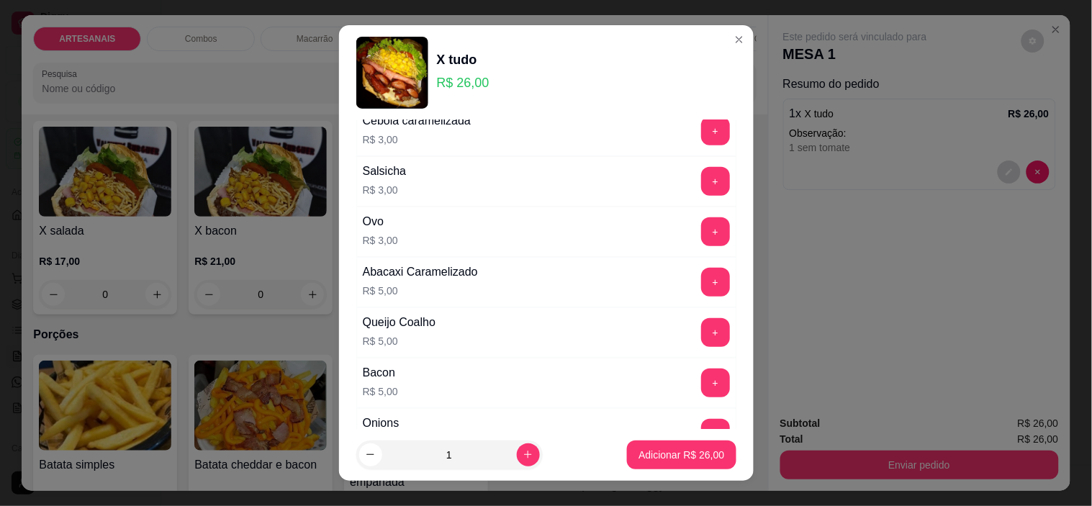
scroll to position [240, 0]
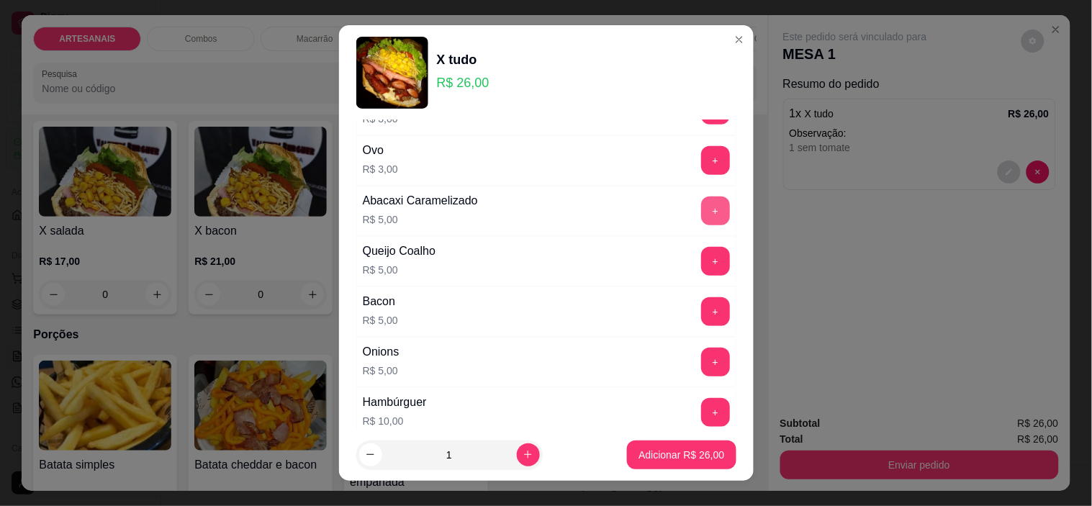
click at [701, 202] on button "+" at bounding box center [715, 211] width 29 height 29
click at [680, 448] on p "Adicionar R$ 31,00" at bounding box center [682, 455] width 84 height 14
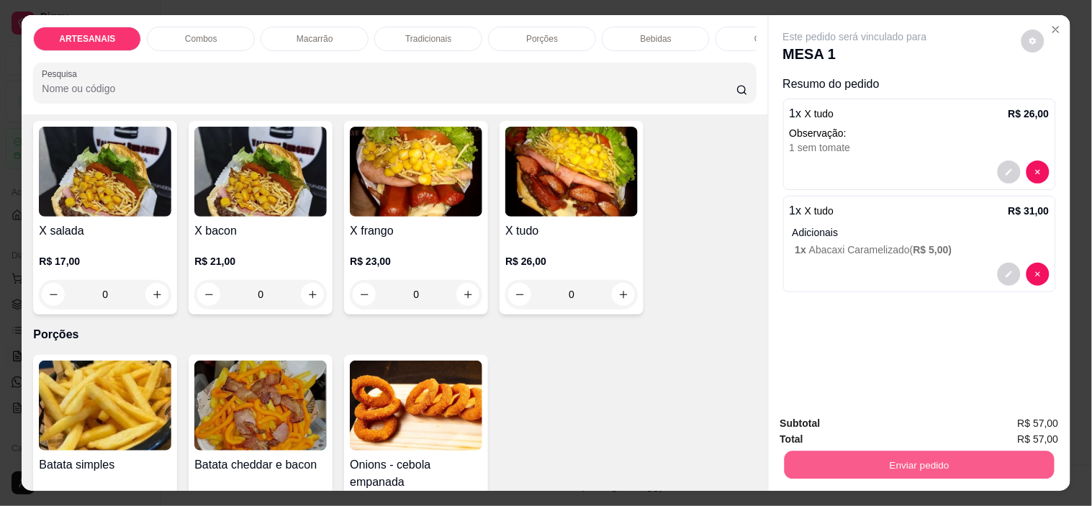
click at [991, 463] on button "Enviar pedido" at bounding box center [919, 465] width 270 height 28
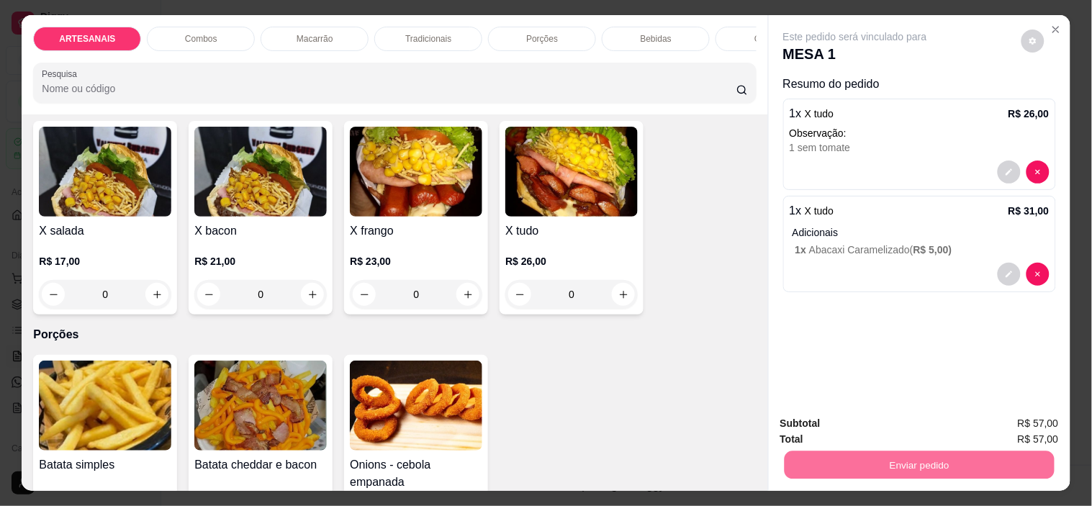
click at [1016, 419] on button "Sim, quero registrar" at bounding box center [1009, 423] width 104 height 27
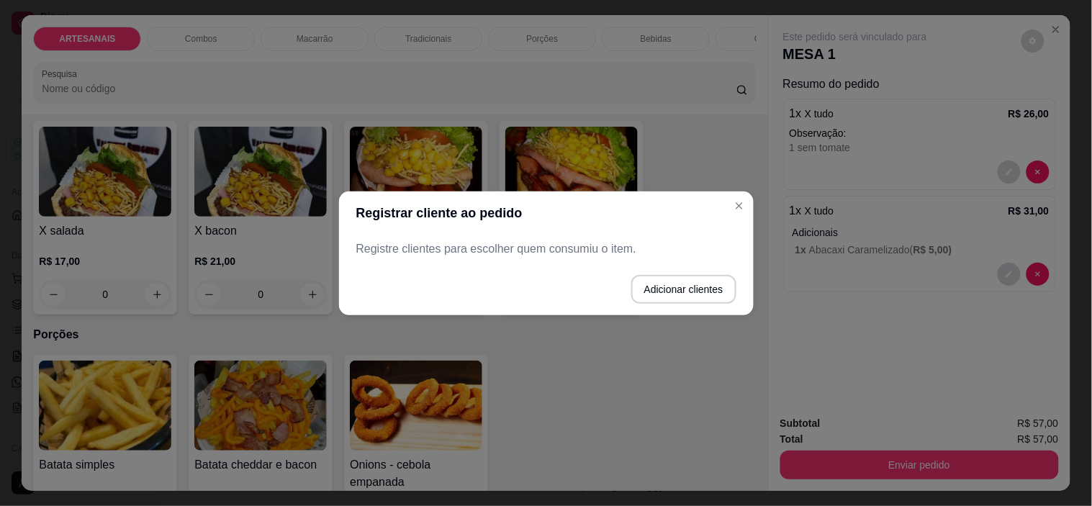
click at [727, 274] on footer "Adicionar clientes" at bounding box center [546, 289] width 415 height 52
click at [727, 281] on button "Adicionar clientes" at bounding box center [683, 289] width 101 height 28
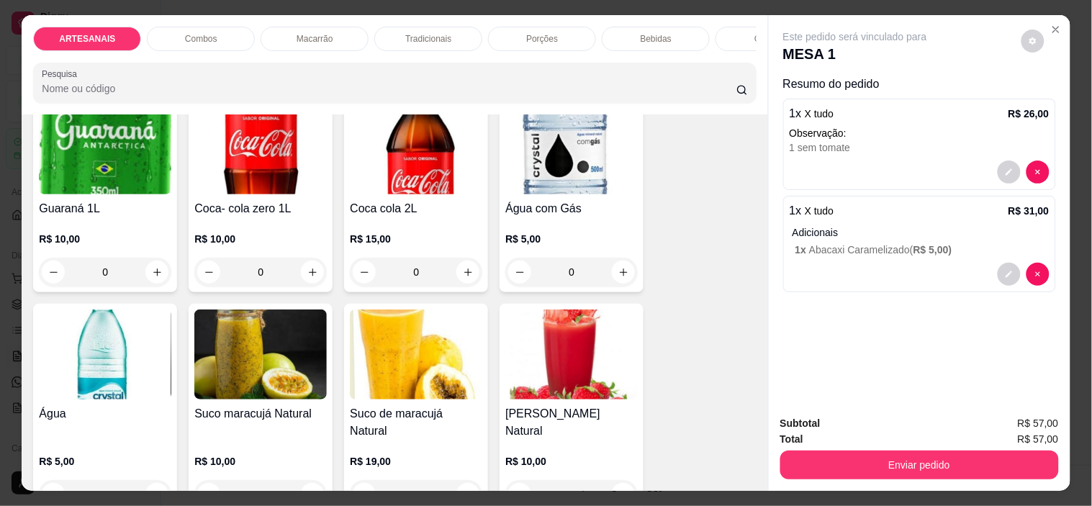
scroll to position [2079, 0]
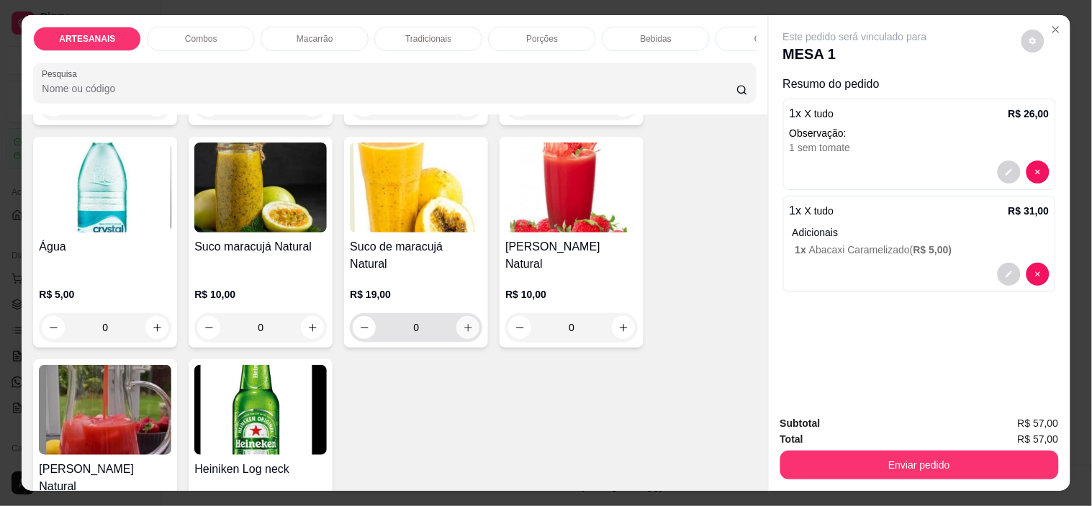
click at [465, 322] on icon "increase-product-quantity" at bounding box center [468, 327] width 11 height 11
type input "1"
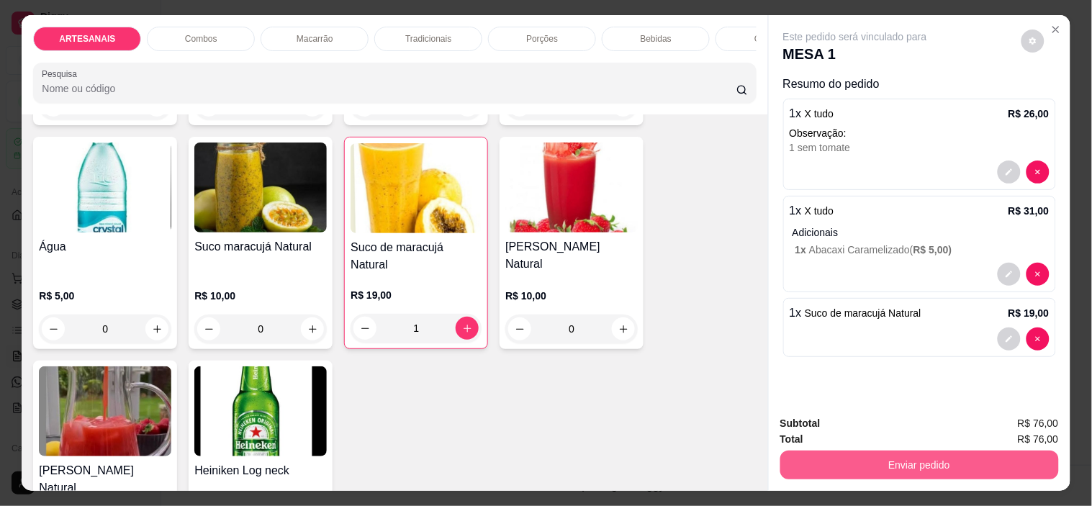
click at [963, 451] on button "Enviar pedido" at bounding box center [919, 465] width 279 height 29
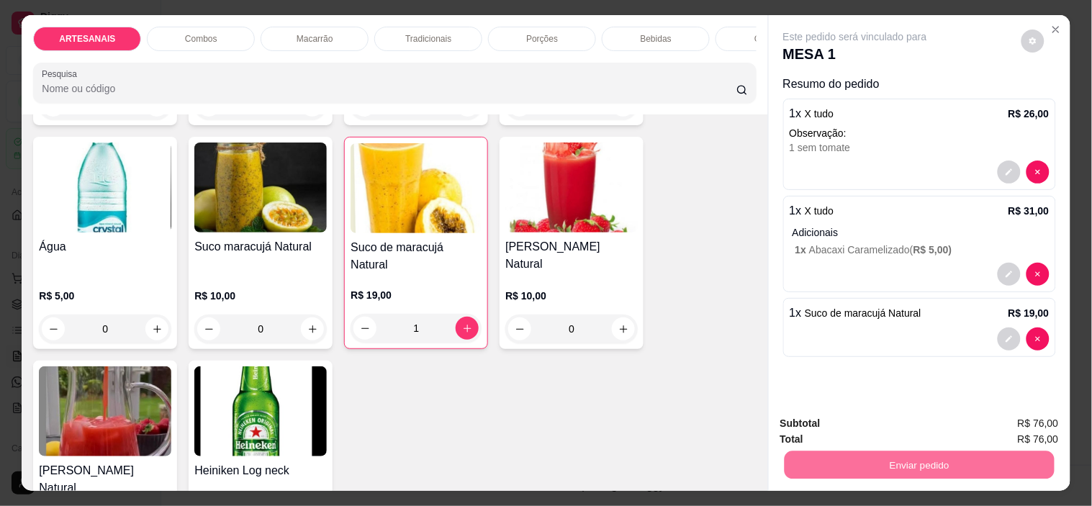
click at [895, 420] on button "Não registrar e enviar pedido" at bounding box center [872, 423] width 150 height 27
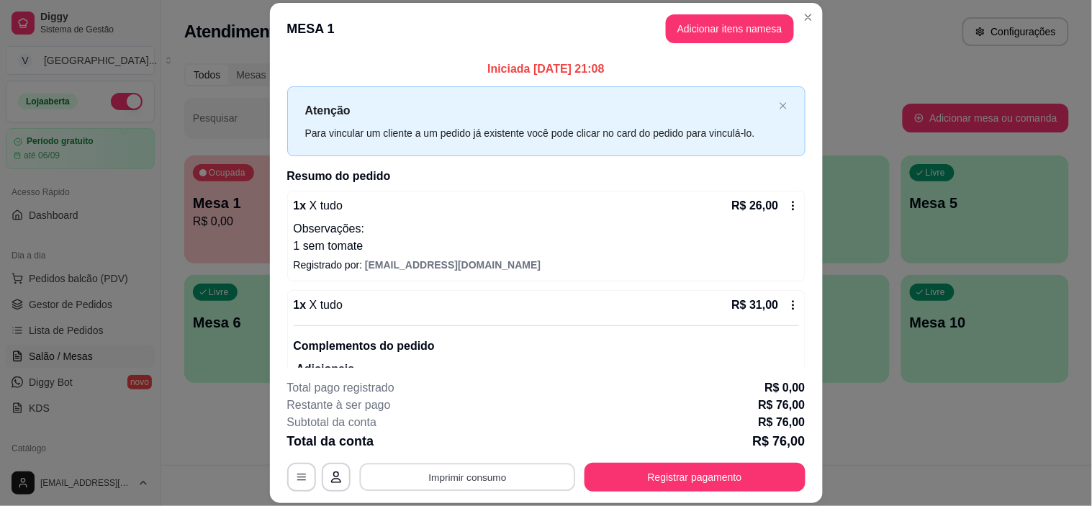
click at [526, 464] on button "Imprimir consumo" at bounding box center [467, 478] width 216 height 28
click at [508, 477] on button "Imprimir consumo" at bounding box center [467, 478] width 216 height 28
click at [478, 442] on button "IMPRESSORA" at bounding box center [465, 444] width 101 height 22
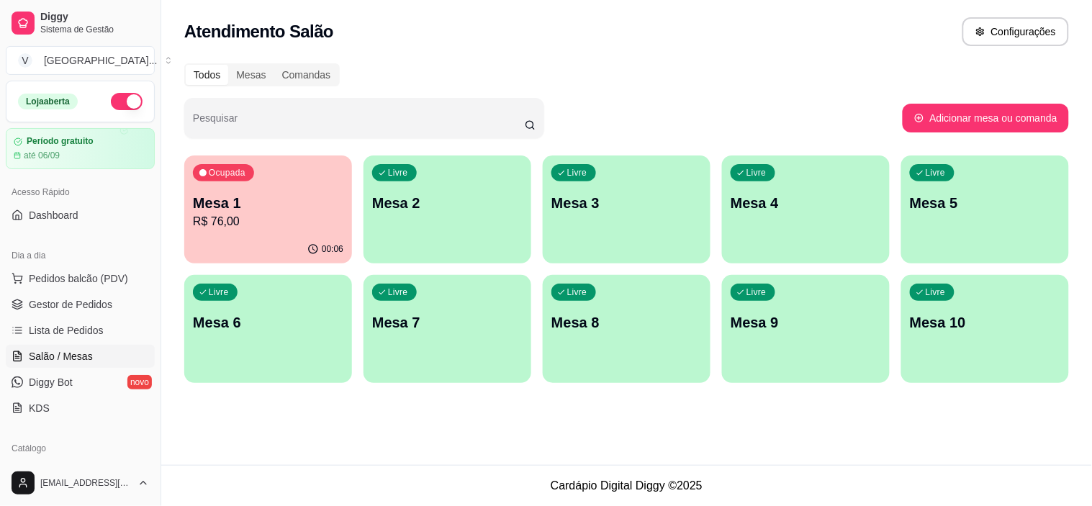
click at [97, 242] on div "Dia a dia Pedidos balcão (PDV) Gestor de Pedidos Lista de Pedidos Salão / Mesas…" at bounding box center [80, 331] width 161 height 187
click at [135, 285] on button "Pedidos balcão (PDV)" at bounding box center [80, 278] width 149 height 23
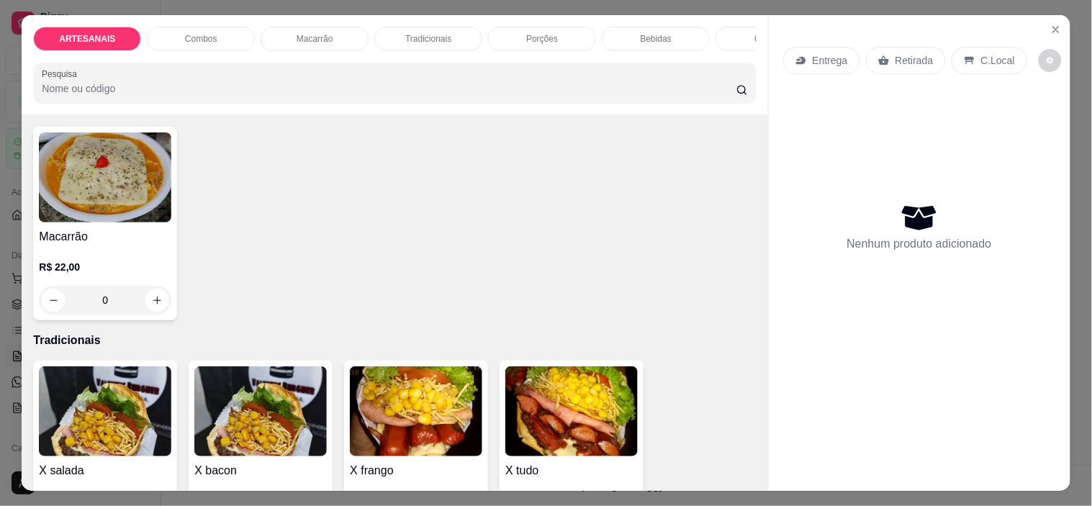
scroll to position [1119, 0]
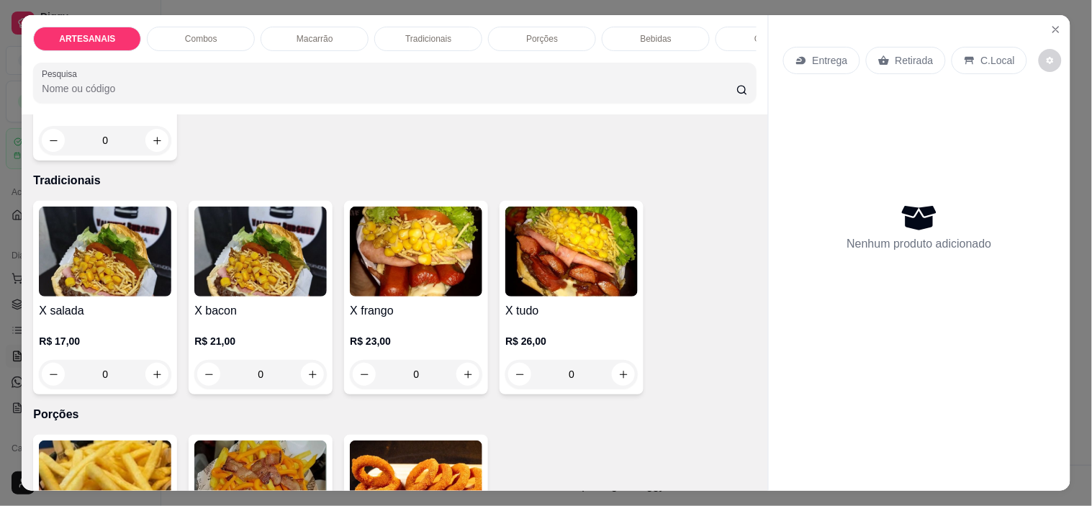
click at [142, 376] on div "0" at bounding box center [105, 374] width 132 height 29
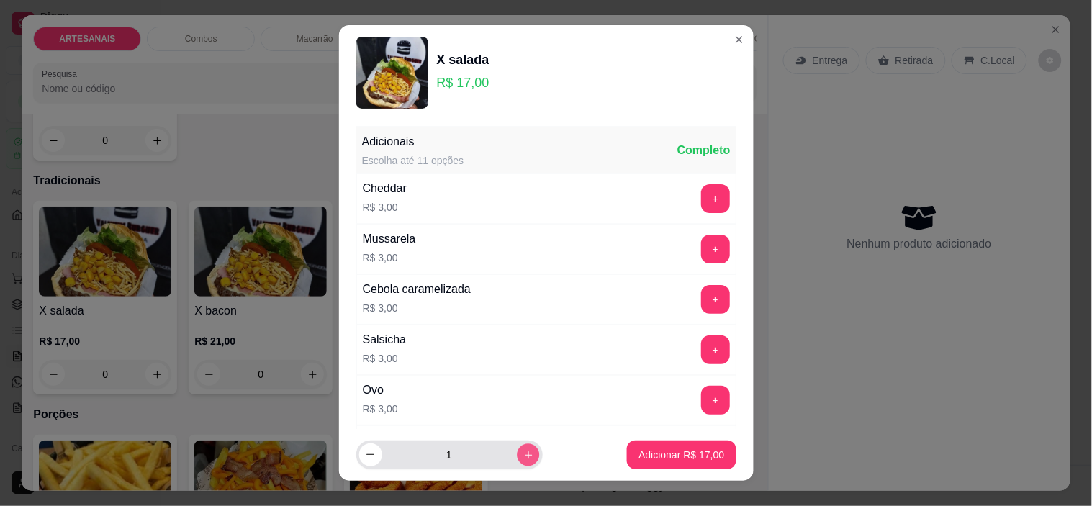
click at [523, 450] on icon "increase-product-quantity" at bounding box center [528, 455] width 11 height 11
click at [517, 446] on button "increase-product-quantity" at bounding box center [528, 454] width 22 height 22
type input "3"
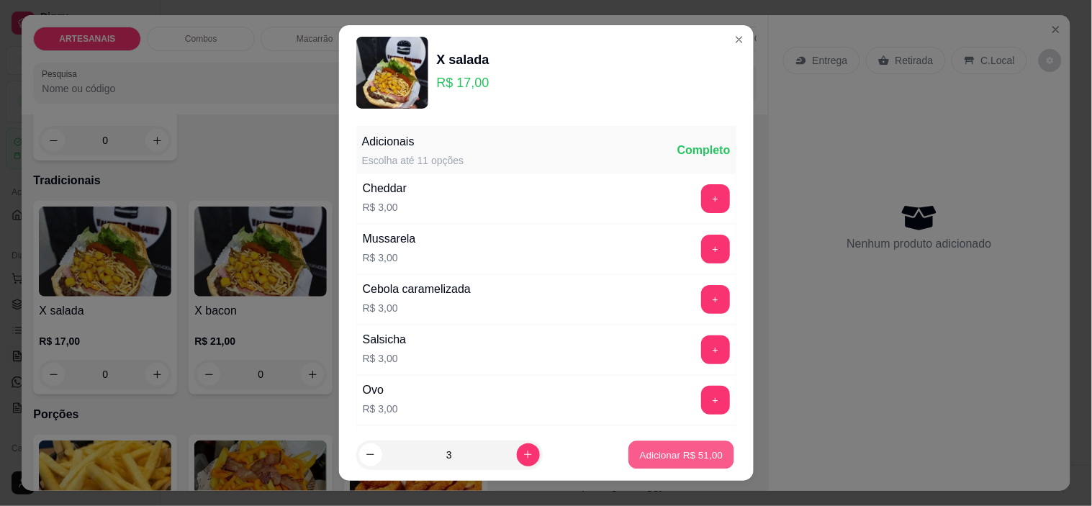
click at [690, 443] on button "Adicionar R$ 51,00" at bounding box center [682, 455] width 106 height 28
type input "3"
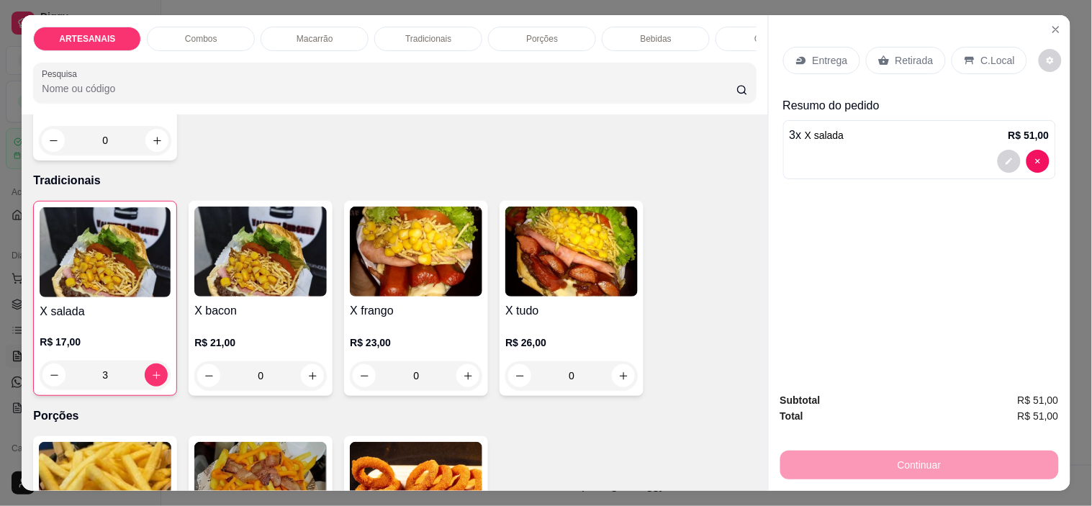
click at [854, 458] on div "Continuar" at bounding box center [919, 463] width 279 height 32
click at [913, 47] on div "Retirada" at bounding box center [906, 60] width 80 height 27
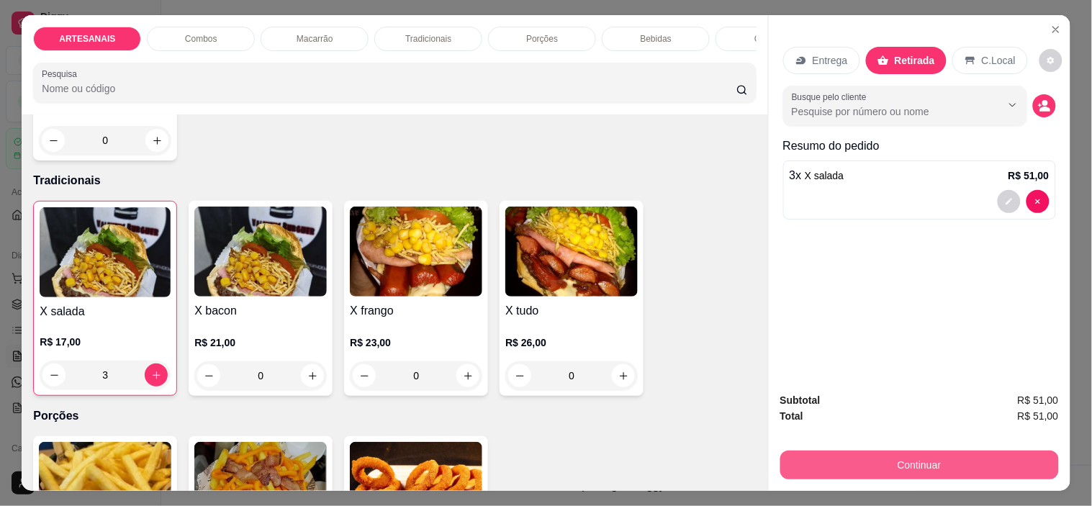
click at [1029, 454] on button "Continuar" at bounding box center [919, 465] width 279 height 29
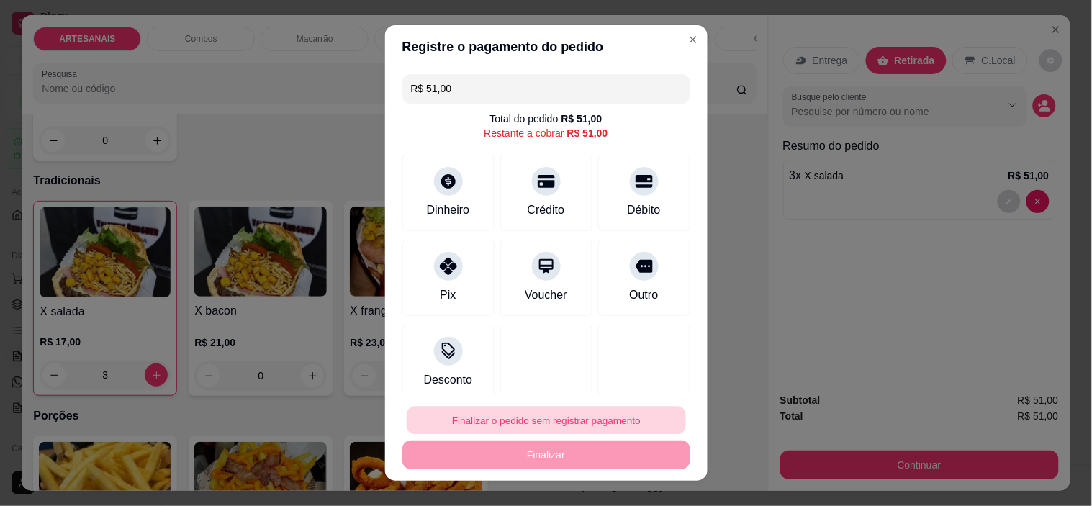
click at [624, 413] on button "Finalizar o pedido sem registrar pagamento" at bounding box center [546, 420] width 279 height 28
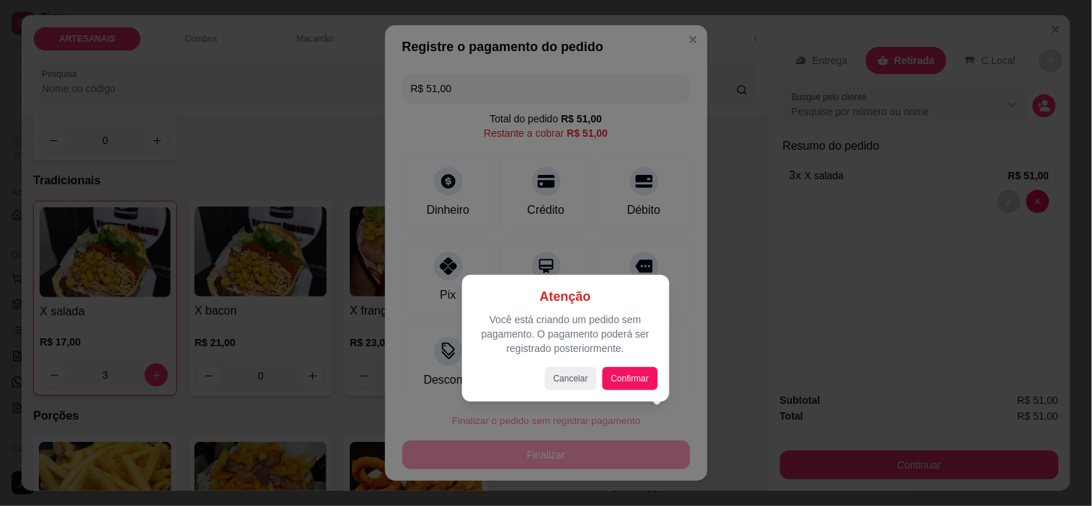
click at [567, 367] on div "Atenção Você está criando um pedido sem pagamento. O pagamento poderá ser regis…" at bounding box center [566, 339] width 184 height 104
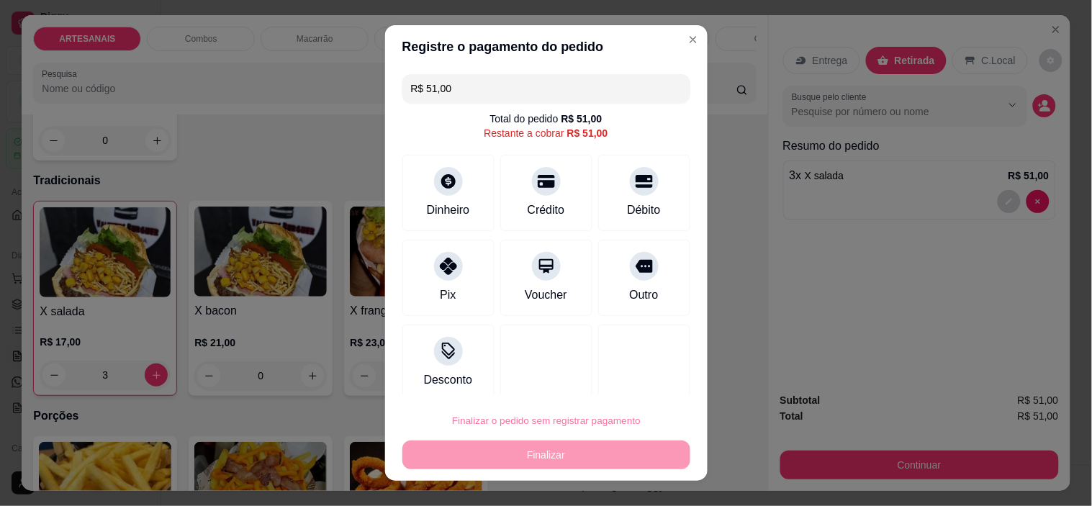
click at [572, 374] on button "Cancelar" at bounding box center [571, 380] width 50 height 22
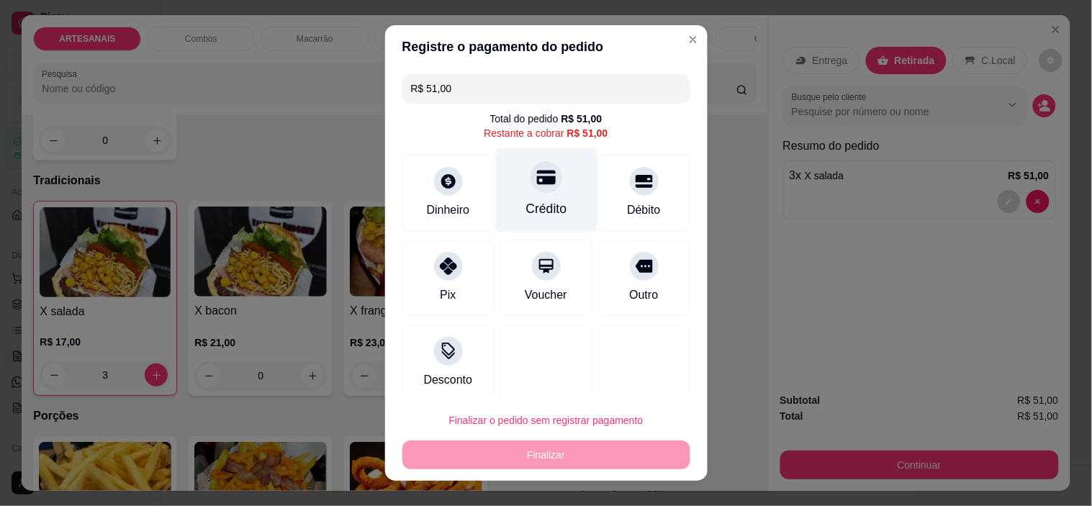
click at [531, 205] on div "Crédito" at bounding box center [545, 208] width 41 height 19
type input "R$ 0,00"
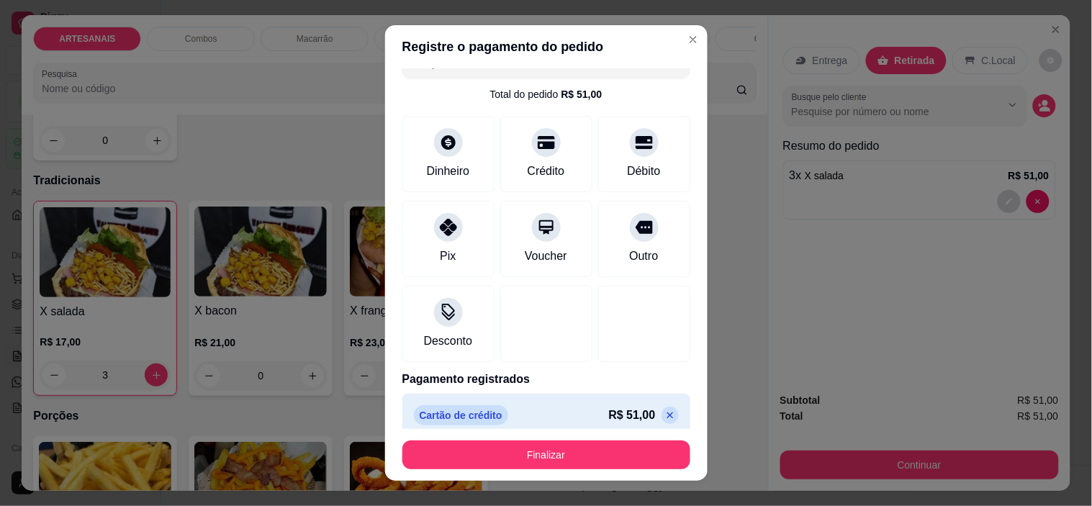
scroll to position [38, 0]
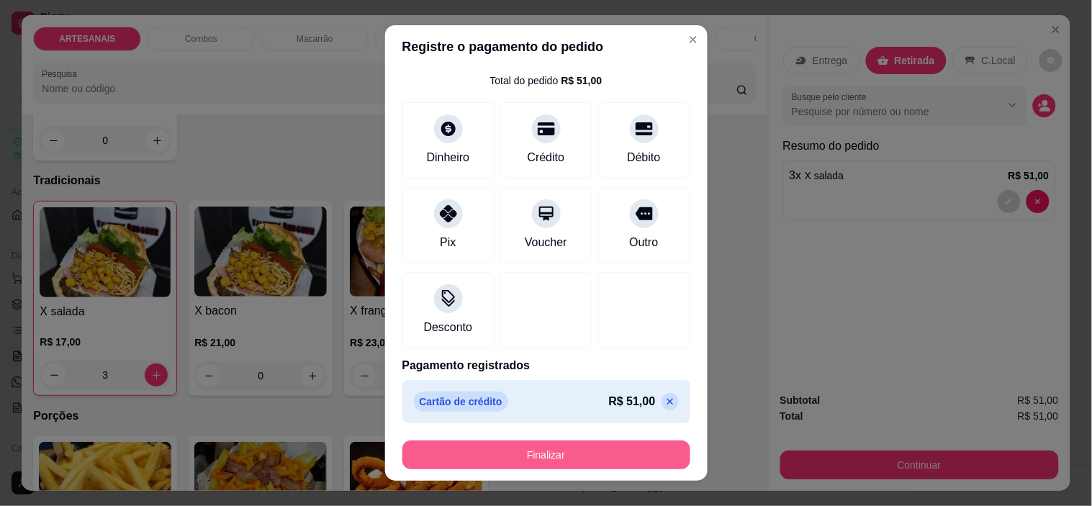
click at [585, 443] on button "Finalizar" at bounding box center [546, 455] width 288 height 29
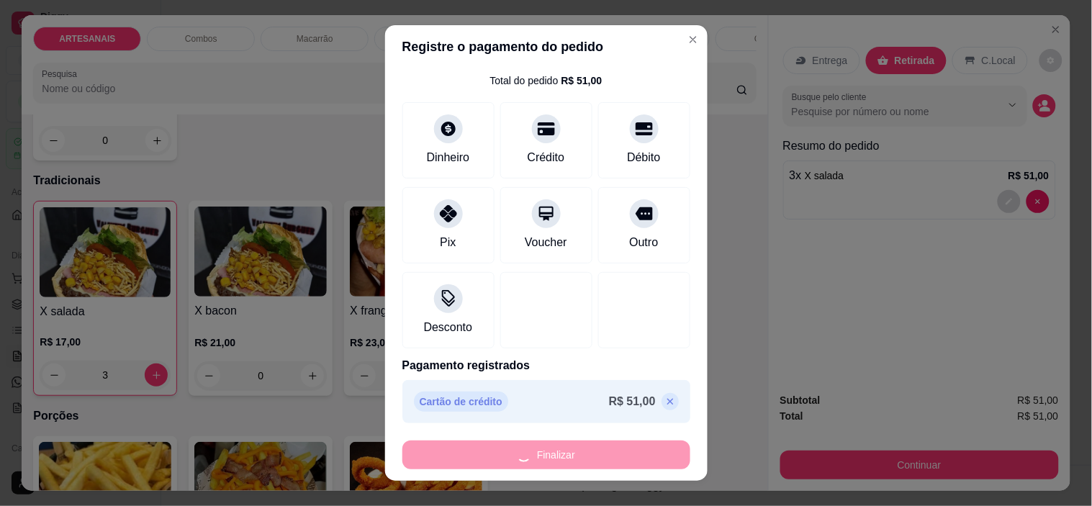
type input "0"
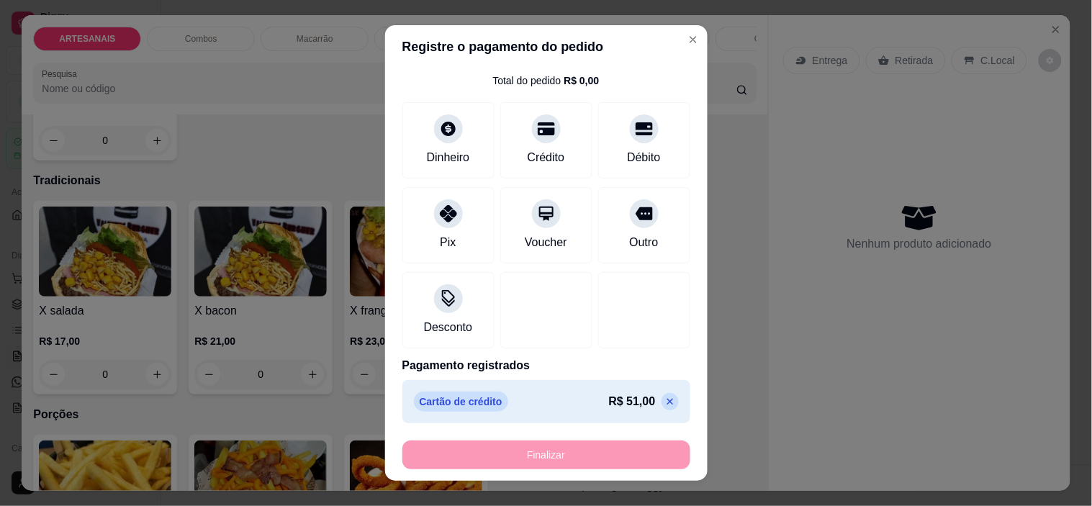
type input "-R$ 51,00"
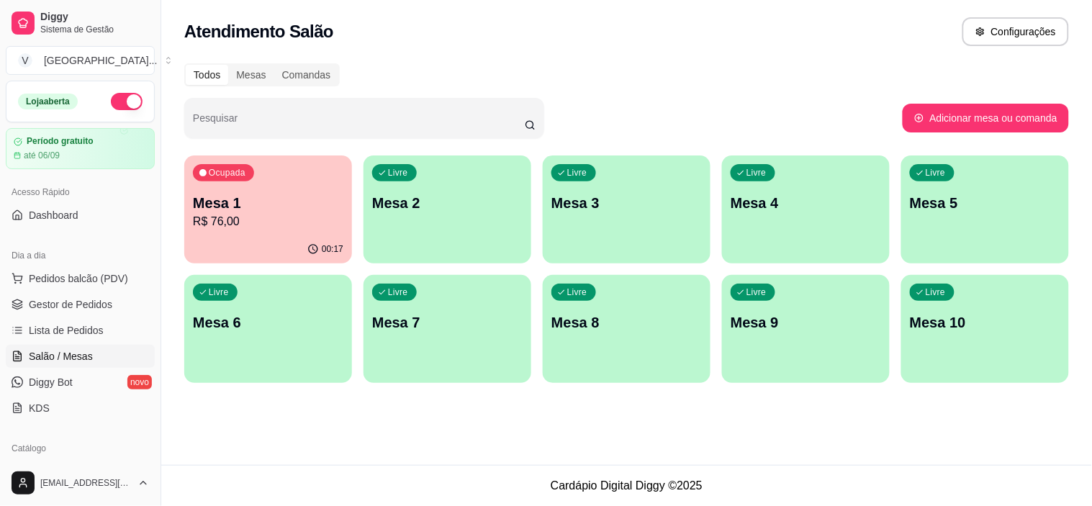
click at [123, 104] on button "button" at bounding box center [127, 101] width 32 height 17
click at [66, 310] on span "Gestor de Pedidos" at bounding box center [71, 304] width 84 height 14
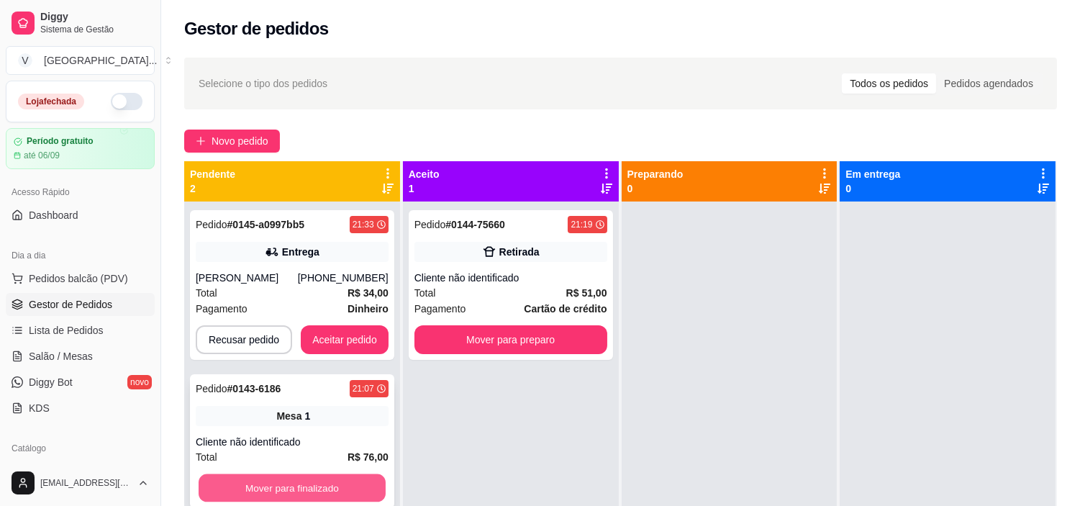
click at [276, 487] on button "Mover para finalizado" at bounding box center [292, 488] width 187 height 28
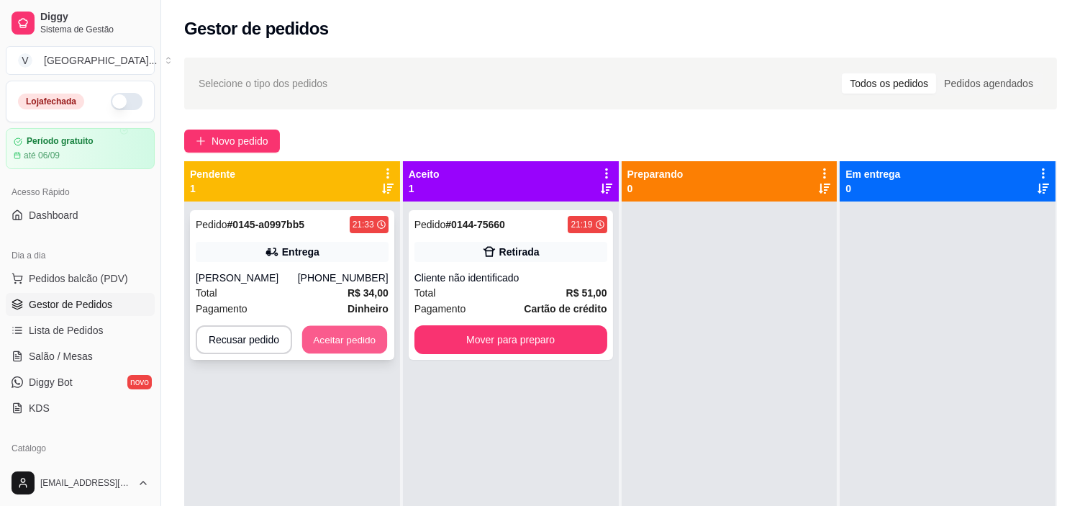
click at [319, 343] on button "Aceitar pedido" at bounding box center [344, 340] width 85 height 28
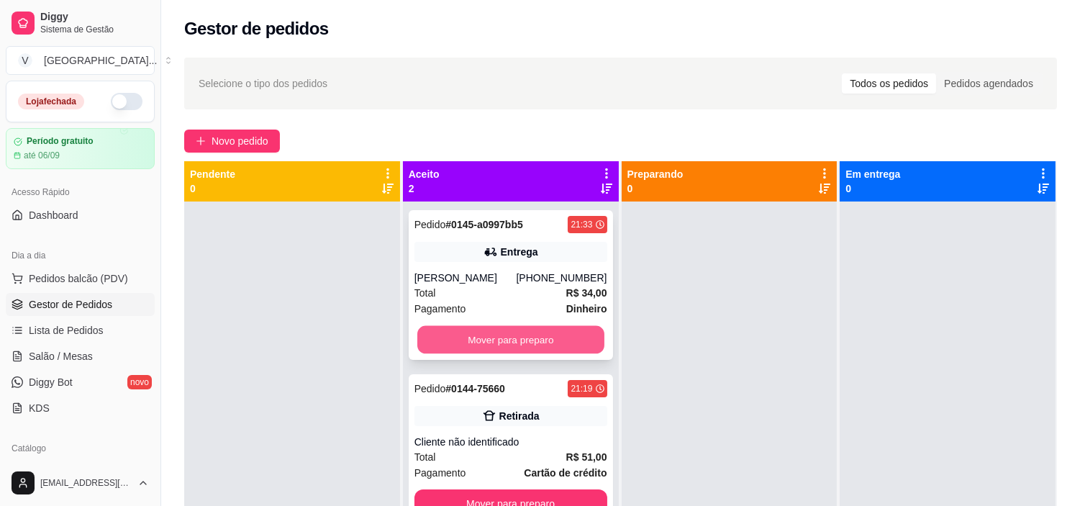
click at [521, 344] on button "Mover para preparo" at bounding box center [511, 340] width 187 height 28
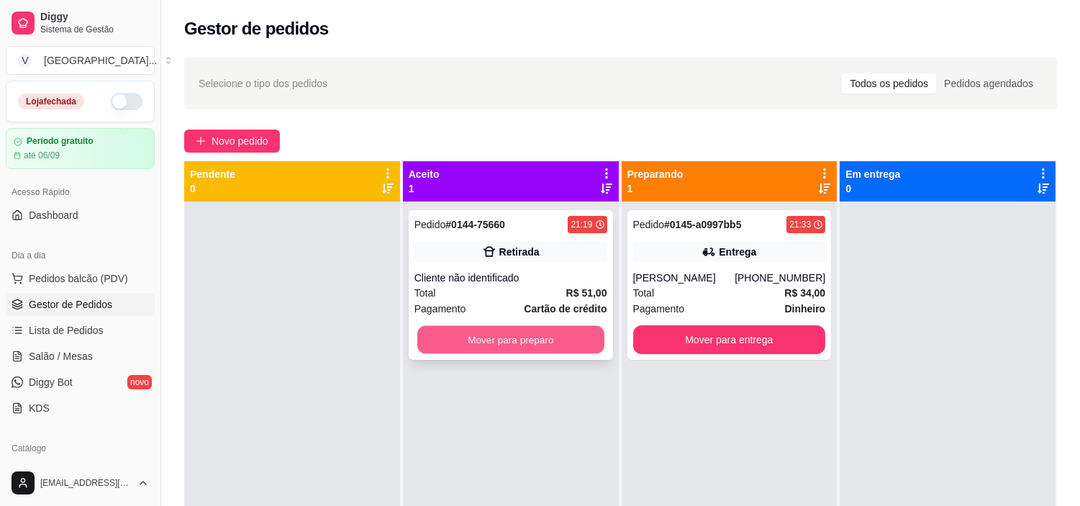
click at [518, 339] on button "Mover para preparo" at bounding box center [511, 340] width 187 height 28
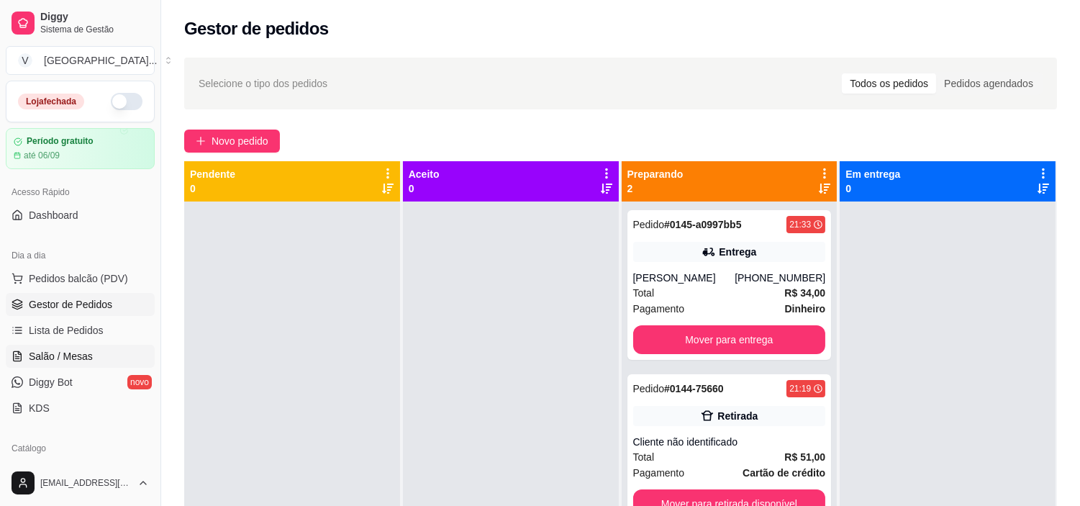
click at [69, 358] on span "Salão / Mesas" at bounding box center [61, 356] width 64 height 14
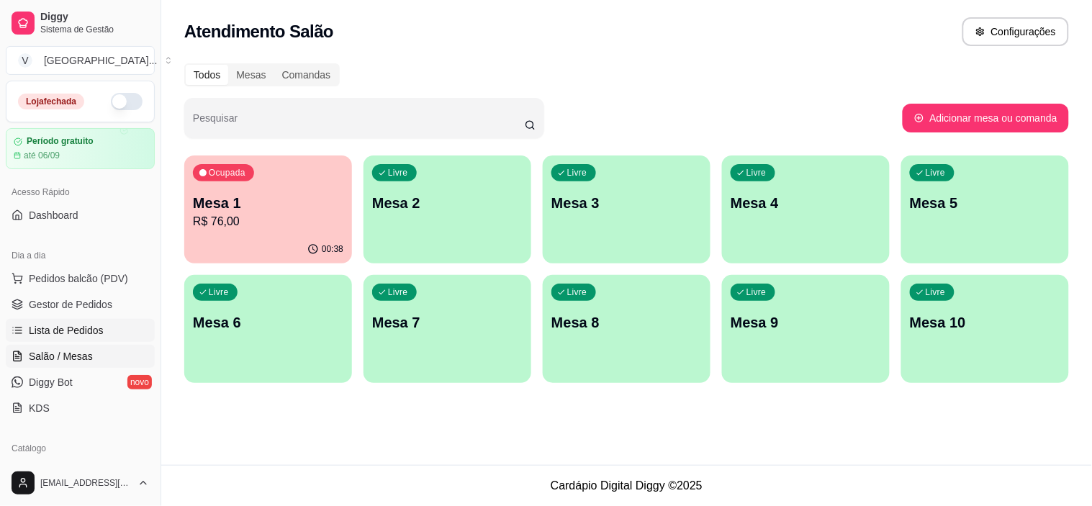
click at [55, 328] on span "Lista de Pedidos" at bounding box center [66, 330] width 75 height 14
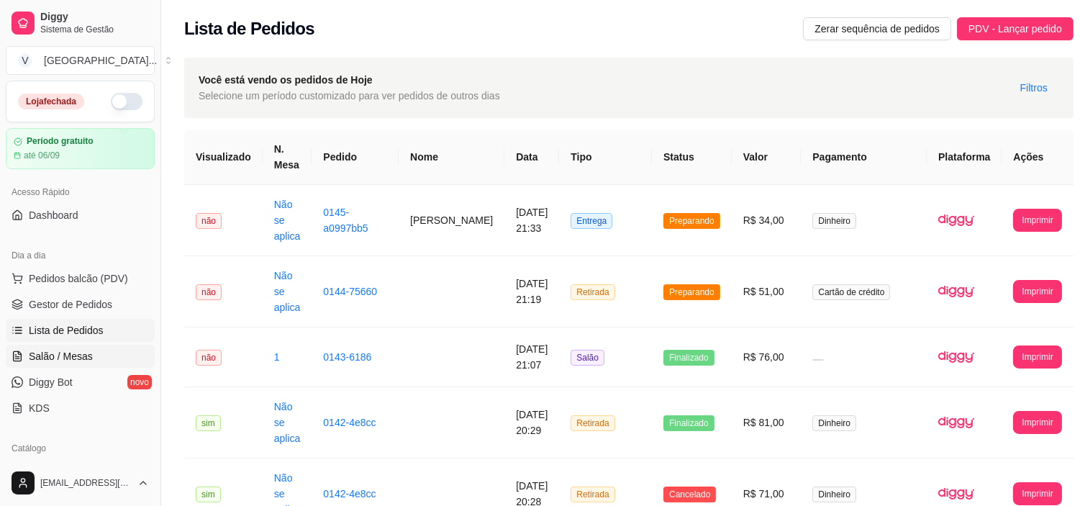
drag, startPoint x: 70, startPoint y: 356, endPoint x: 77, endPoint y: 356, distance: 7.2
click at [71, 356] on span "Salão / Mesas" at bounding box center [61, 356] width 64 height 14
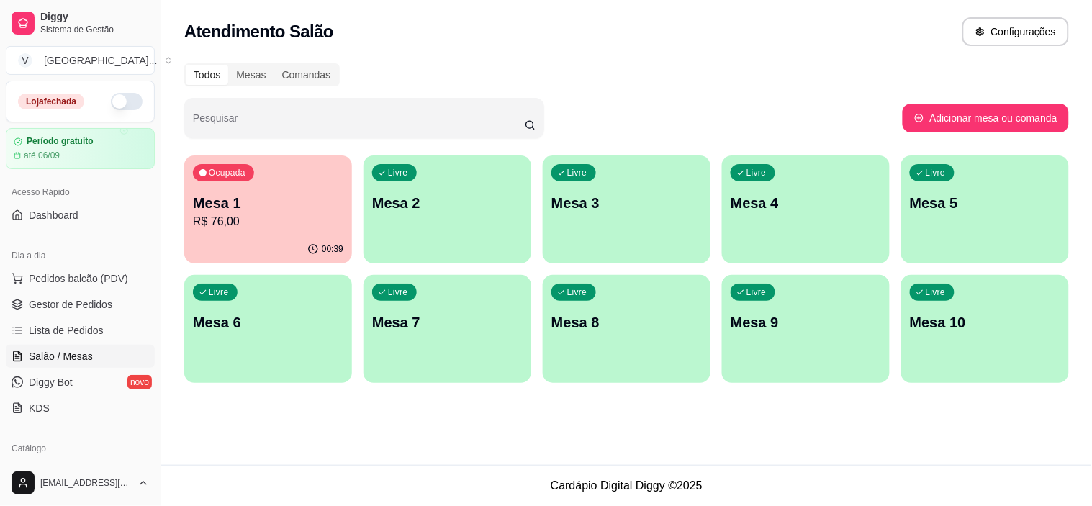
click at [275, 223] on p "R$ 76,00" at bounding box center [268, 221] width 150 height 17
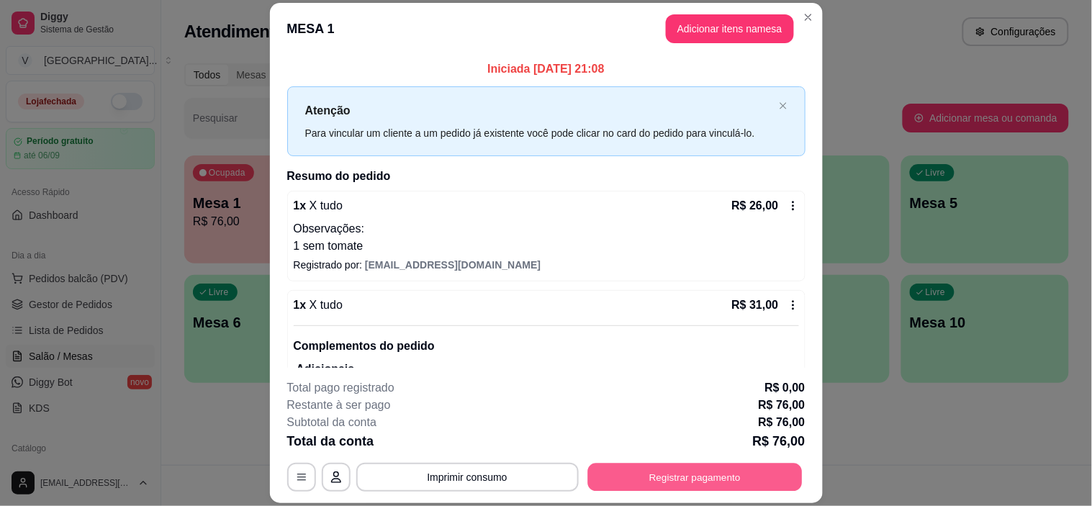
click at [690, 466] on button "Registrar pagamento" at bounding box center [694, 478] width 215 height 28
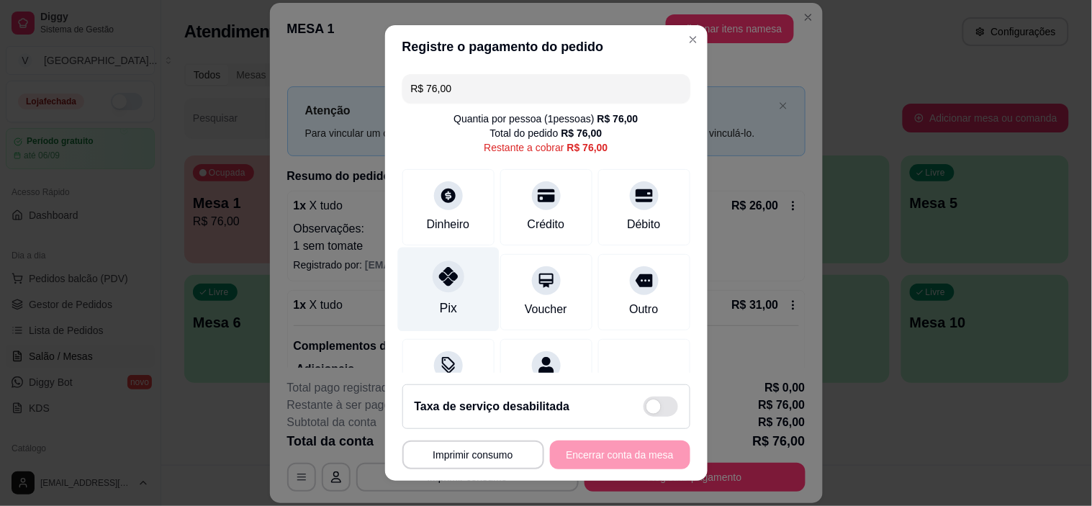
click at [443, 260] on div "Pix" at bounding box center [447, 290] width 101 height 84
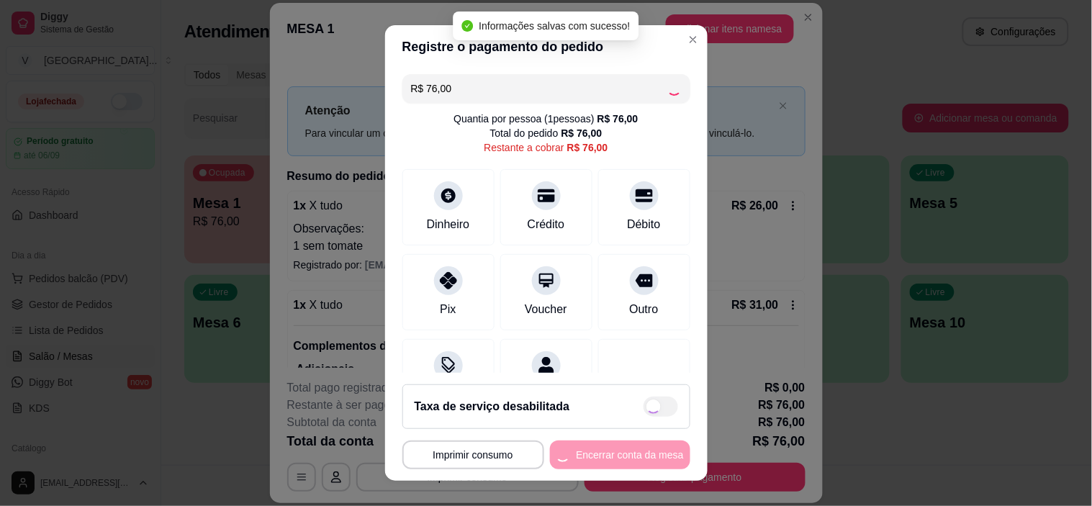
type input "R$ 0,00"
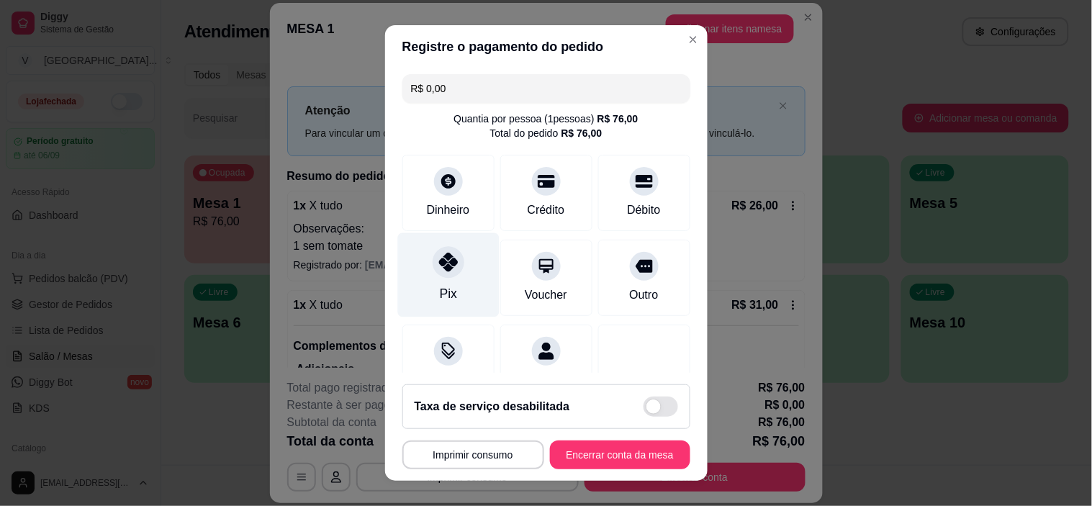
click at [416, 284] on div "Pix" at bounding box center [447, 275] width 101 height 84
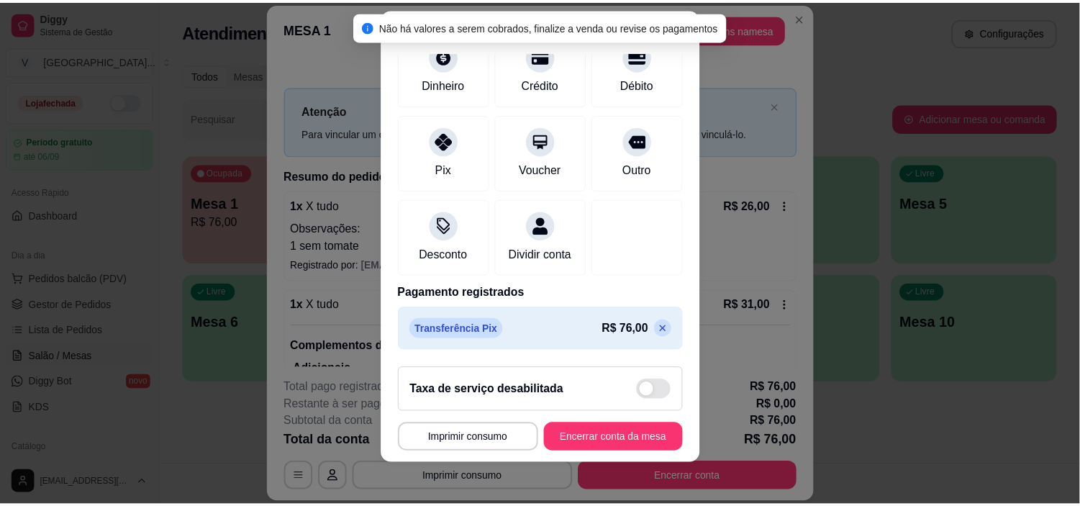
scroll to position [20, 0]
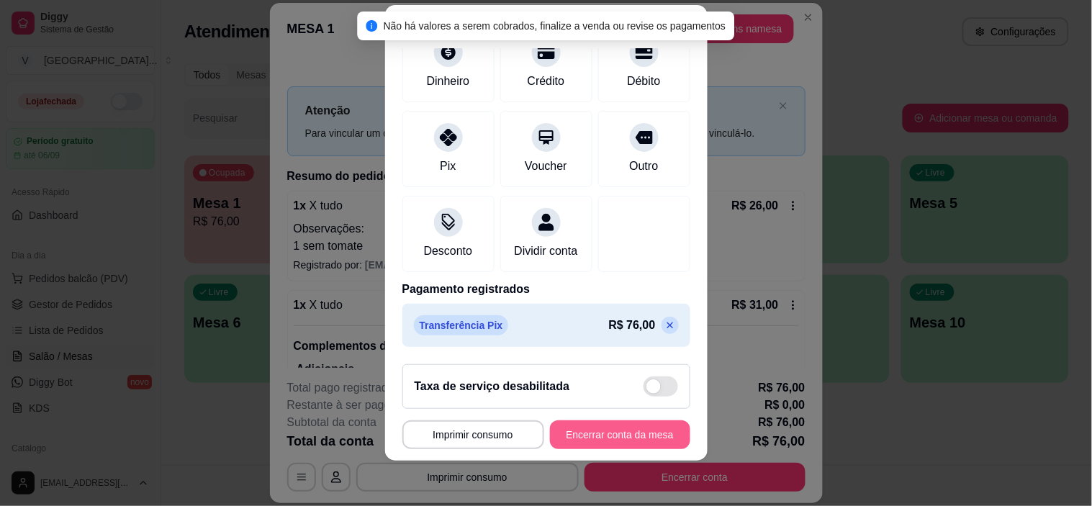
click at [559, 429] on button "Encerrar conta da mesa" at bounding box center [620, 434] width 140 height 29
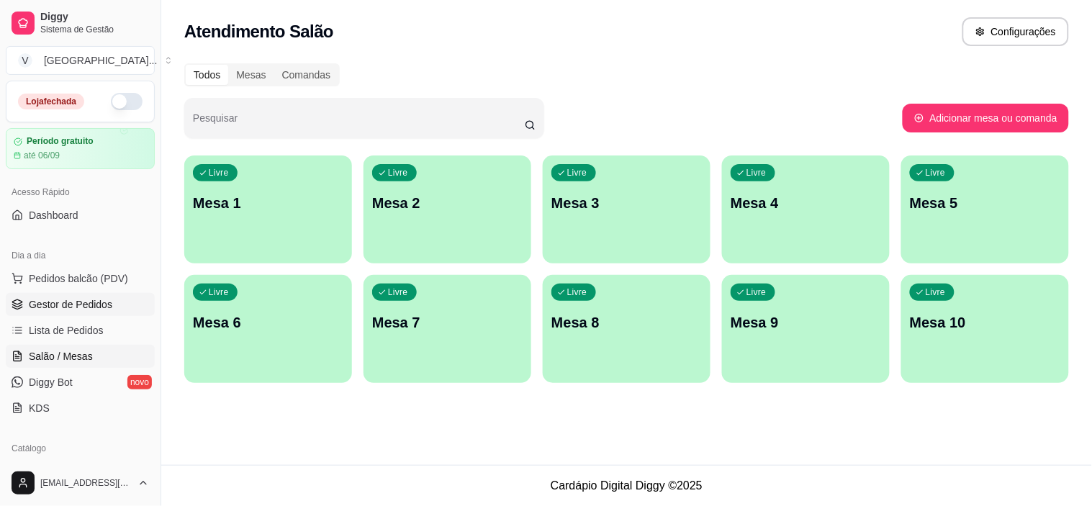
click at [125, 298] on link "Gestor de Pedidos" at bounding box center [80, 304] width 149 height 23
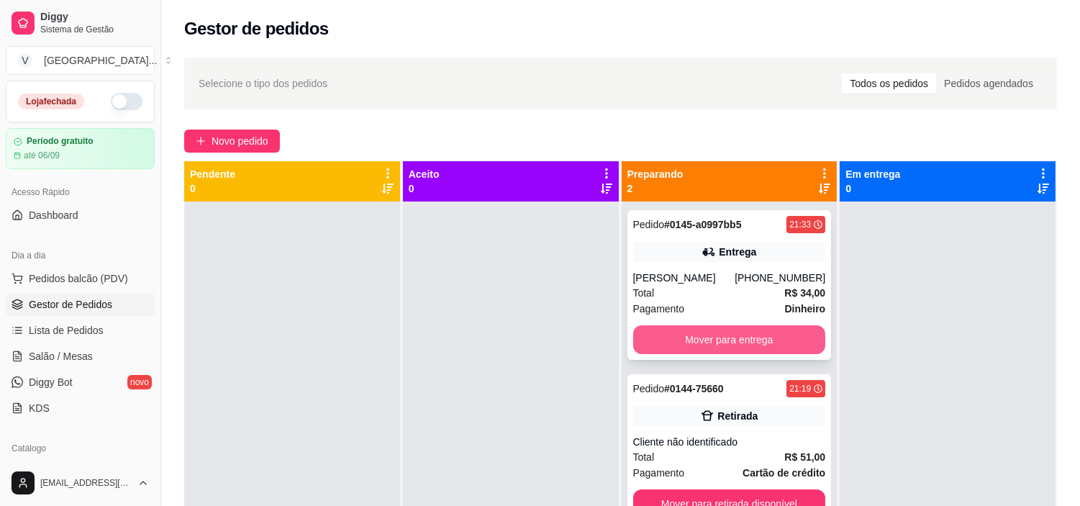
click at [644, 325] on div "Mover para entrega" at bounding box center [729, 339] width 193 height 29
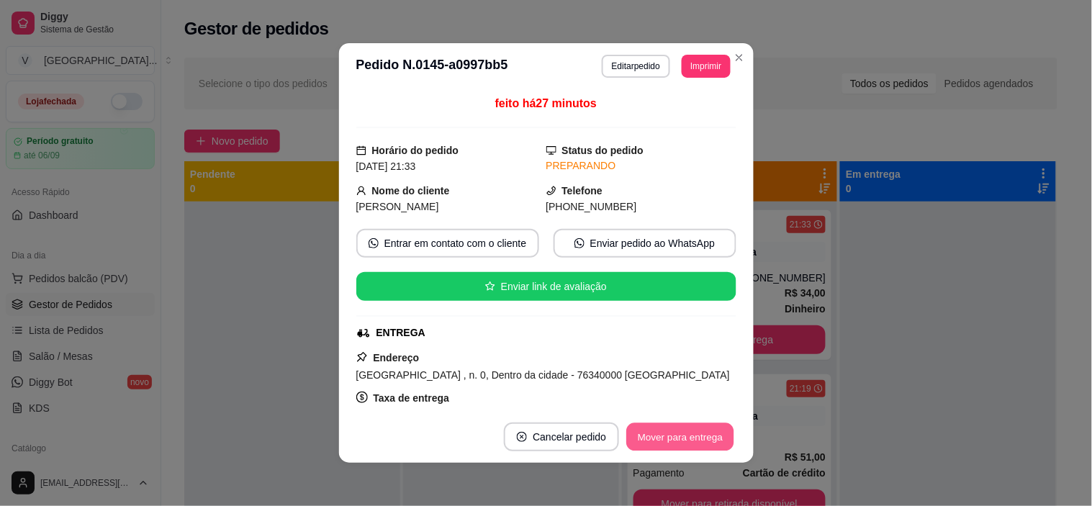
click at [662, 425] on button "Mover para entrega" at bounding box center [681, 437] width 108 height 28
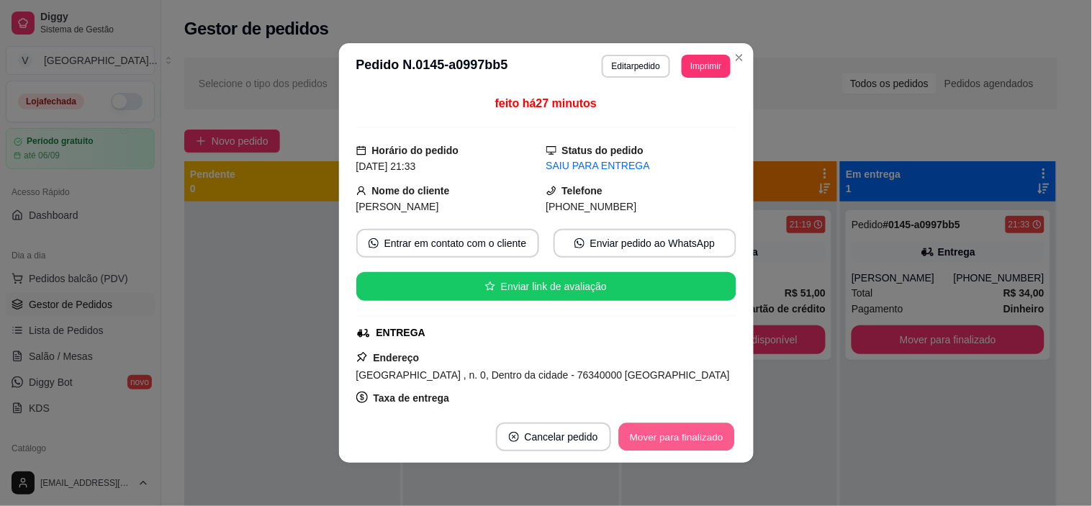
click at [708, 425] on button "Mover para finalizado" at bounding box center [676, 437] width 116 height 28
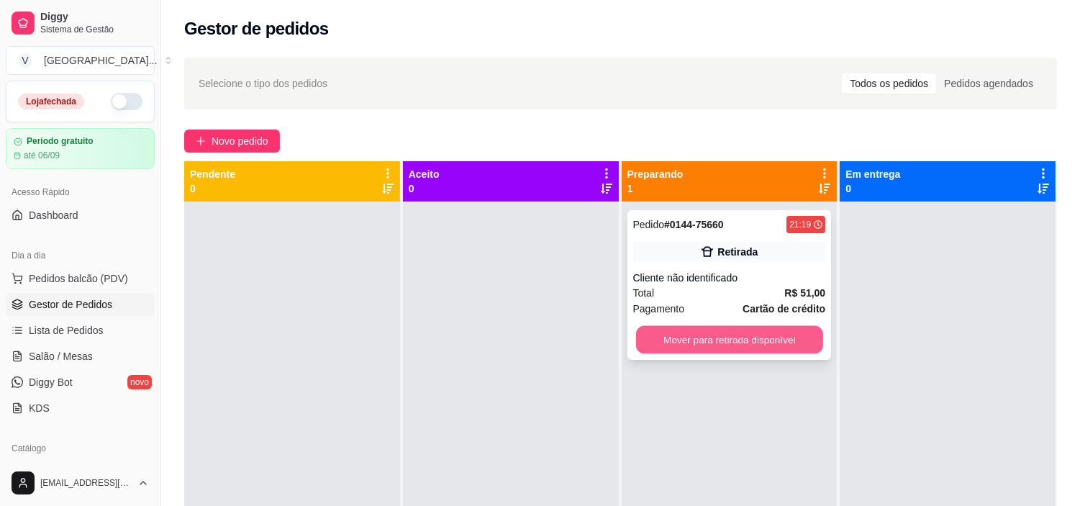
click at [713, 343] on button "Mover para retirada disponível" at bounding box center [729, 340] width 187 height 28
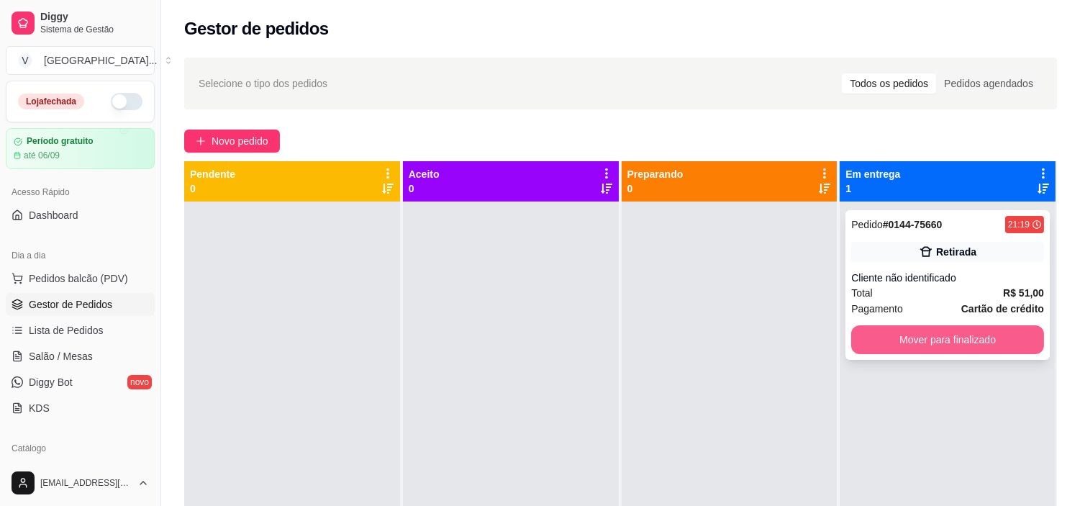
click at [890, 348] on button "Mover para finalizado" at bounding box center [948, 339] width 193 height 29
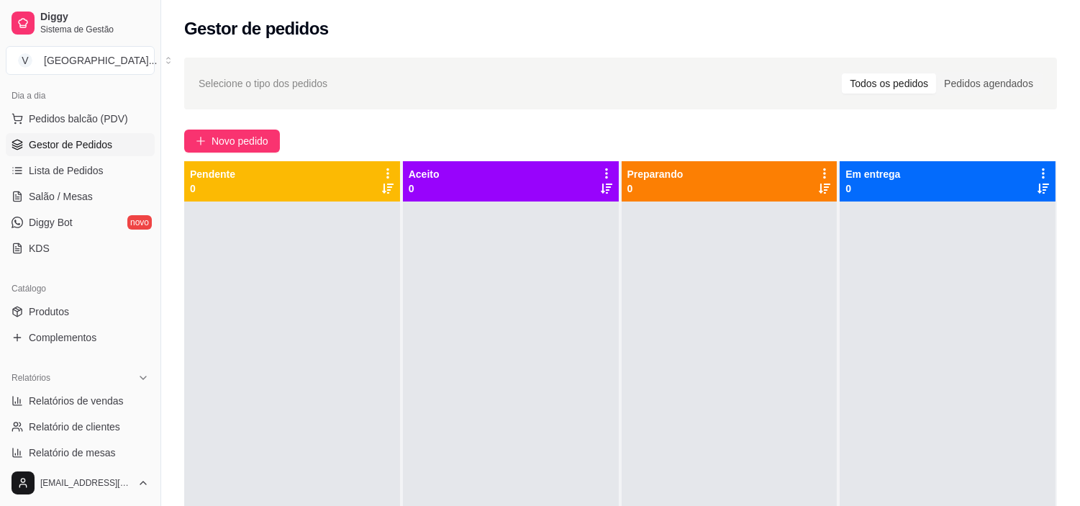
scroll to position [240, 0]
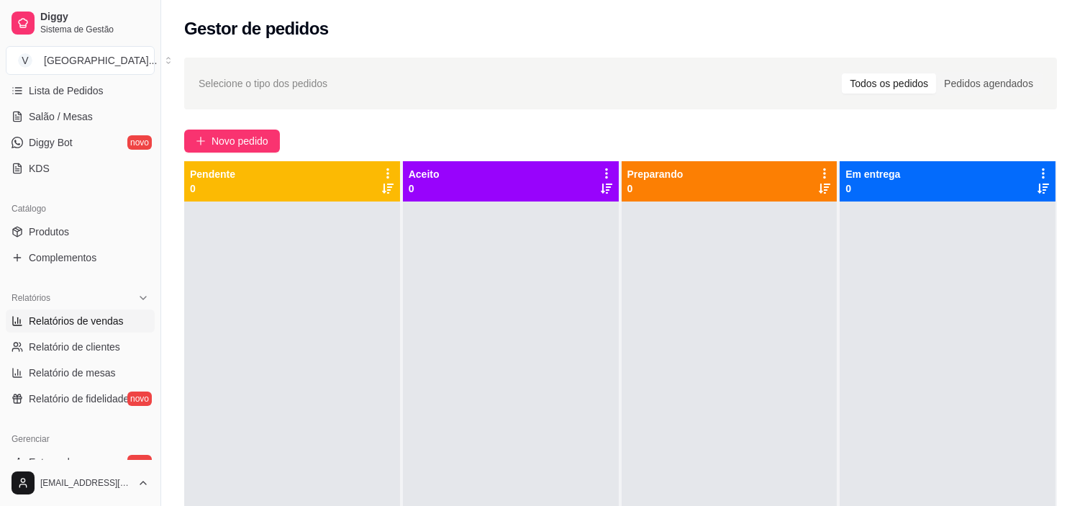
click at [101, 325] on span "Relatórios de vendas" at bounding box center [76, 321] width 95 height 14
select select "ALL"
select select "0"
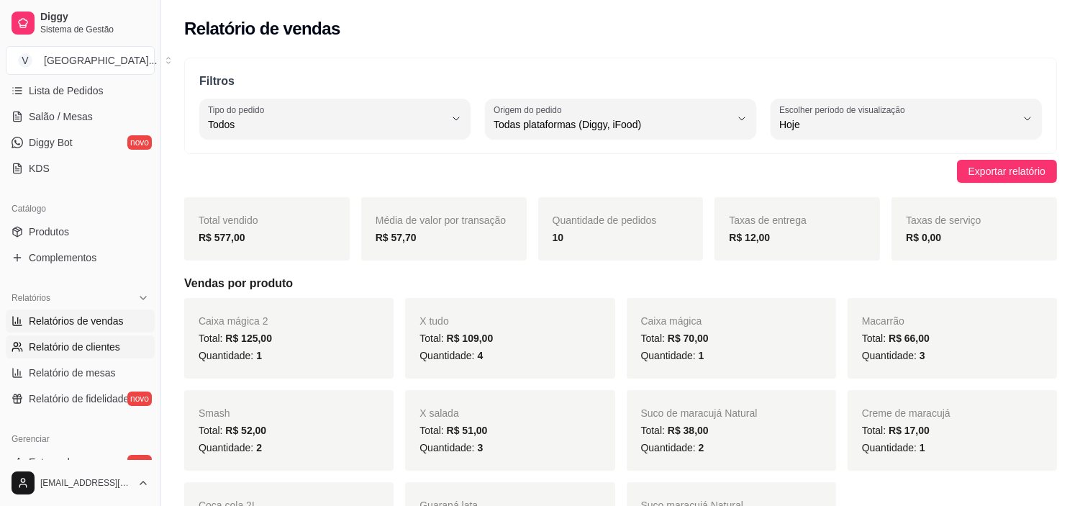
click at [82, 348] on span "Relatório de clientes" at bounding box center [74, 347] width 91 height 14
select select "30"
select select "HIGHEST_TOTAL_SPENT_WITH_ORDERS"
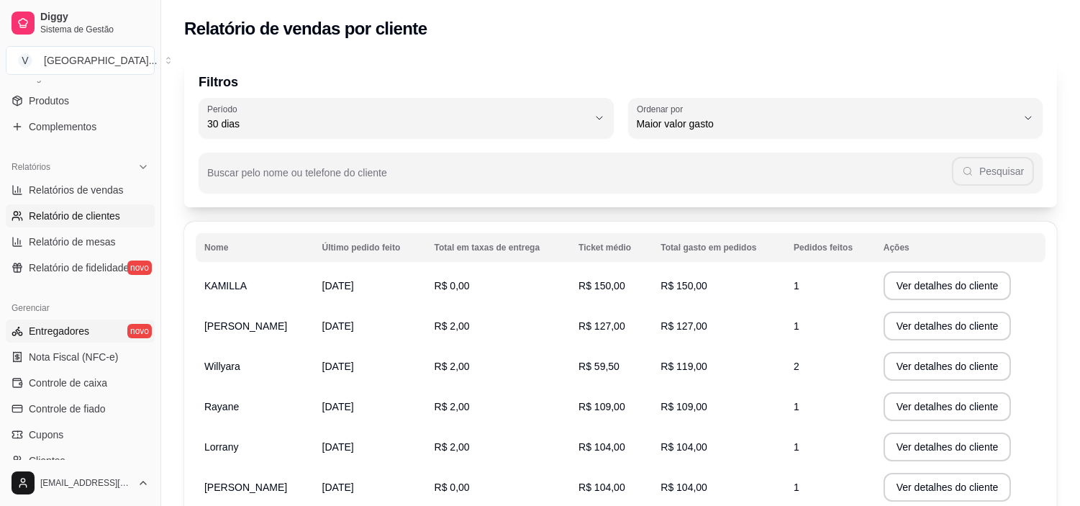
scroll to position [400, 0]
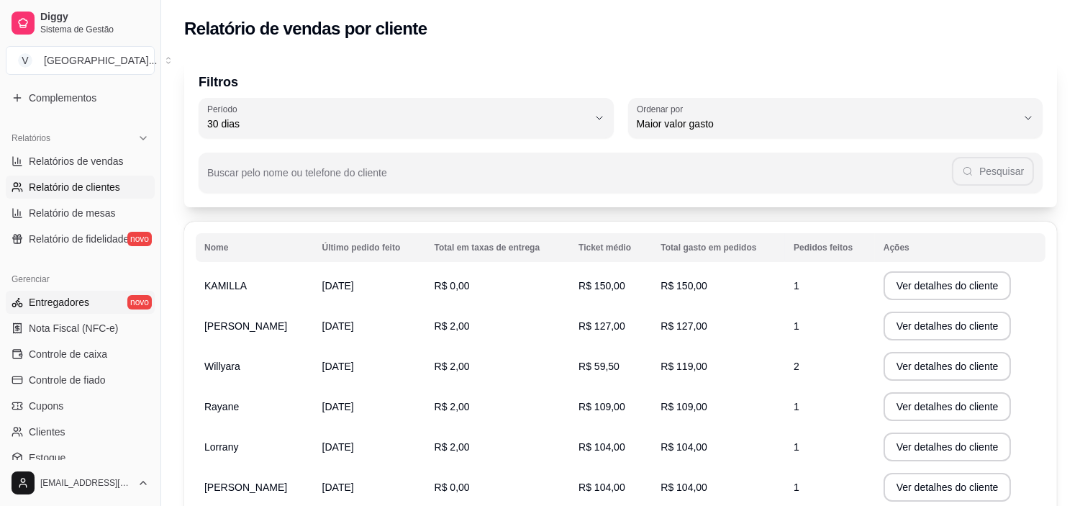
click at [46, 298] on span "Entregadores" at bounding box center [59, 302] width 60 height 14
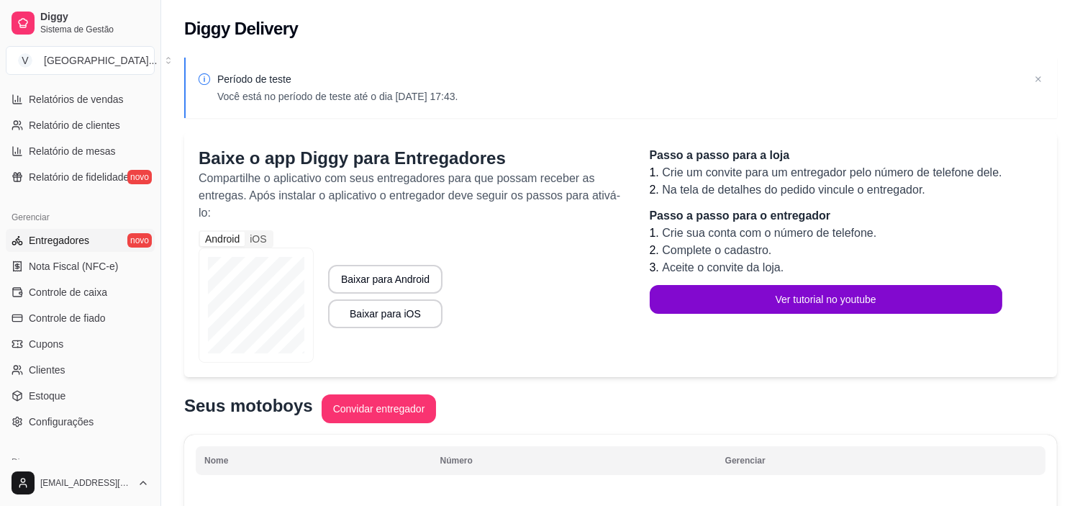
scroll to position [369, 0]
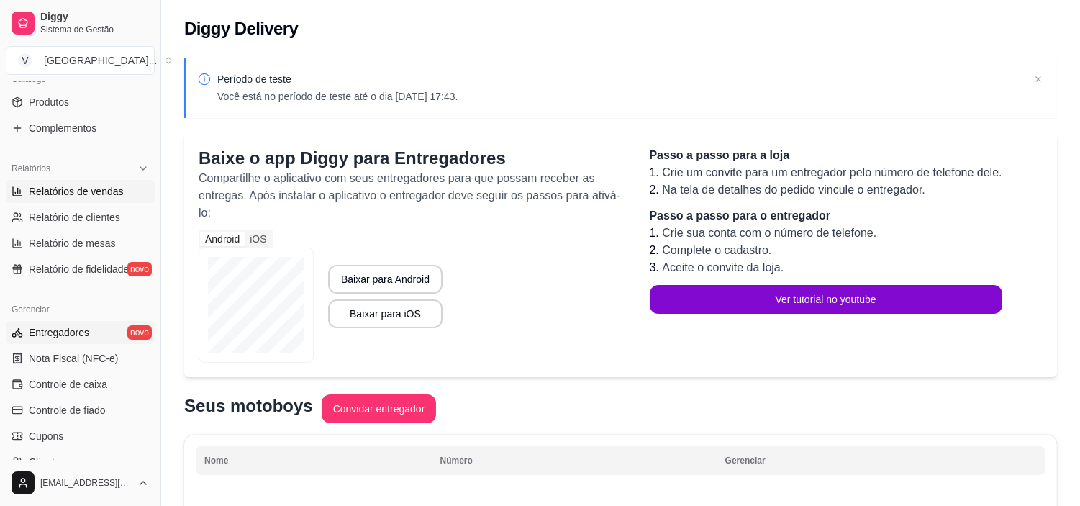
click at [75, 196] on span "Relatórios de vendas" at bounding box center [76, 191] width 95 height 14
select select "ALL"
select select "0"
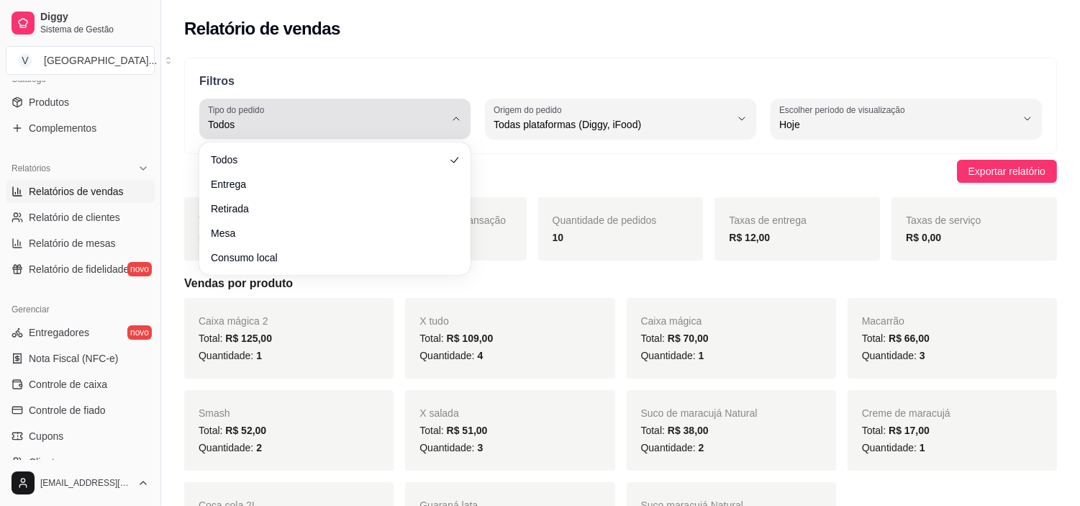
click at [437, 123] on span "Todos" at bounding box center [326, 124] width 237 height 14
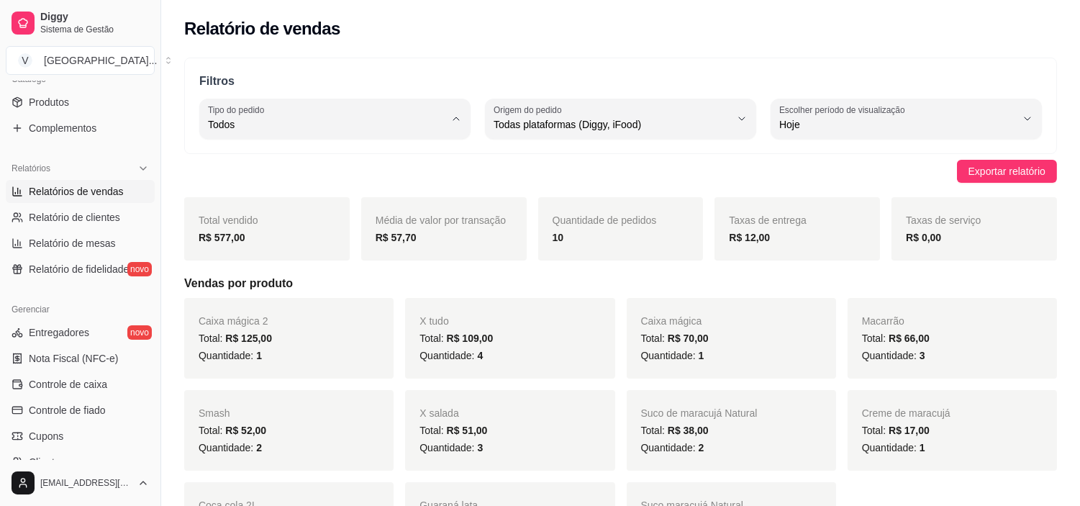
click at [398, 179] on span "Entrega" at bounding box center [328, 183] width 225 height 14
type input "DELIVERY"
select select "DELIVERY"
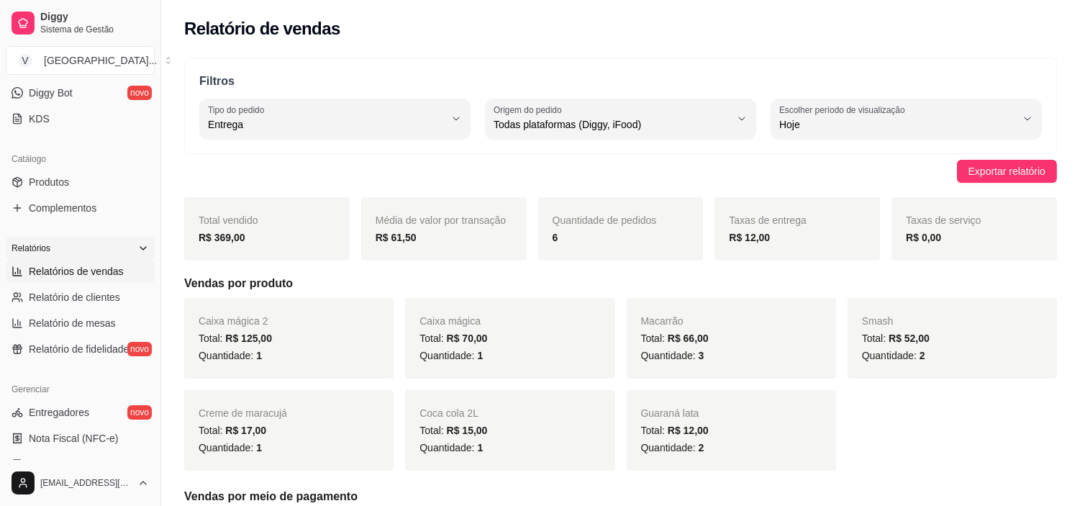
scroll to position [209, 0]
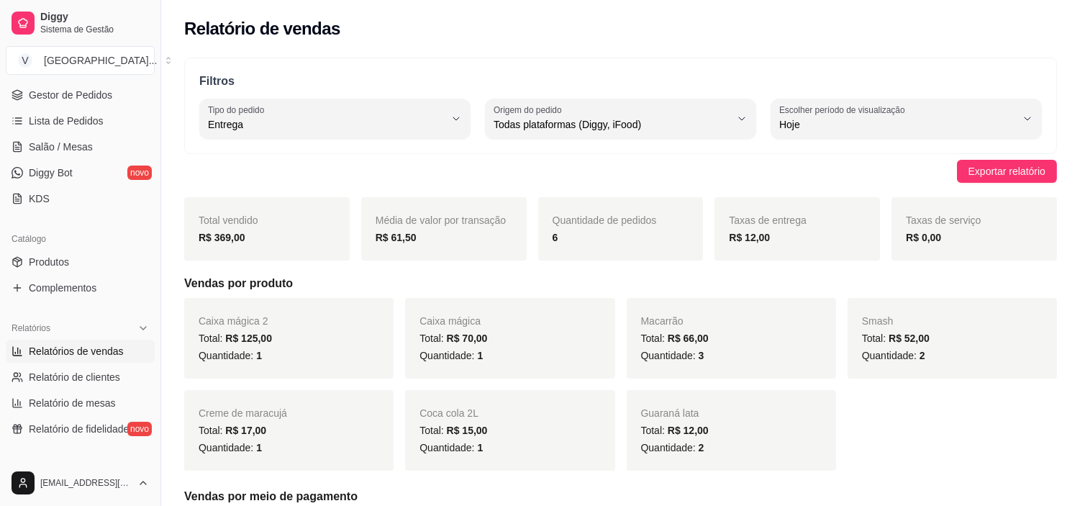
click at [81, 353] on span "Relatórios de vendas" at bounding box center [76, 351] width 95 height 14
click at [76, 382] on span "Relatório de clientes" at bounding box center [74, 377] width 91 height 14
select select "30"
select select "HIGHEST_TOTAL_SPENT_WITH_ORDERS"
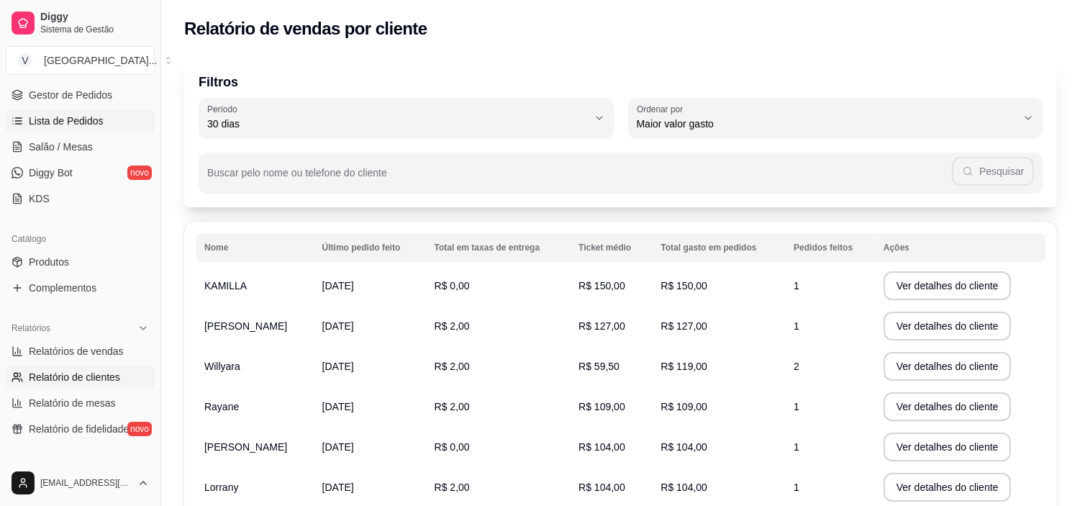
click at [49, 111] on link "Lista de Pedidos" at bounding box center [80, 120] width 149 height 23
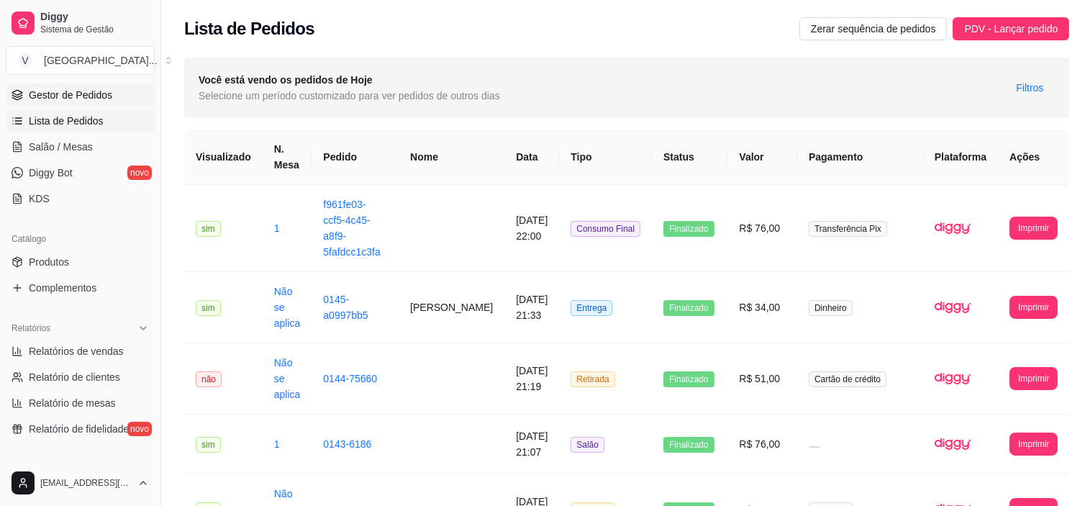
click at [50, 96] on span "Gestor de Pedidos" at bounding box center [71, 95] width 84 height 14
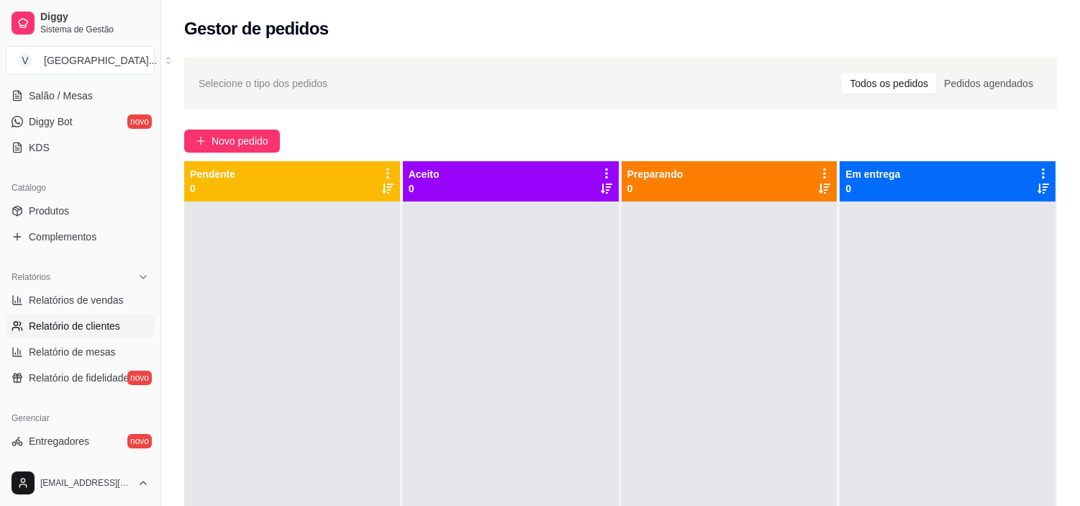
scroll to position [369, 0]
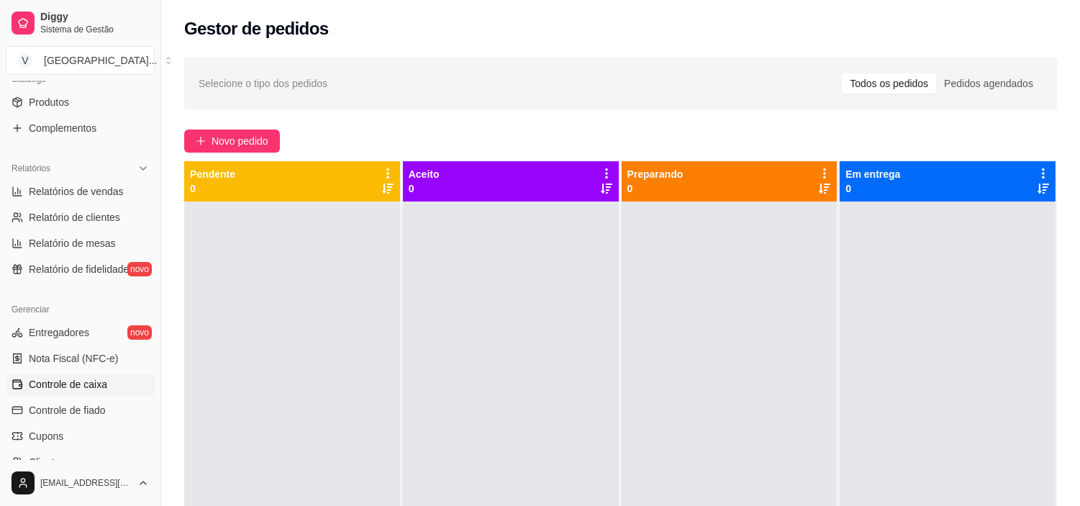
click at [94, 389] on span "Controle de caixa" at bounding box center [68, 384] width 78 height 14
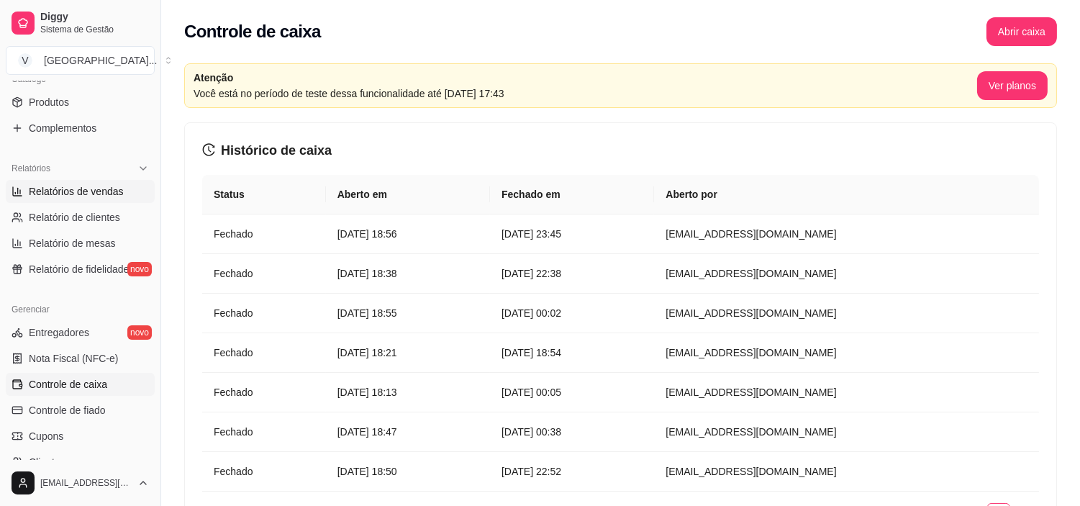
click at [73, 197] on span "Relatórios de vendas" at bounding box center [76, 191] width 95 height 14
select select "ALL"
select select "0"
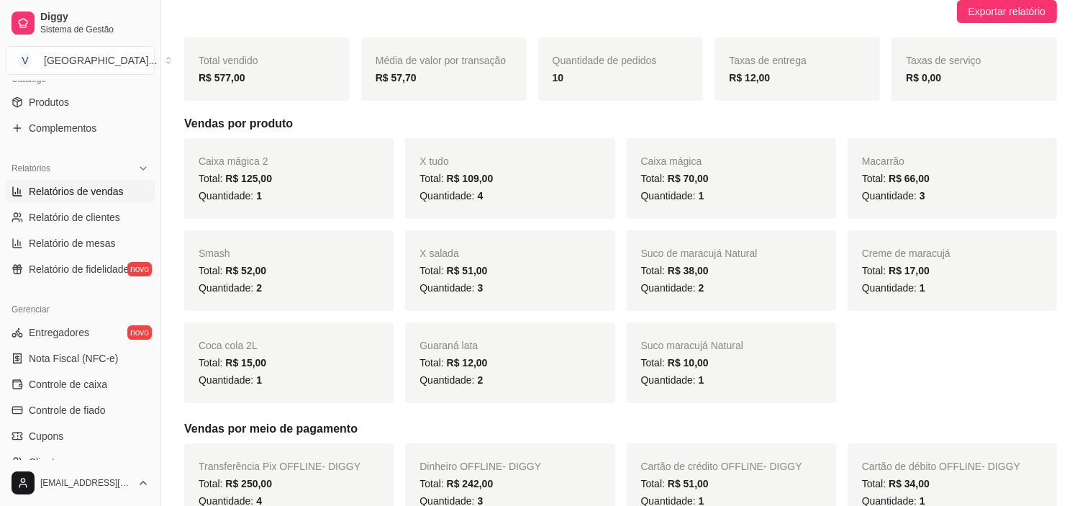
scroll to position [80, 0]
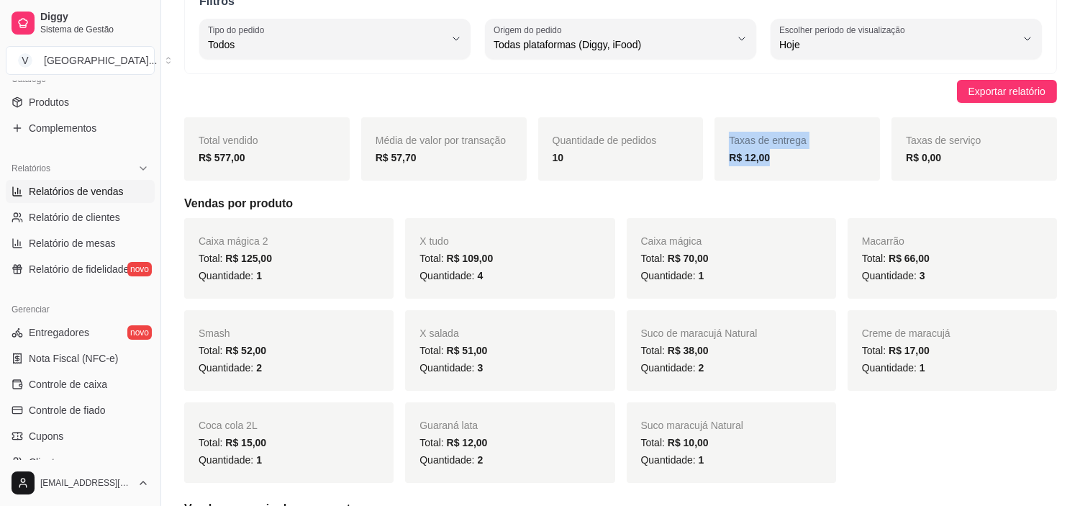
drag, startPoint x: 770, startPoint y: 153, endPoint x: 671, endPoint y: 170, distance: 100.8
click at [671, 170] on div "Total vendido R$ 577,00 Média de valor por transação R$ 57,70 Quantidade de ped…" at bounding box center [620, 148] width 873 height 63
click at [687, 175] on div "Quantidade de pedidos 10" at bounding box center [621, 148] width 166 height 63
drag, startPoint x: 595, startPoint y: 164, endPoint x: 489, endPoint y: 173, distance: 105.5
click at [489, 173] on div "Total vendido R$ 577,00 Média de valor por transação R$ 57,70 Quantidade de ped…" at bounding box center [620, 148] width 873 height 63
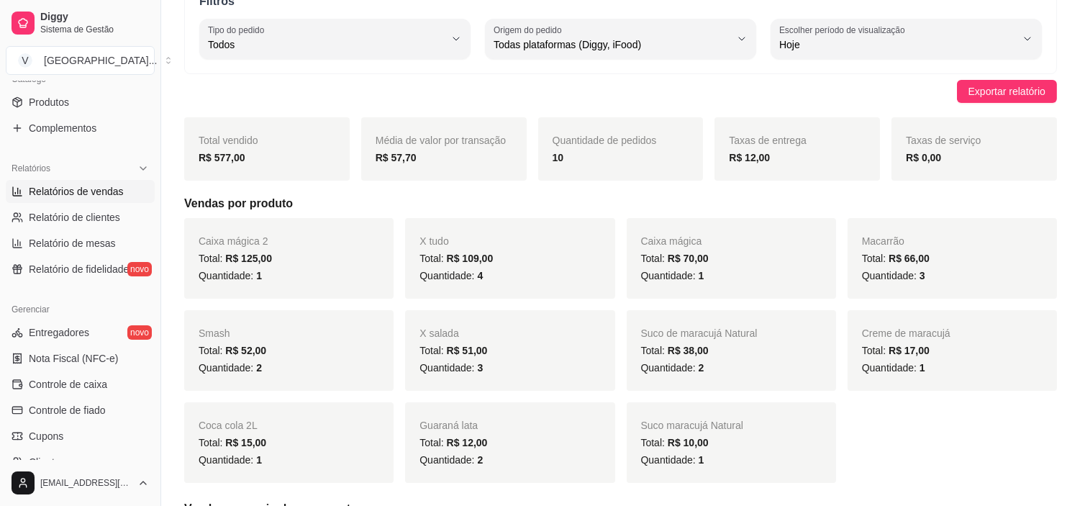
drag, startPoint x: 740, startPoint y: 159, endPoint x: 773, endPoint y: 159, distance: 33.1
click at [773, 159] on div "R$ 12,00" at bounding box center [797, 157] width 137 height 17
click at [780, 161] on div "R$ 12,00" at bounding box center [797, 157] width 137 height 17
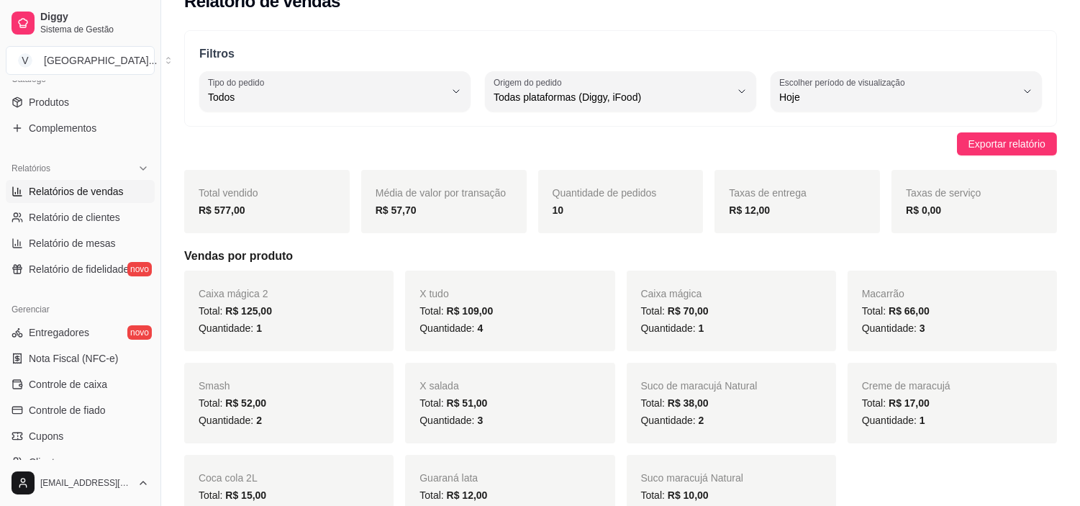
scroll to position [0, 0]
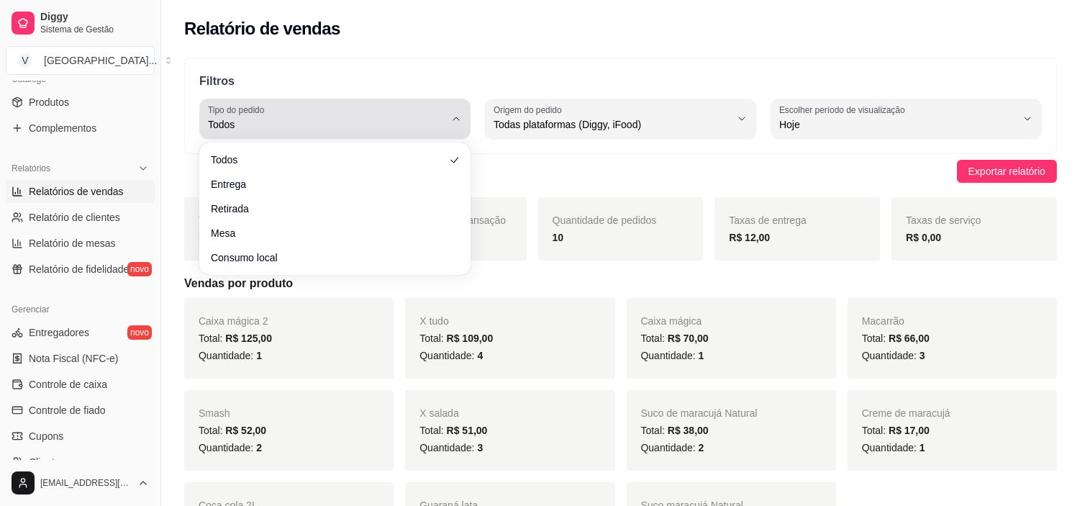
click at [448, 117] on button "Tipo do pedido Todos" at bounding box center [334, 119] width 271 height 40
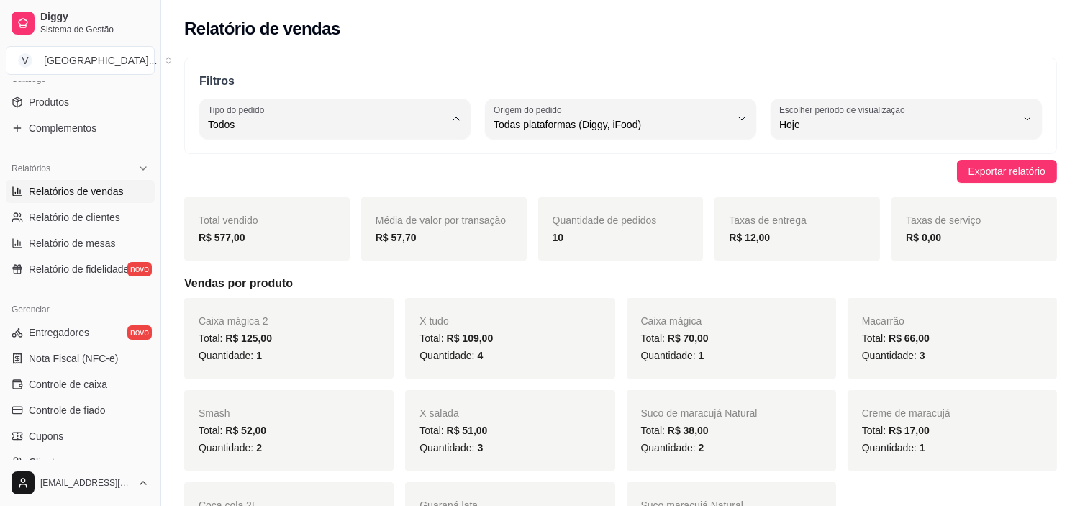
click at [267, 186] on span "Entrega" at bounding box center [328, 183] width 225 height 14
type input "DELIVERY"
select select "DELIVERY"
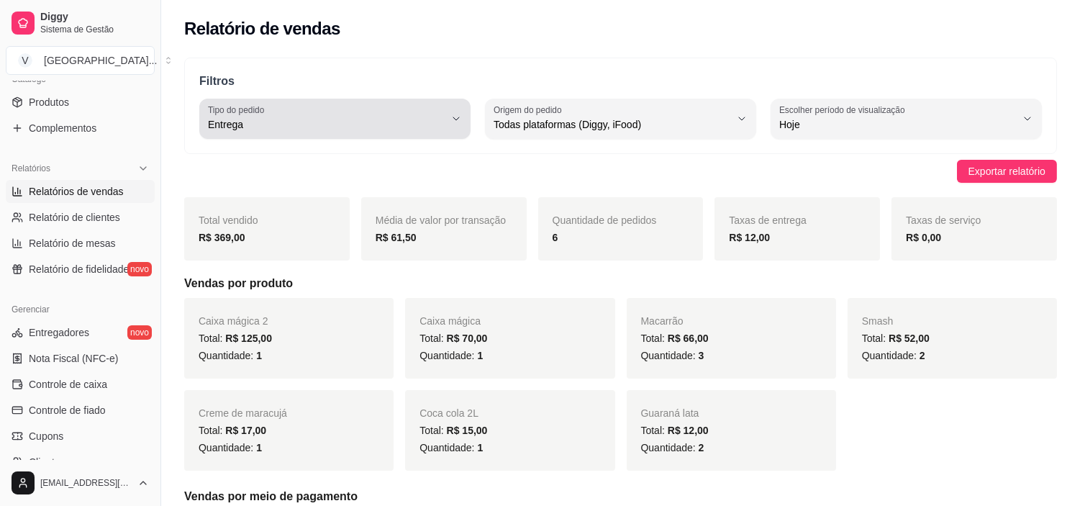
click at [364, 109] on div "Entrega" at bounding box center [326, 118] width 237 height 29
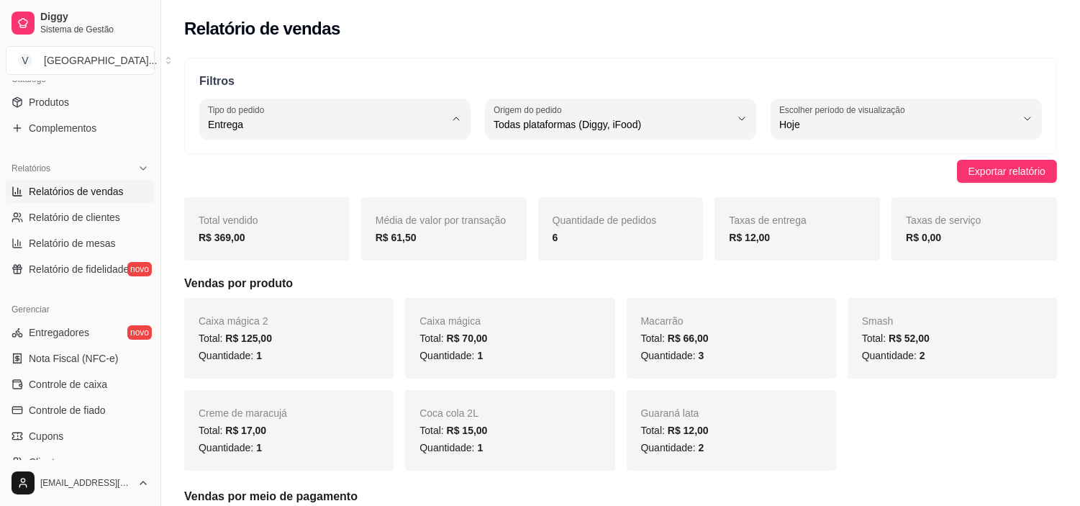
click at [322, 169] on li "Todos" at bounding box center [335, 159] width 250 height 22
type input "ALL"
select select "ALL"
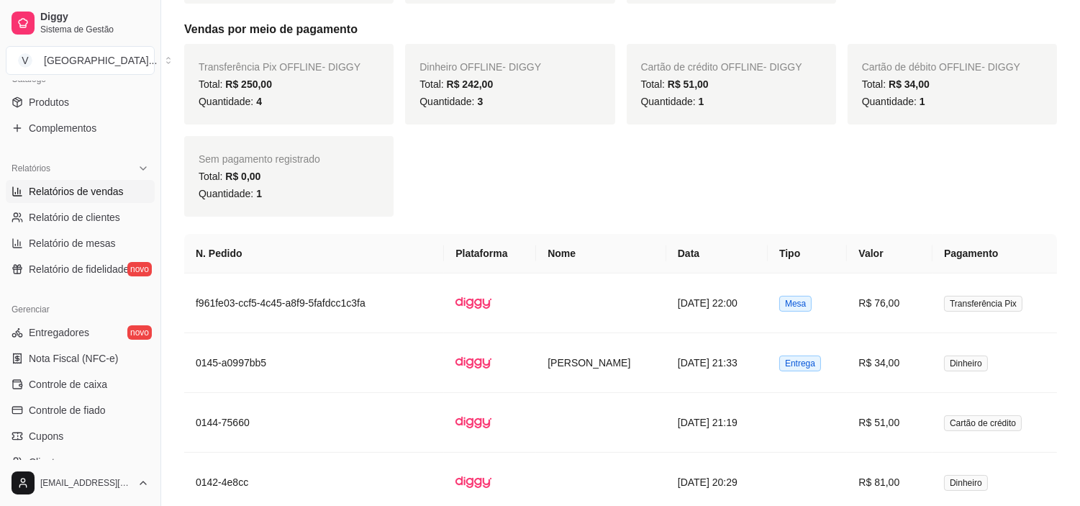
scroll to position [479, 0]
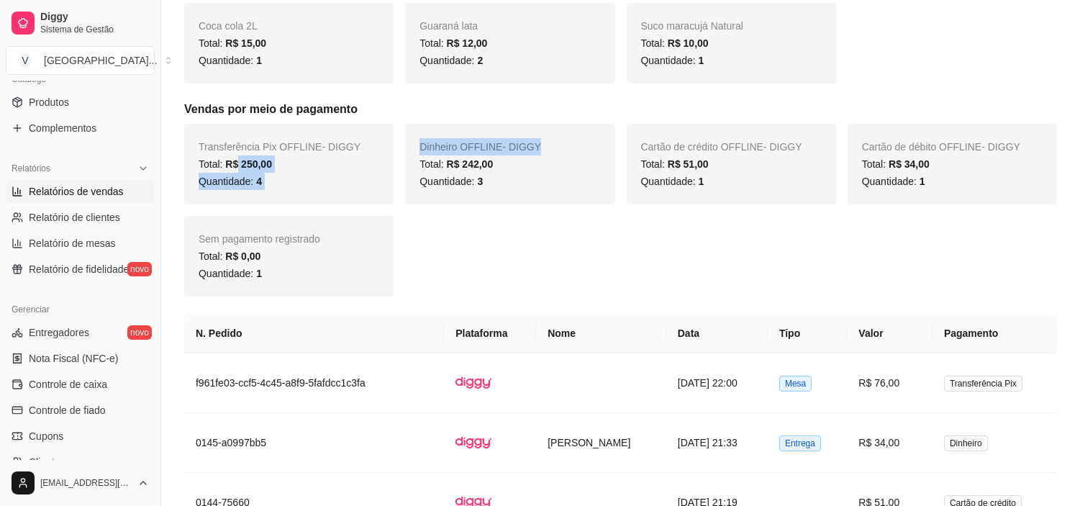
drag, startPoint x: 238, startPoint y: 163, endPoint x: 463, endPoint y: 150, distance: 225.0
click at [408, 166] on div "Transferência Pix OFFLINE - DIGGY Total: R$ 250,00 Quantidade: 4 Dinheiro OFFLI…" at bounding box center [620, 210] width 873 height 173
click at [476, 173] on div "Dinheiro OFFLINE - DIGGY Total: R$ 242,00 Quantidade: 3" at bounding box center [509, 164] width 209 height 81
drag, startPoint x: 463, startPoint y: 161, endPoint x: 504, endPoint y: 157, distance: 41.3
click at [477, 160] on span "R$ 242,00" at bounding box center [470, 164] width 47 height 12
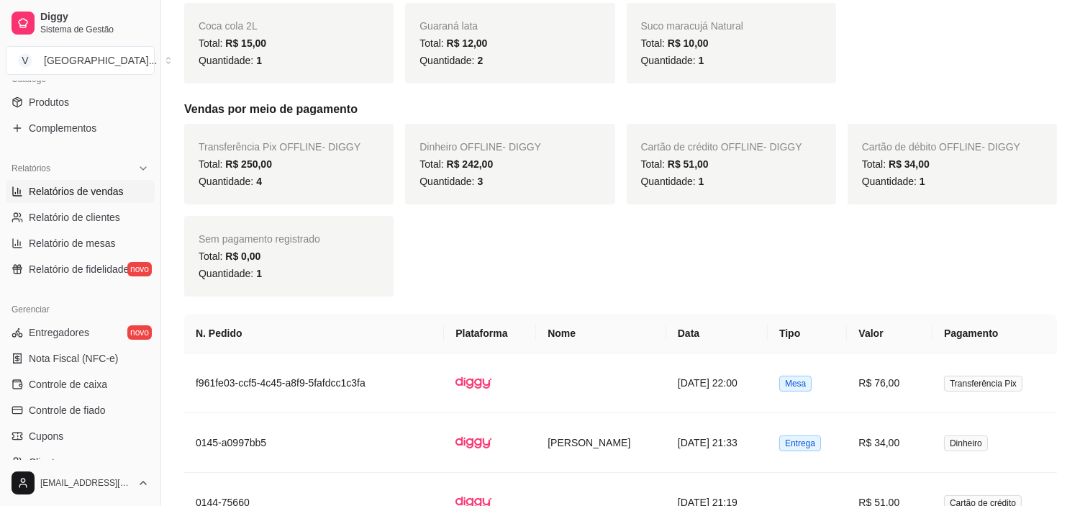
click at [556, 168] on div "Total: R$ 242,00" at bounding box center [510, 163] width 181 height 17
